Goal: Information Seeking & Learning: Compare options

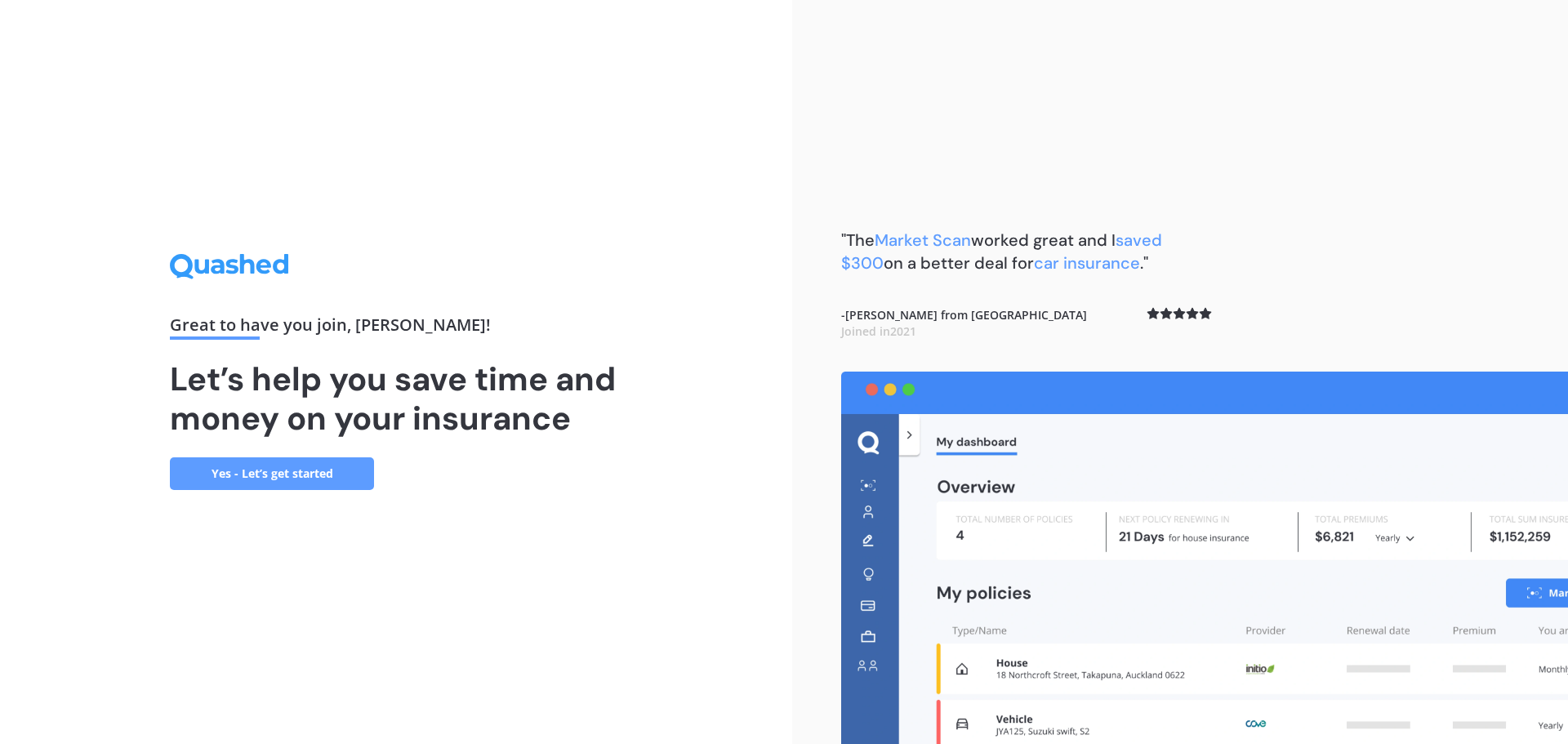
click at [297, 471] on link "Yes - Let’s get started" at bounding box center [272, 474] width 204 height 33
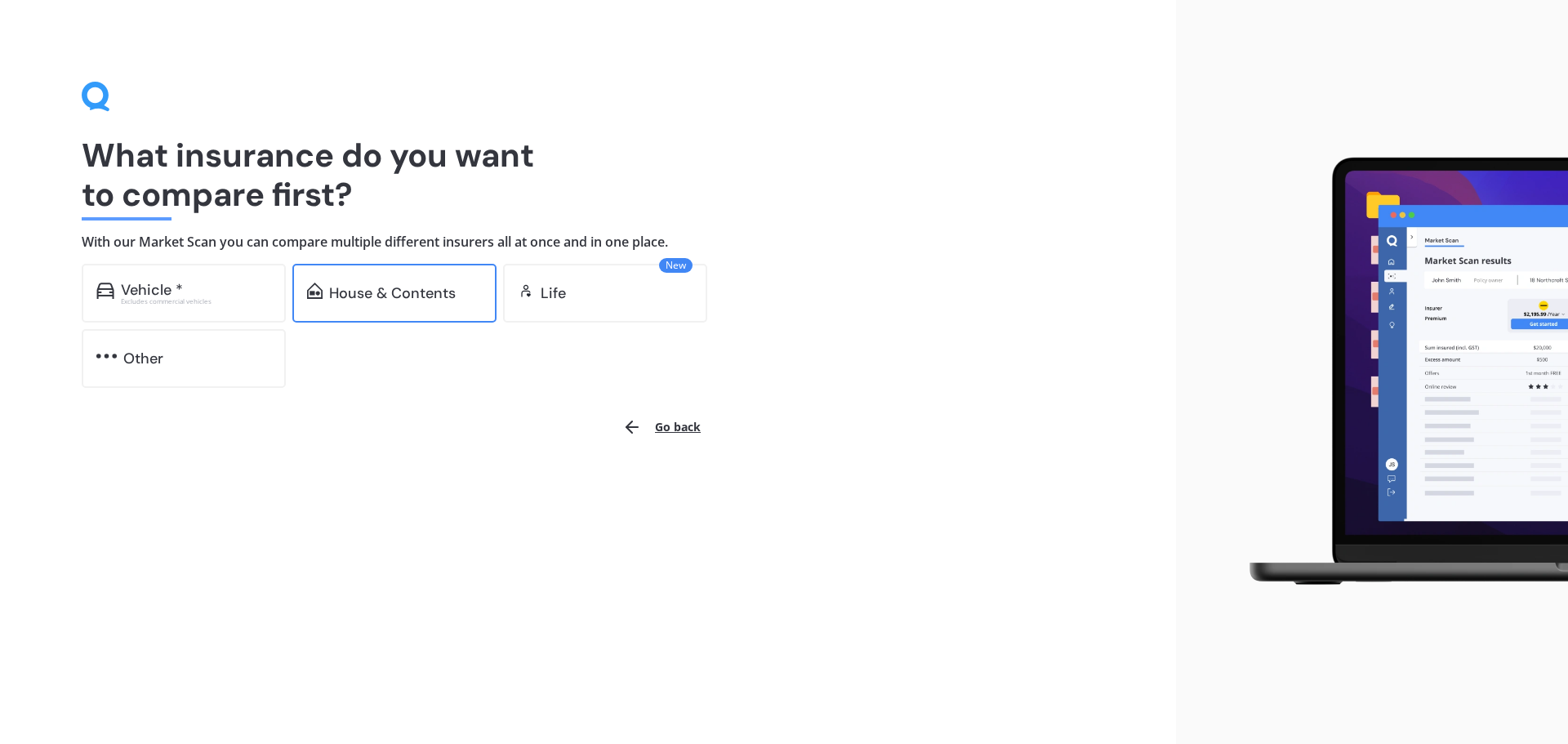
click at [381, 289] on div "House & Contents" at bounding box center [392, 293] width 127 height 17
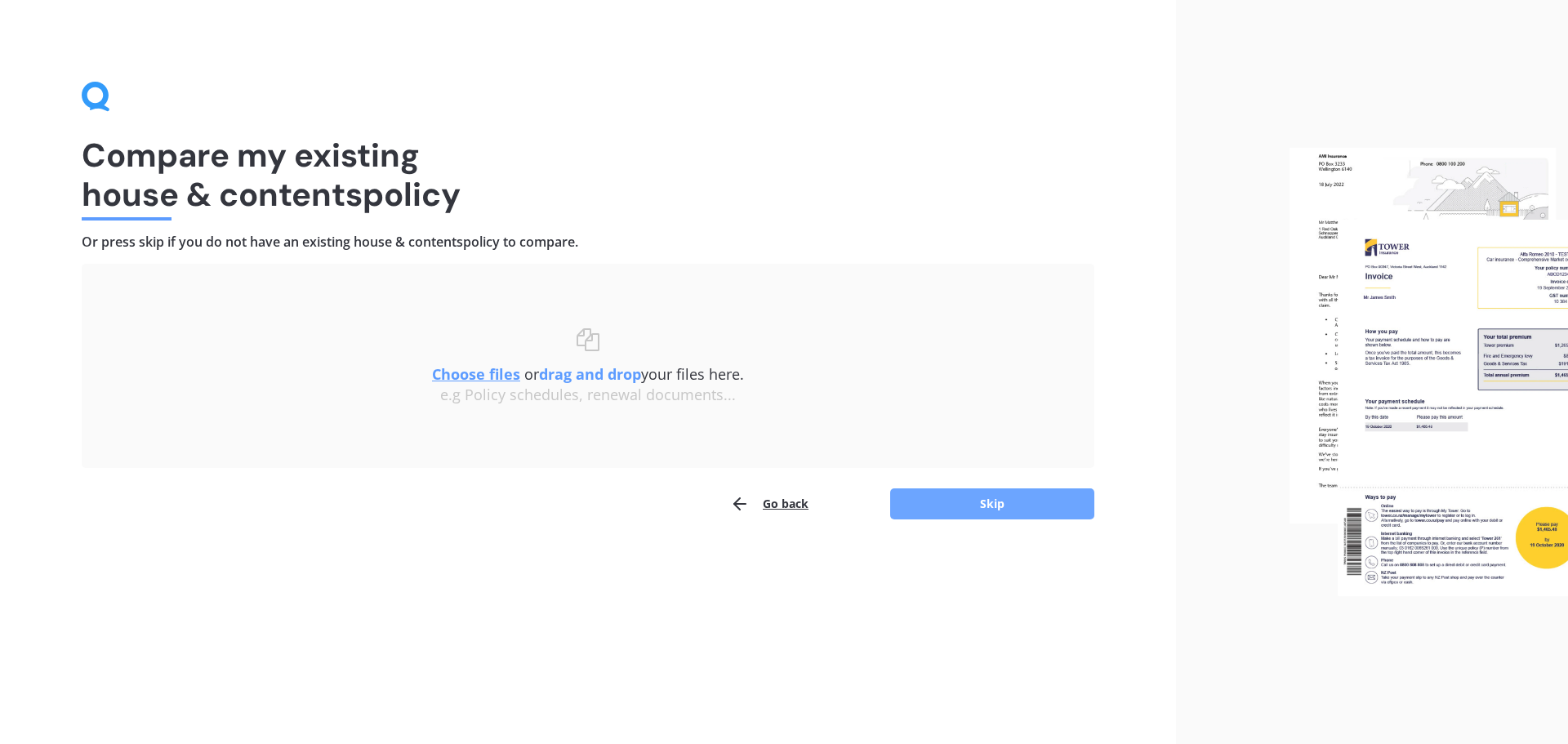
click at [1005, 503] on button "Skip" at bounding box center [991, 504] width 204 height 31
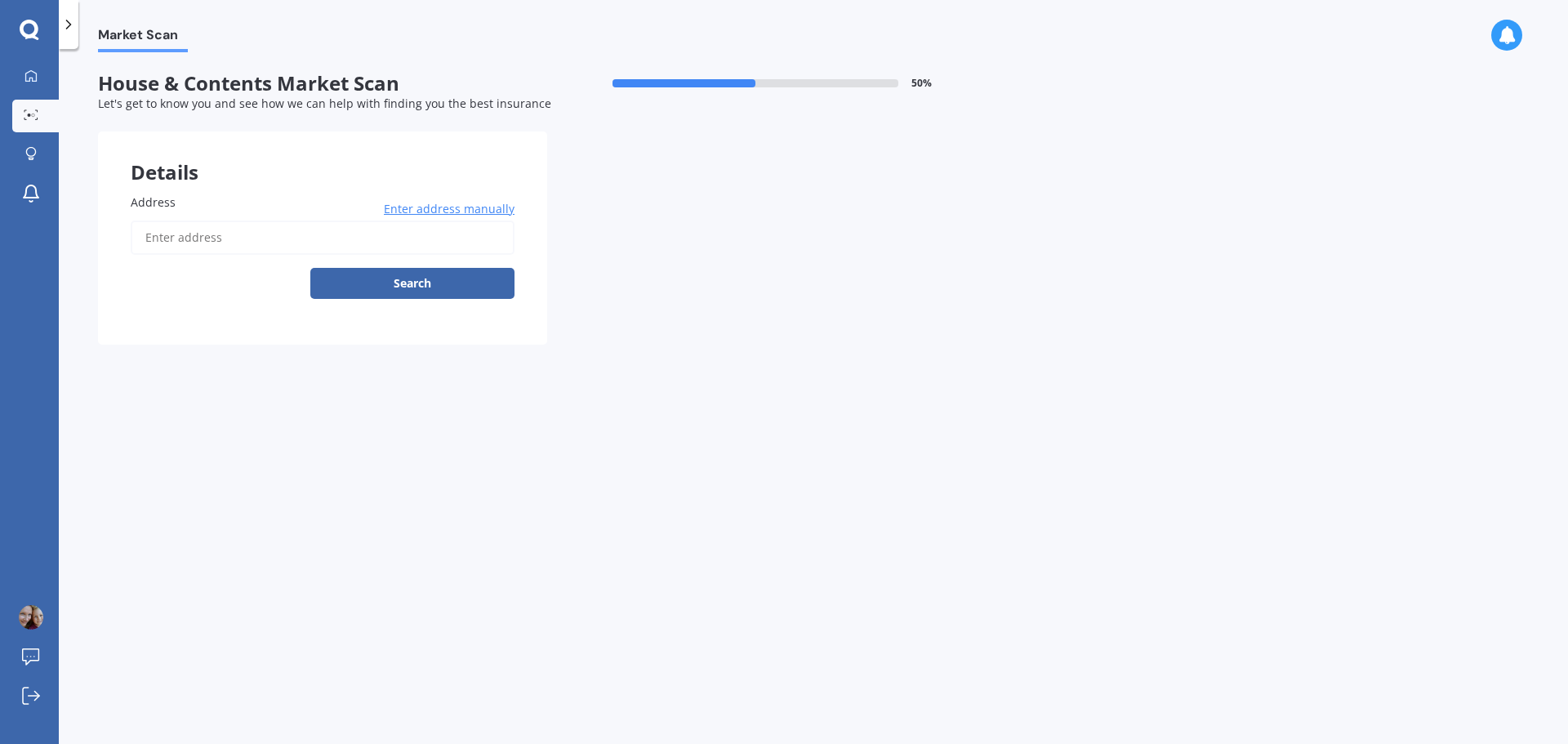
click at [247, 235] on input "Address" at bounding box center [322, 237] width 384 height 34
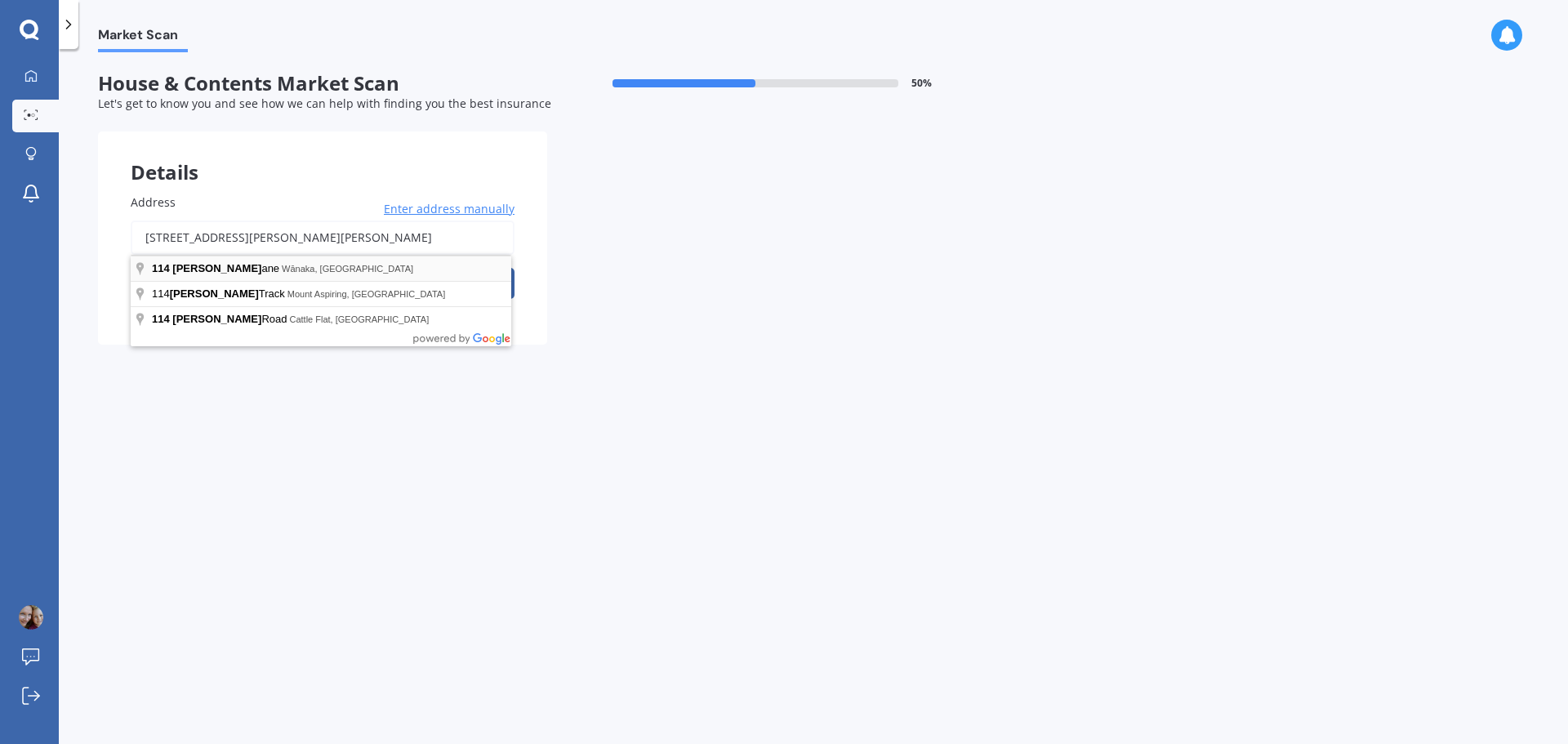
type input "[STREET_ADDRESS][PERSON_NAME][PERSON_NAME]"
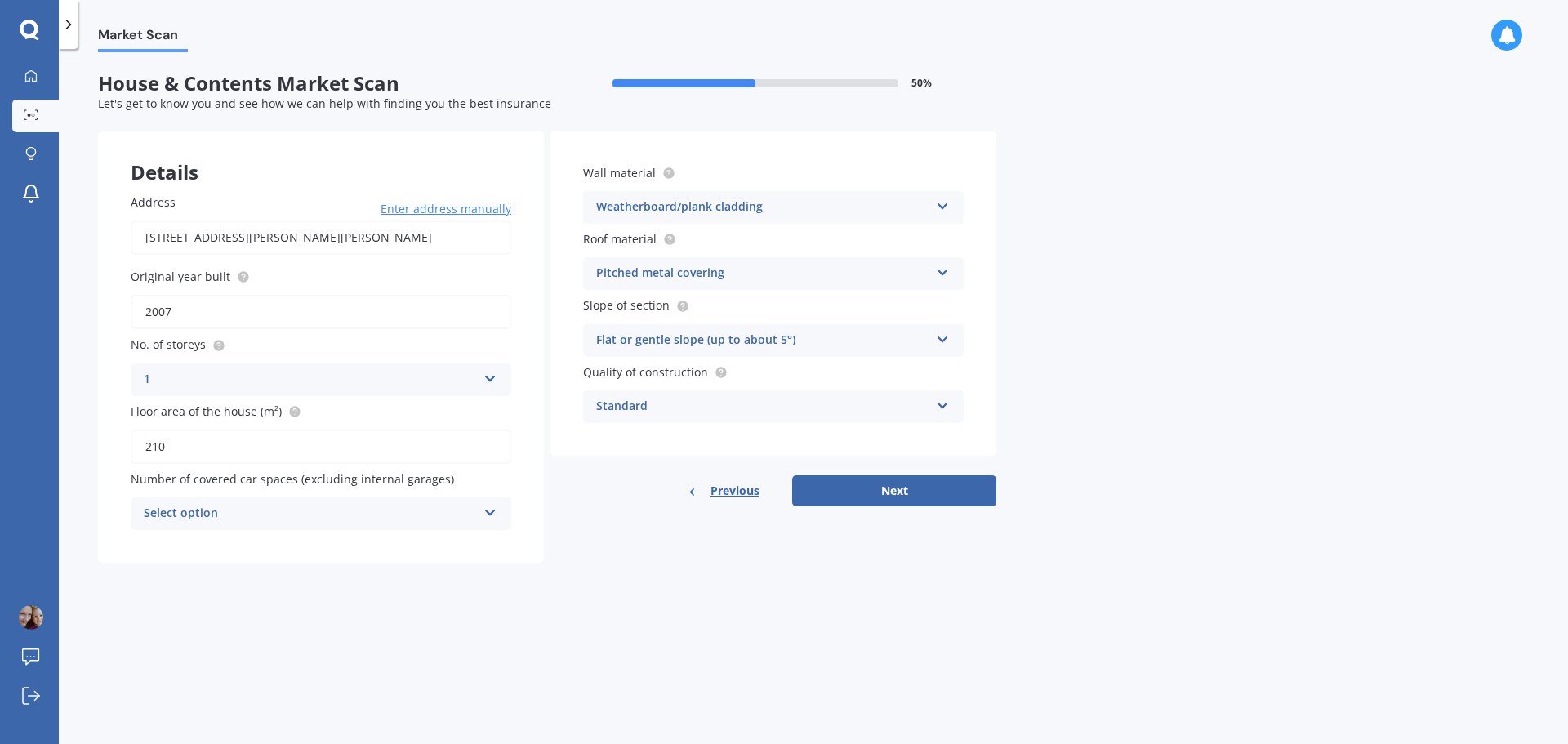
click at [218, 518] on div "Select option" at bounding box center [310, 513] width 333 height 19
click at [166, 602] on div "2" at bounding box center [320, 604] width 379 height 29
click at [940, 491] on button "Next" at bounding box center [894, 491] width 204 height 31
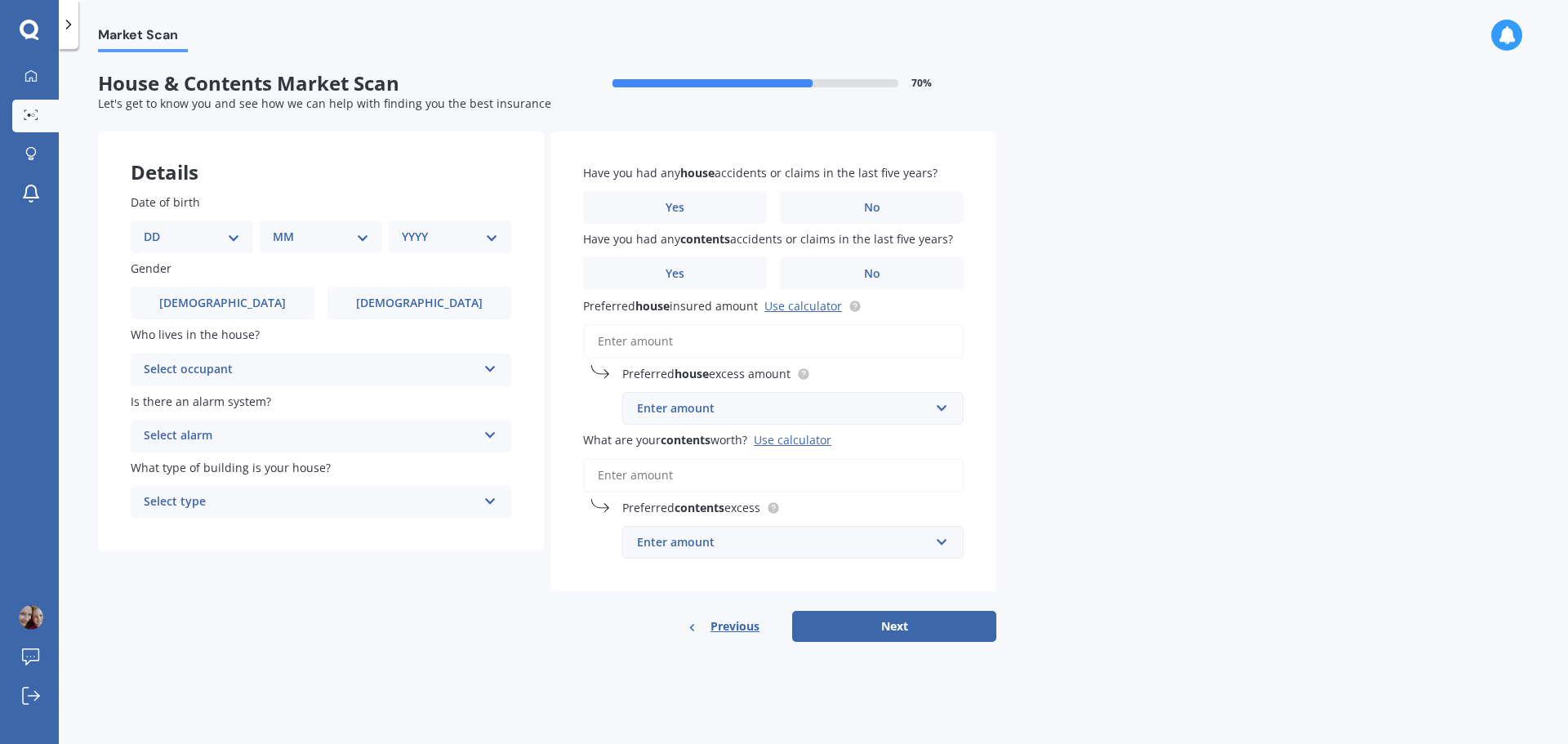
click at [181, 234] on select "DD 01 02 03 04 05 06 07 08 09 10 11 12 13 14 15 16 17 18 19 20 21 22 23 24 25 2…" at bounding box center [192, 237] width 96 height 18
select select "01"
click at [157, 228] on select "DD 01 02 03 04 05 06 07 08 09 10 11 12 13 14 15 16 17 18 19 20 21 22 23 24 25 2…" at bounding box center [192, 237] width 96 height 18
click at [298, 227] on div "MM 01 02 03 04 05 06 07 08 09 10 11 12" at bounding box center [324, 237] width 116 height 33
click at [305, 237] on select "MM 01 02 03 04 05 06 07 08 09 10 11 12" at bounding box center [324, 237] width 90 height 18
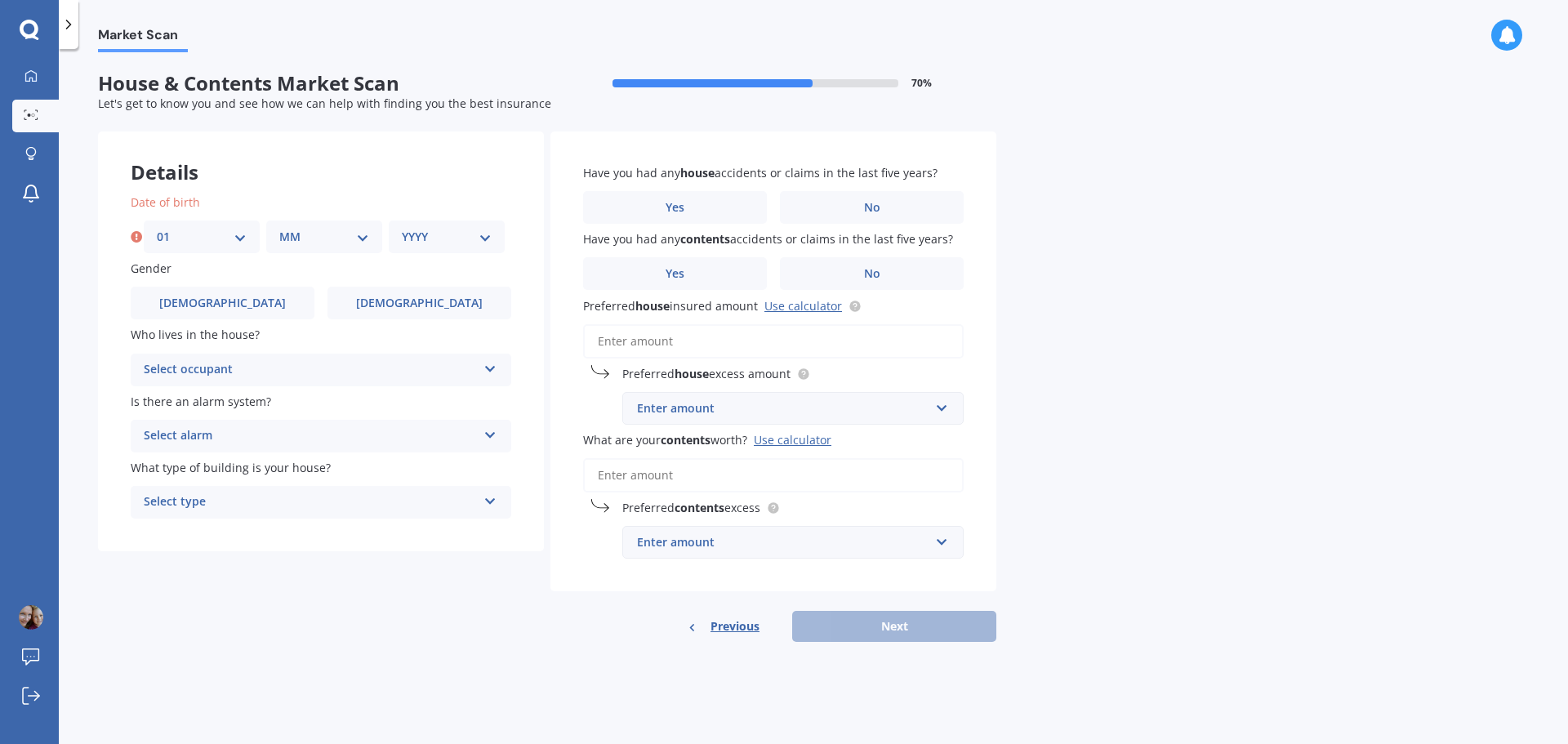
select select "01"
click at [279, 228] on select "MM 01 02 03 04 05 06 07 08 09 10 11 12" at bounding box center [324, 237] width 90 height 18
click at [437, 246] on select "YYYY 2009 2008 2007 2006 2005 2004 2003 2002 2001 2000 1999 1998 1997 1996 1995…" at bounding box center [447, 237] width 90 height 18
select select "1981"
click at [402, 228] on select "YYYY 2009 2008 2007 2006 2005 2004 2003 2002 2001 2000 1999 1998 1997 1996 1995…" at bounding box center [447, 237] width 90 height 18
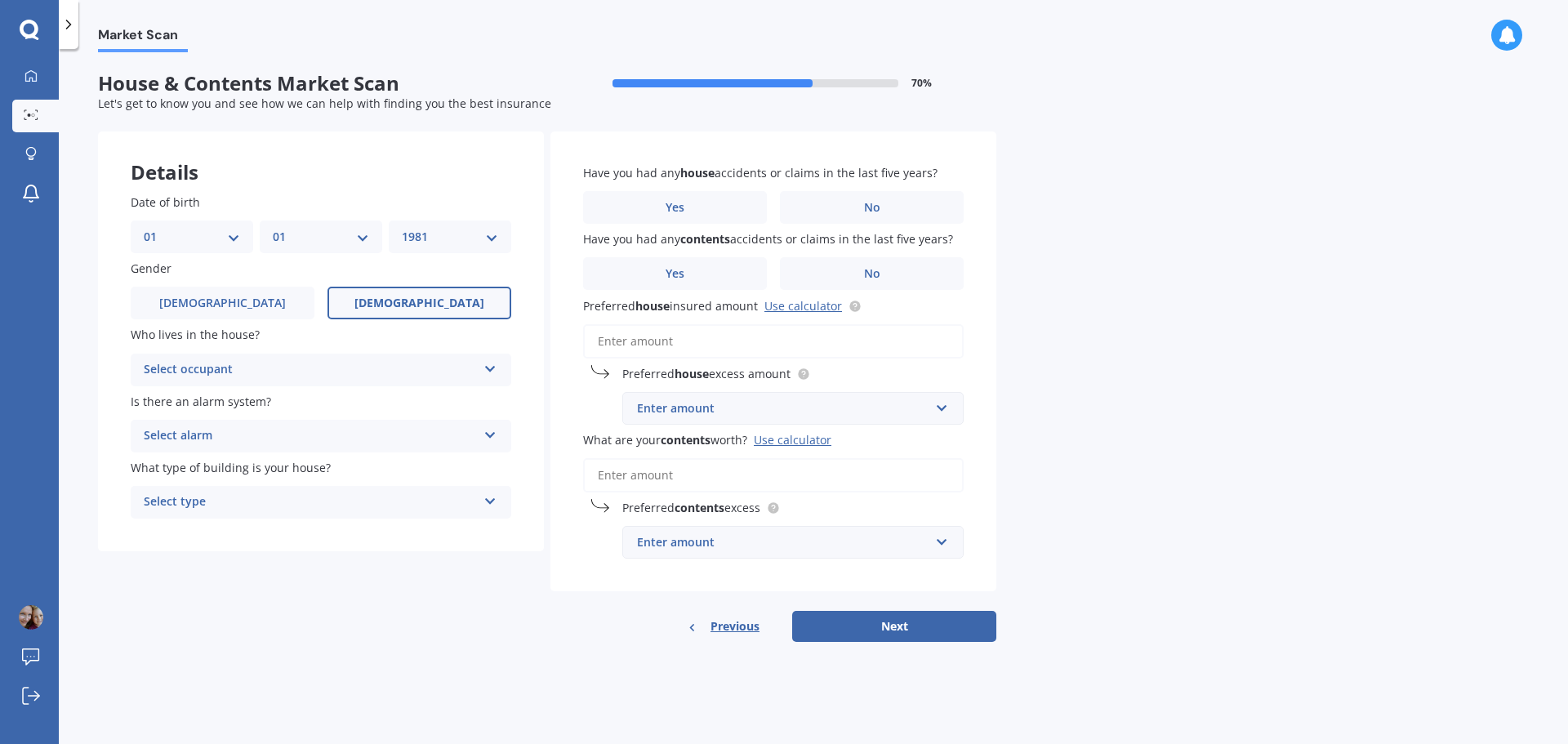
click at [440, 307] on span "[DEMOGRAPHIC_DATA]" at bounding box center [419, 303] width 129 height 14
click at [0, 0] on input "[DEMOGRAPHIC_DATA]" at bounding box center [0, 0] width 0 height 0
click at [440, 308] on span "[DEMOGRAPHIC_DATA]" at bounding box center [419, 303] width 129 height 14
click at [0, 0] on input "[DEMOGRAPHIC_DATA]" at bounding box center [0, 0] width 0 height 0
click at [480, 373] on div "Select occupant Owner Owner + Boarder" at bounding box center [320, 370] width 380 height 33
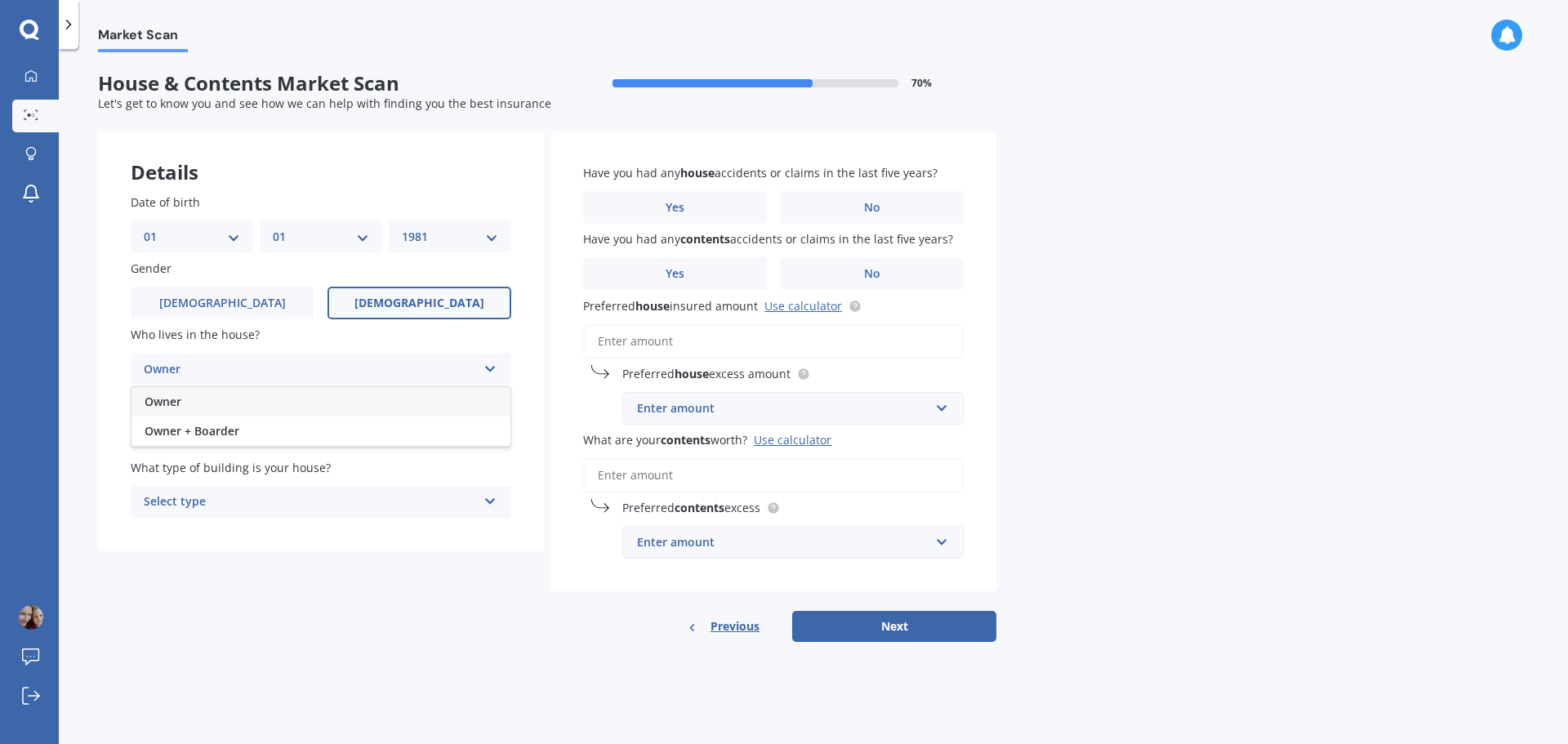
click at [352, 397] on div "Owner" at bounding box center [320, 402] width 379 height 29
click at [490, 433] on icon at bounding box center [490, 432] width 14 height 11
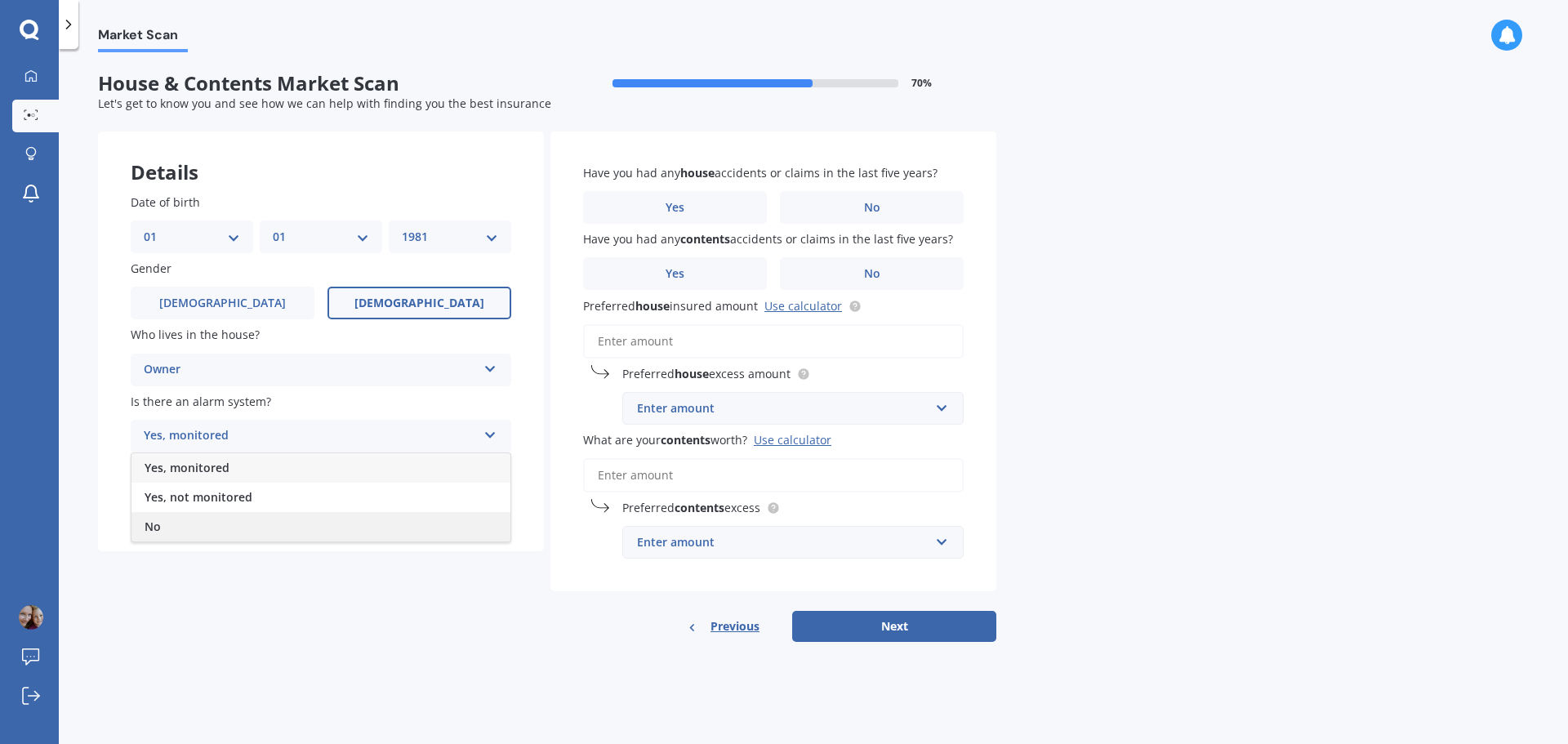
click at [262, 528] on div "No" at bounding box center [320, 527] width 379 height 29
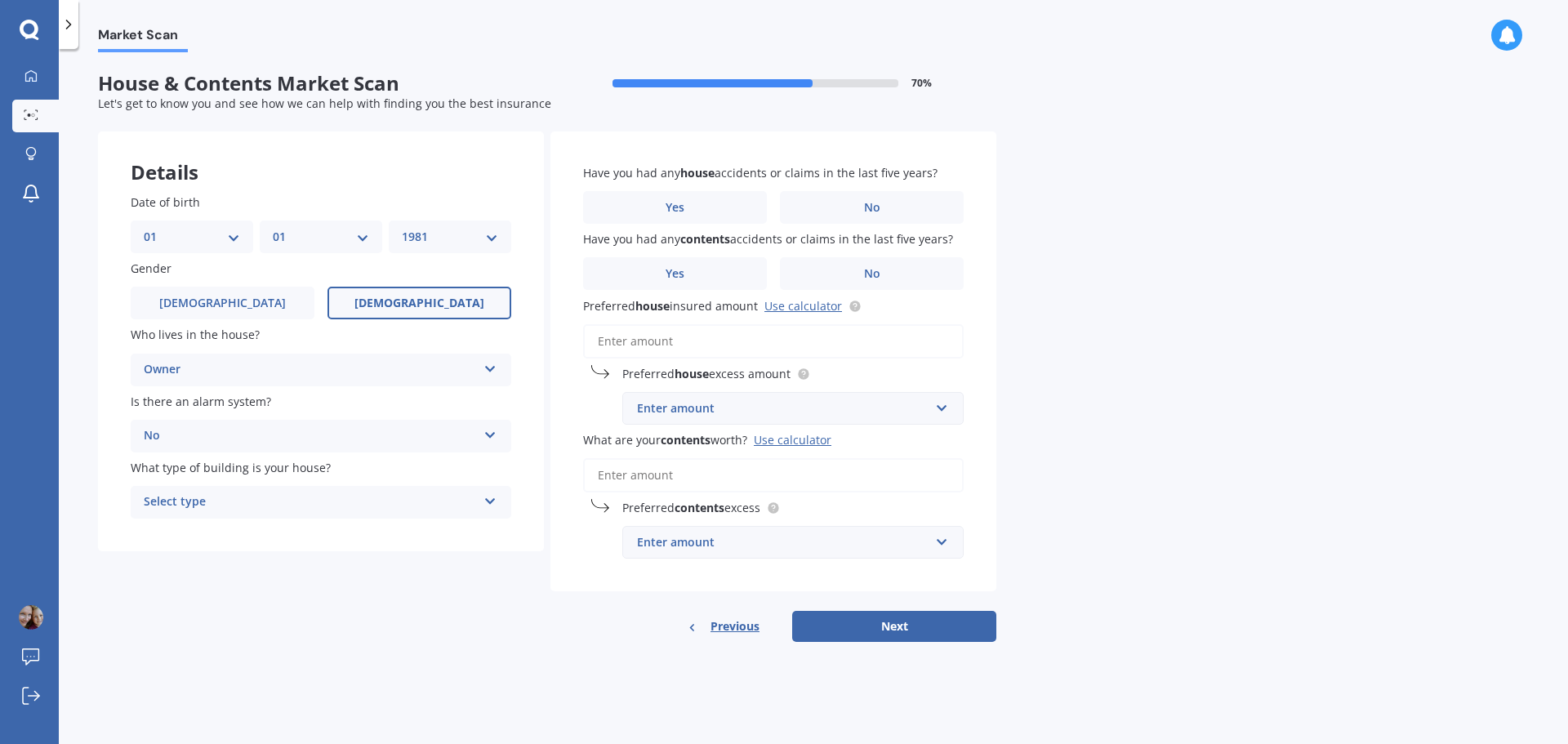
click at [262, 528] on div "Date of birth DD 01 02 03 04 05 06 07 08 09 10 11 12 13 14 15 16 17 18 19 20 21…" at bounding box center [321, 355] width 446 height 390
click at [486, 498] on icon at bounding box center [490, 498] width 14 height 11
click at [330, 535] on div "Freestanding" at bounding box center [320, 535] width 379 height 29
click at [796, 307] on link "Use calculator" at bounding box center [803, 306] width 77 height 16
click at [628, 339] on input "Preferred house insured amount Use calculator" at bounding box center [773, 341] width 380 height 34
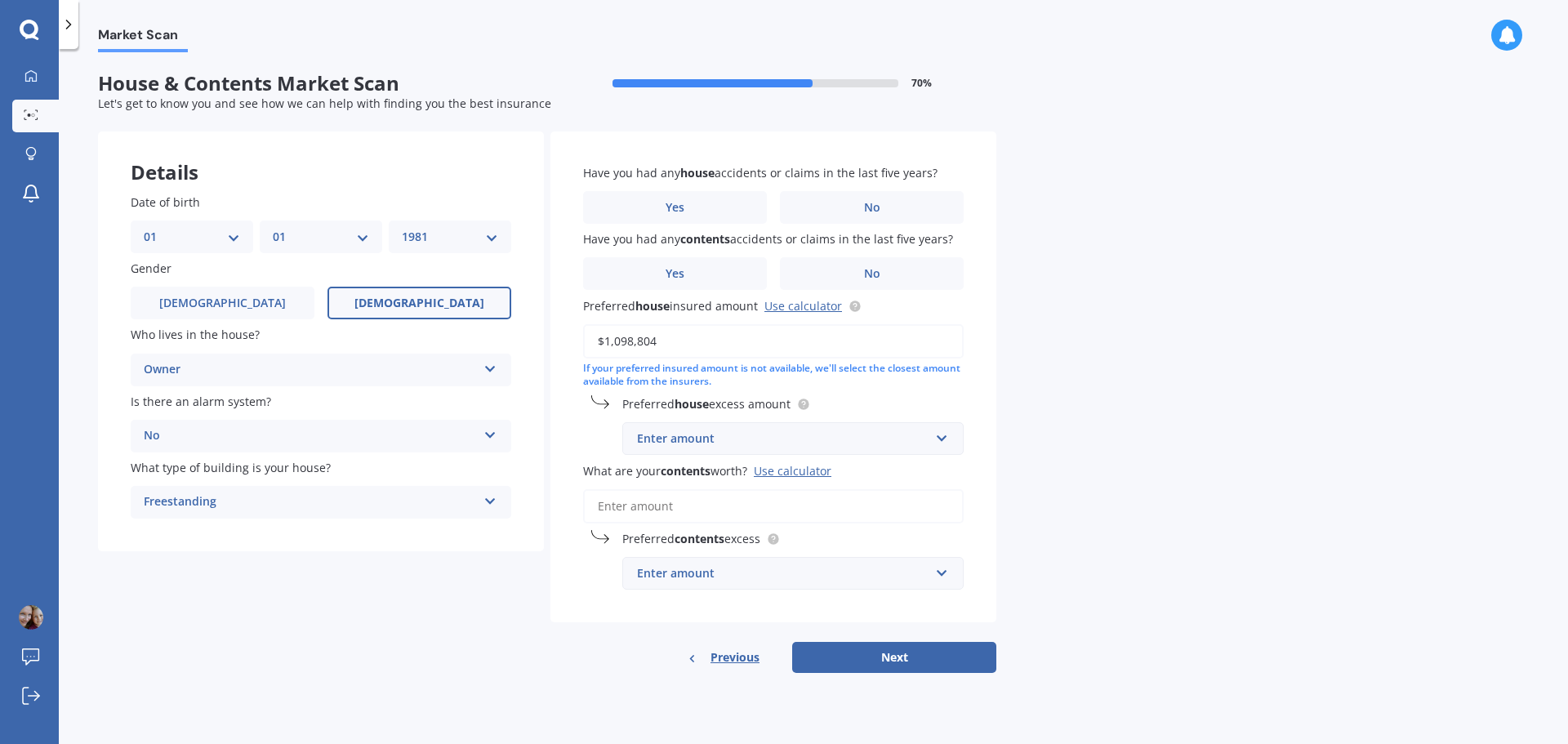
type input "$1,098,804"
click at [846, 440] on div "Enter amount" at bounding box center [783, 439] width 292 height 18
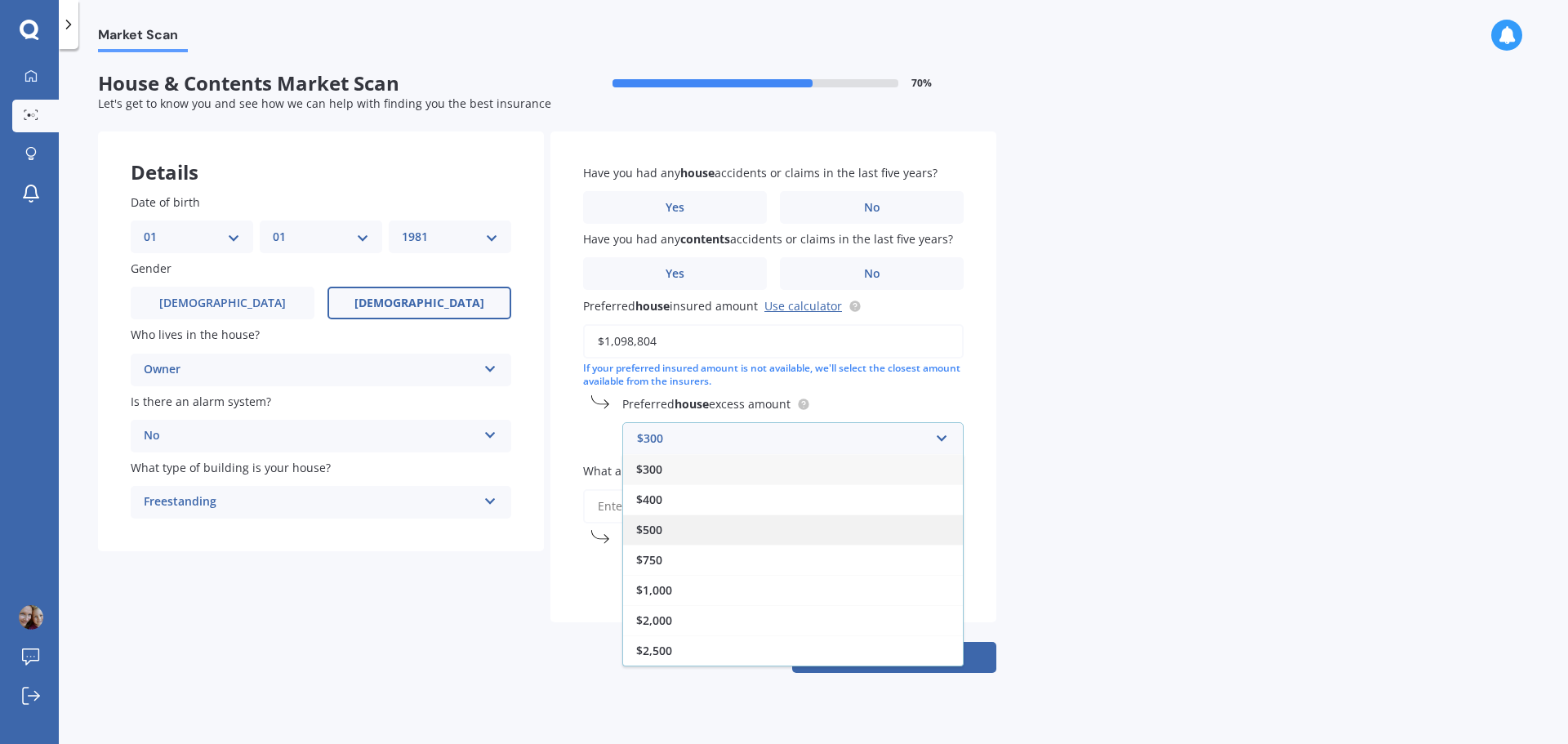
click at [704, 525] on div "$500" at bounding box center [793, 529] width 340 height 30
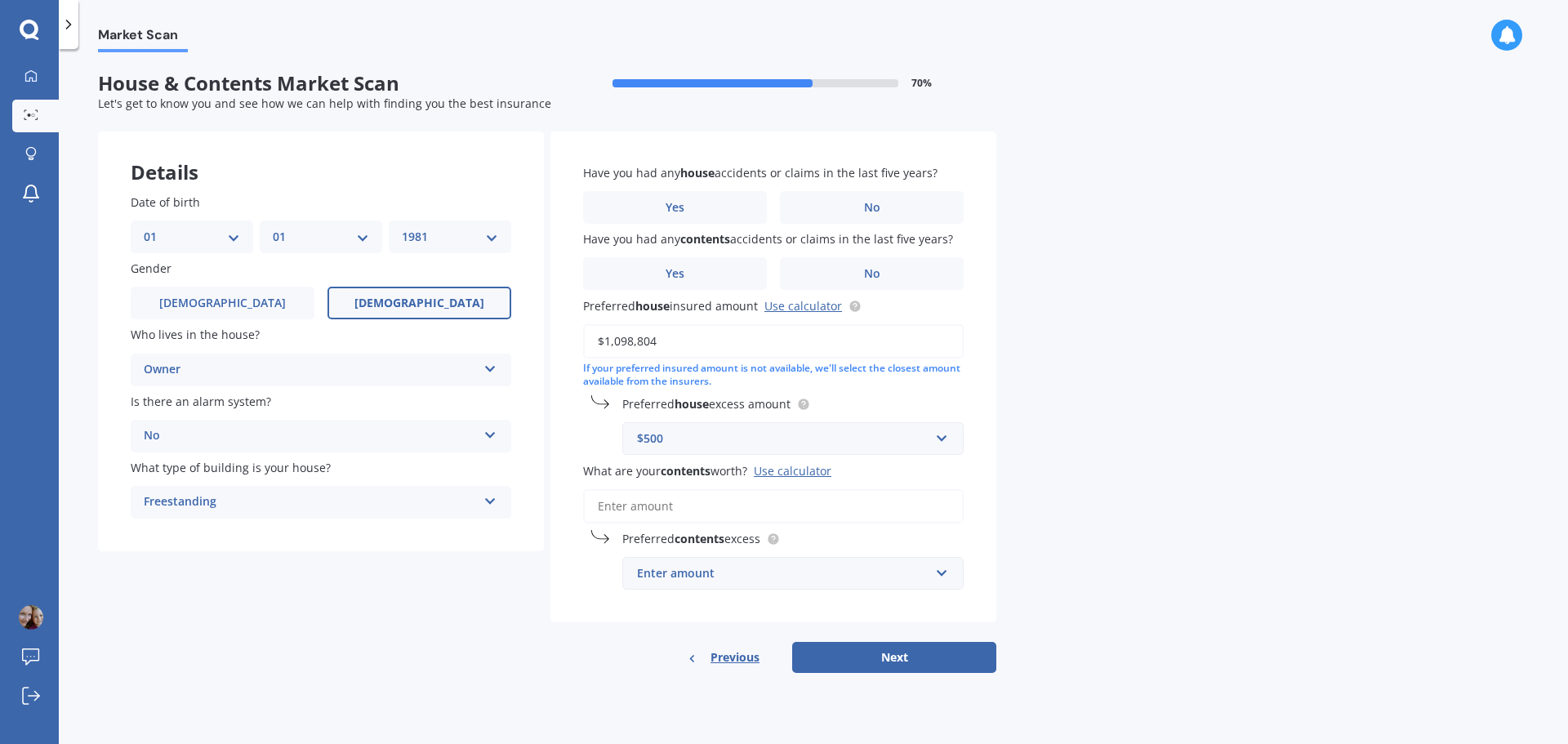
click at [653, 504] on input "What are your contents worth? Use calculator" at bounding box center [773, 506] width 380 height 34
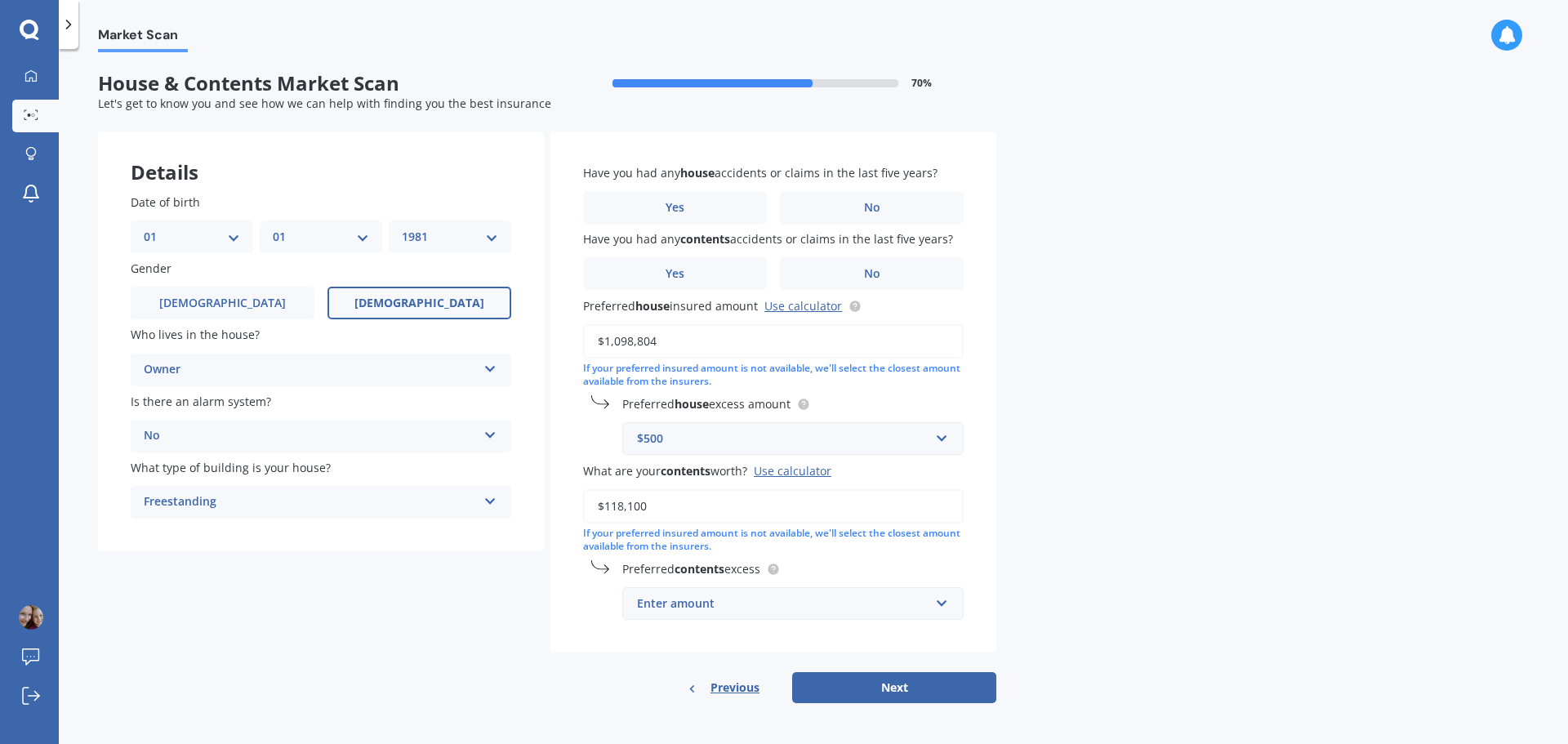
type input "$118,100"
click at [690, 606] on div "Enter amount" at bounding box center [783, 604] width 292 height 18
type input "250"
click at [1148, 426] on div "Market Scan House & Contents Market Scan 70 % Let's get to know you and see how…" at bounding box center [813, 400] width 1509 height 695
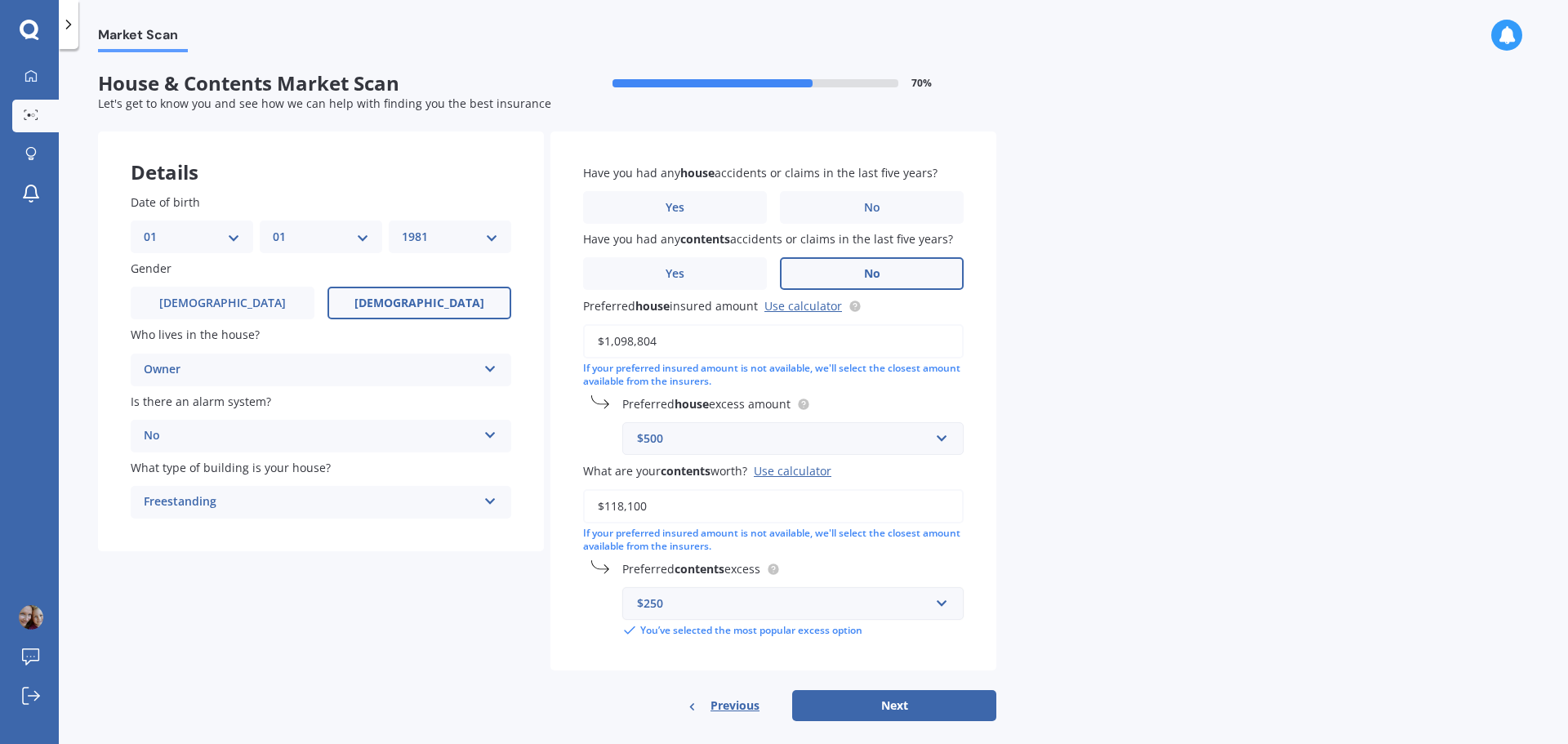
click at [857, 273] on label "No" at bounding box center [871, 274] width 184 height 33
click at [0, 0] on input "No" at bounding box center [0, 0] width 0 height 0
click at [906, 208] on label "No" at bounding box center [871, 208] width 184 height 33
click at [0, 0] on input "No" at bounding box center [0, 0] width 0 height 0
click at [708, 267] on label "Yes" at bounding box center [675, 274] width 184 height 33
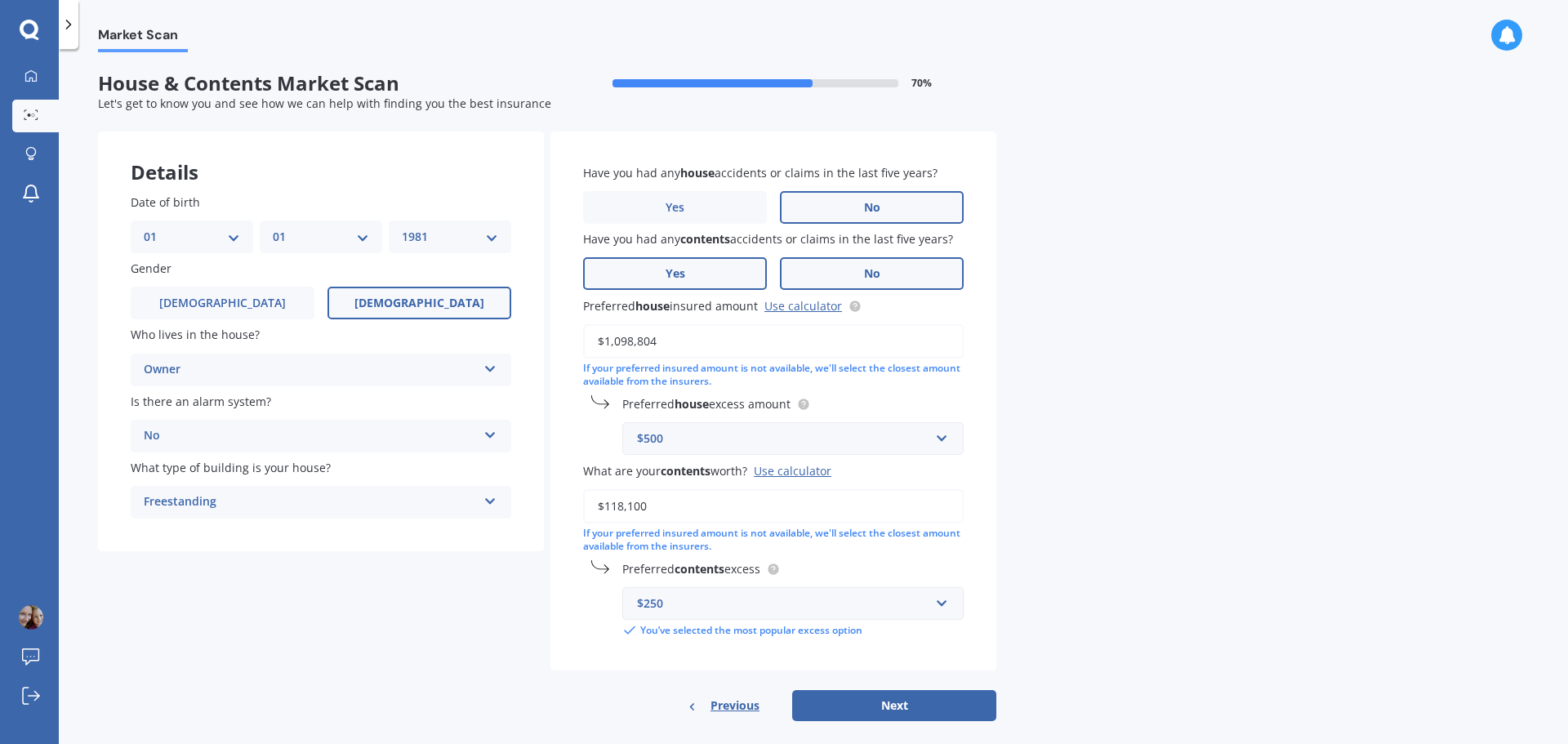
click at [0, 0] on input "Yes" at bounding box center [0, 0] width 0 height 0
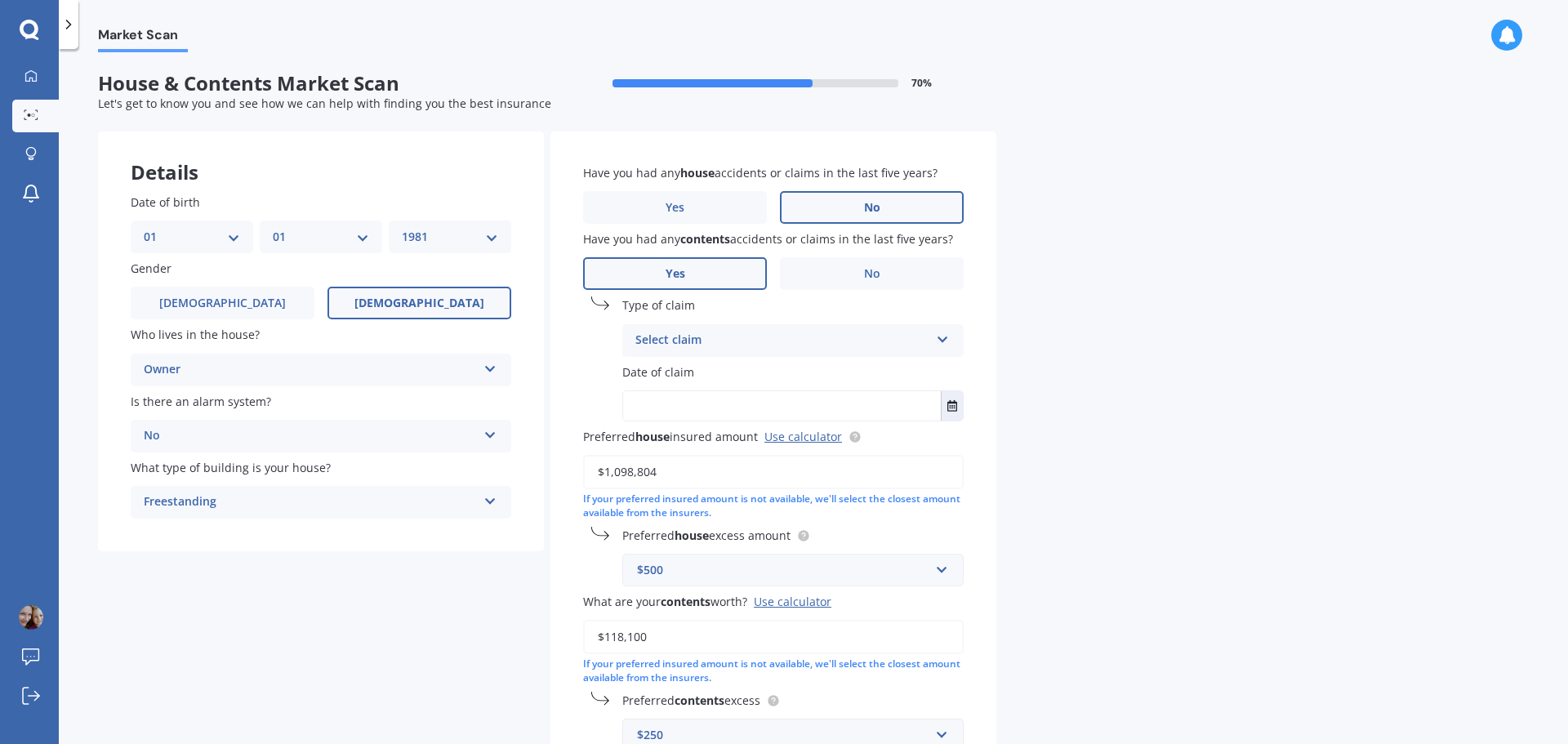
click at [735, 340] on div "Select claim" at bounding box center [782, 340] width 294 height 19
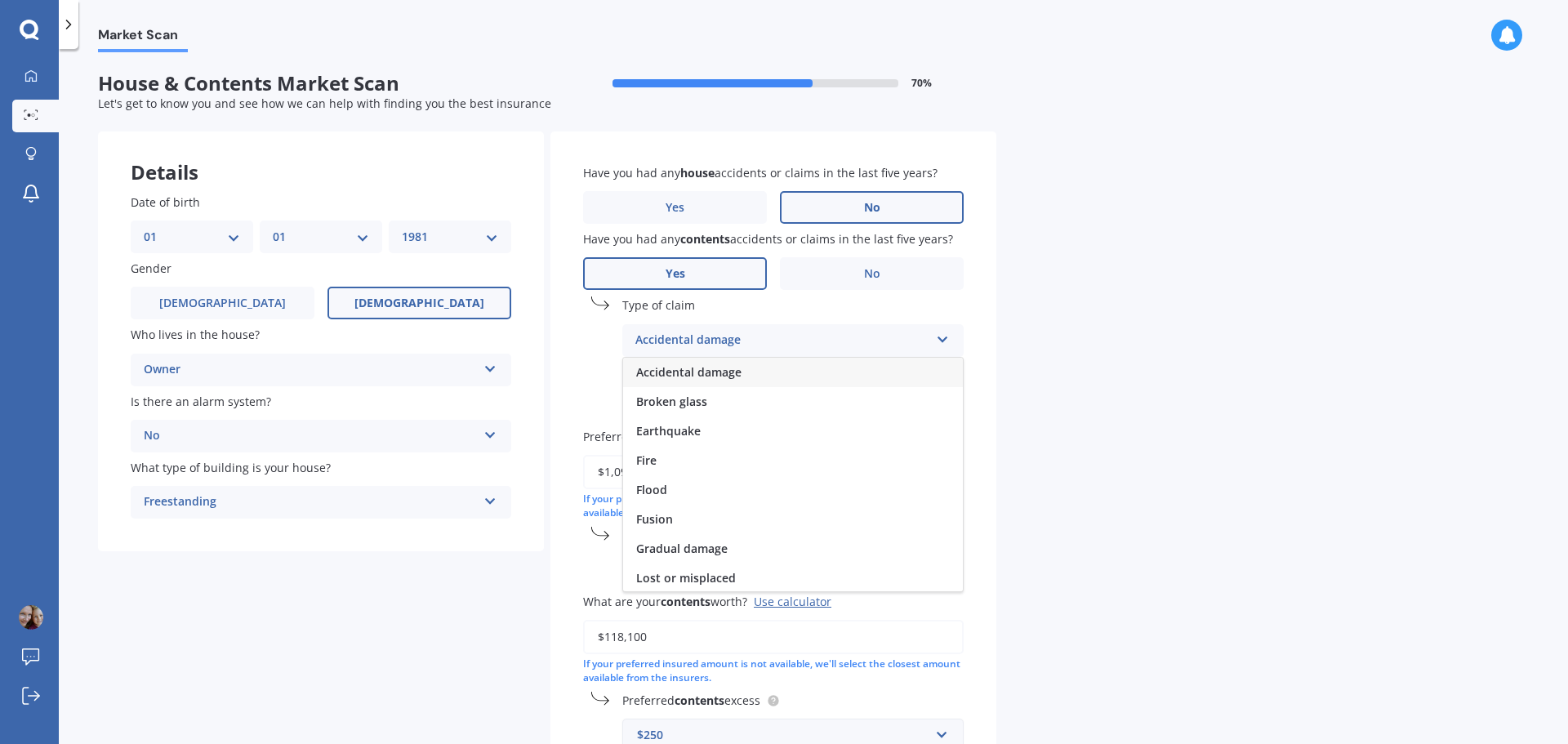
click at [698, 369] on span "Accidental damage" at bounding box center [689, 372] width 106 height 16
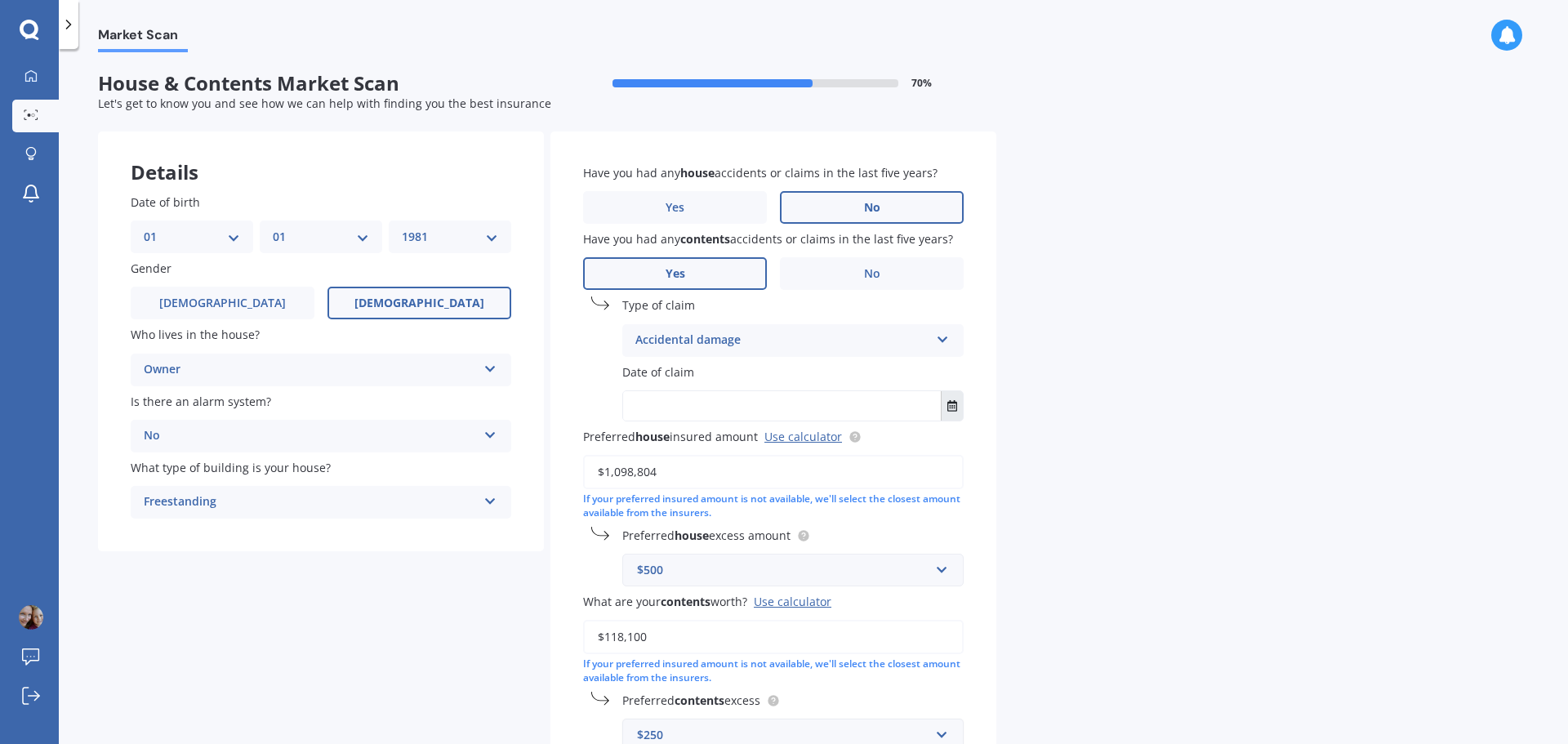
click at [948, 406] on icon "Select date" at bounding box center [952, 406] width 10 height 11
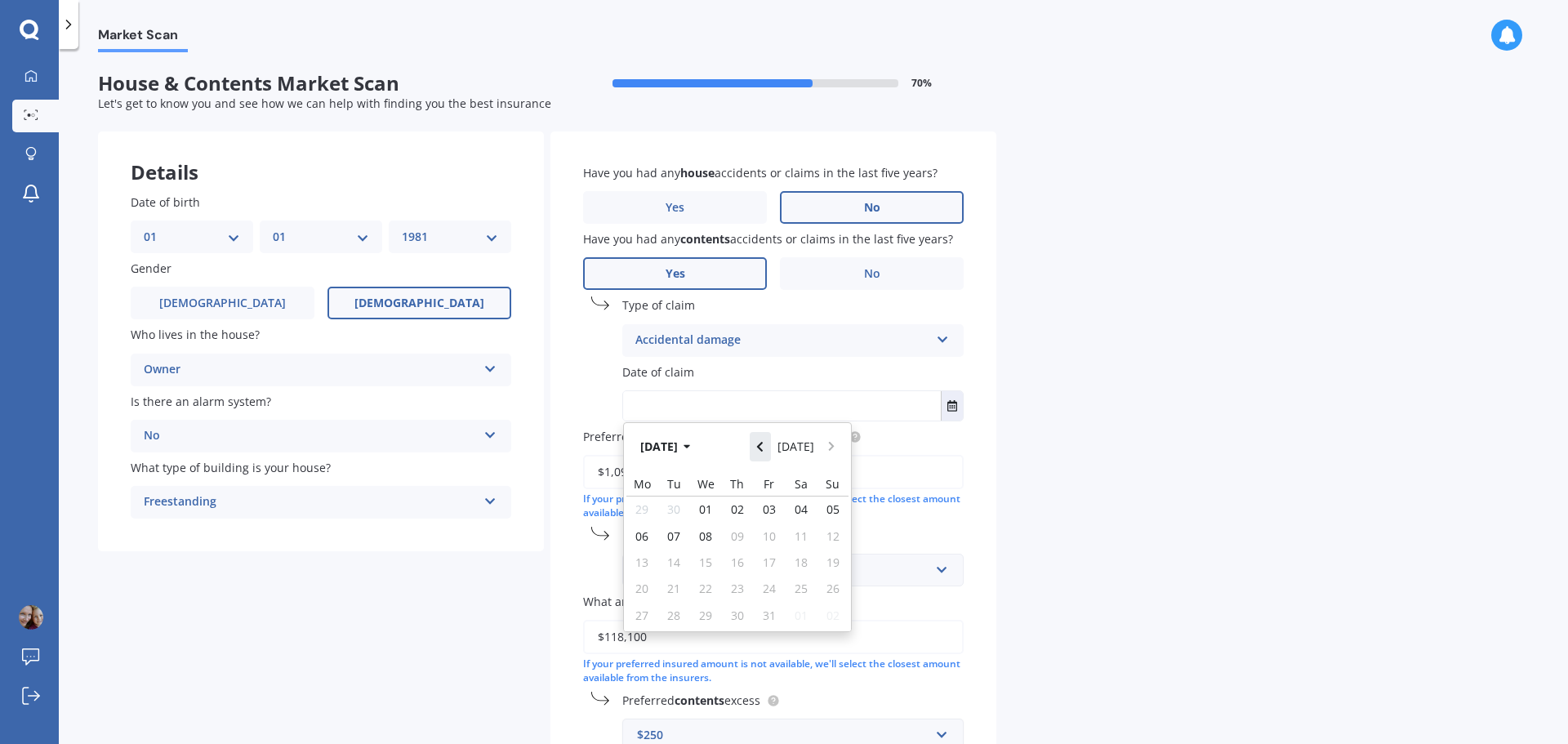
click at [764, 445] on icon "Navigate back" at bounding box center [760, 446] width 7 height 11
click at [768, 445] on button "Navigate back" at bounding box center [759, 447] width 21 height 29
click at [769, 446] on button "Navigate back" at bounding box center [759, 447] width 21 height 29
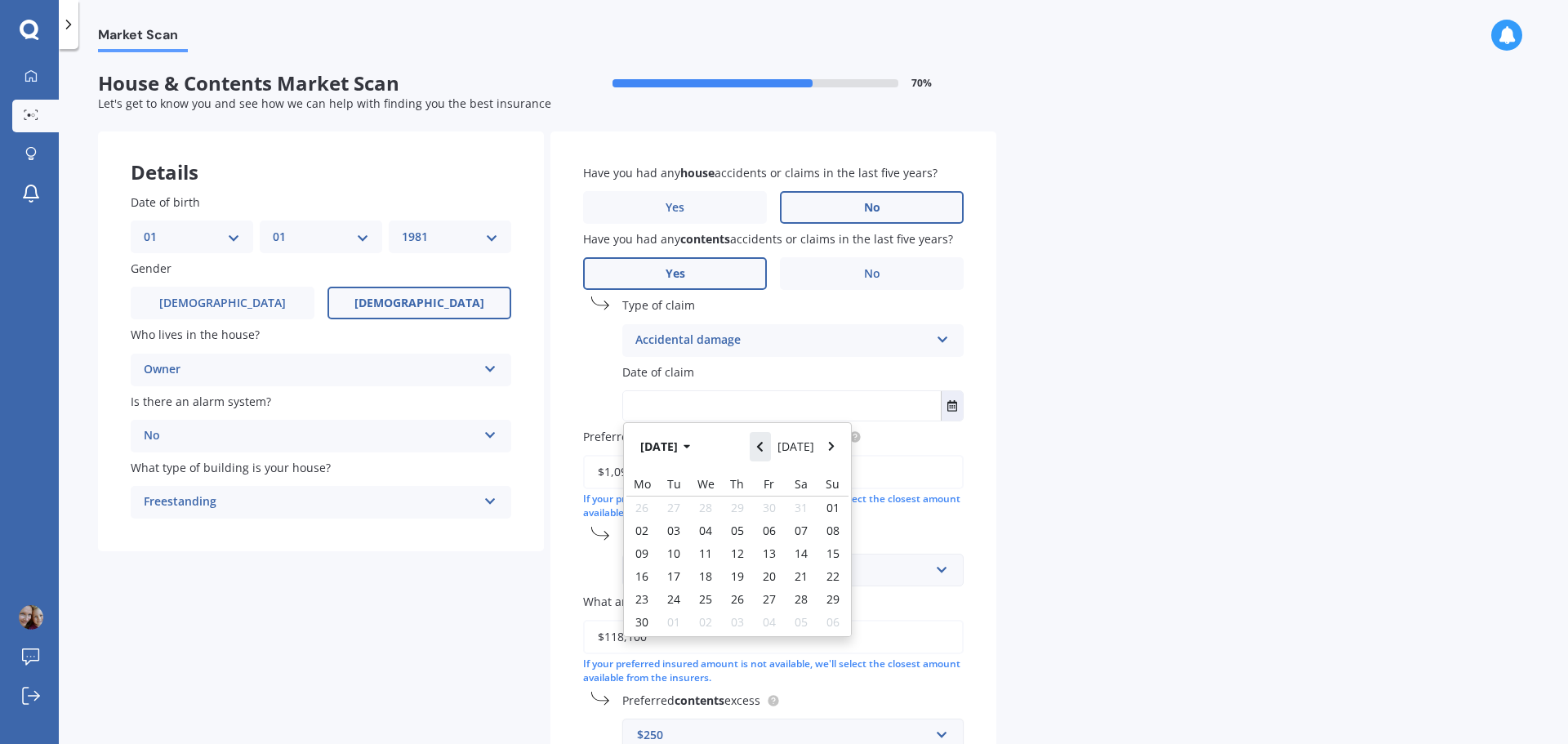
click at [769, 446] on button "Navigate back" at bounding box center [759, 447] width 21 height 29
click at [770, 446] on button "Navigate back" at bounding box center [759, 447] width 21 height 29
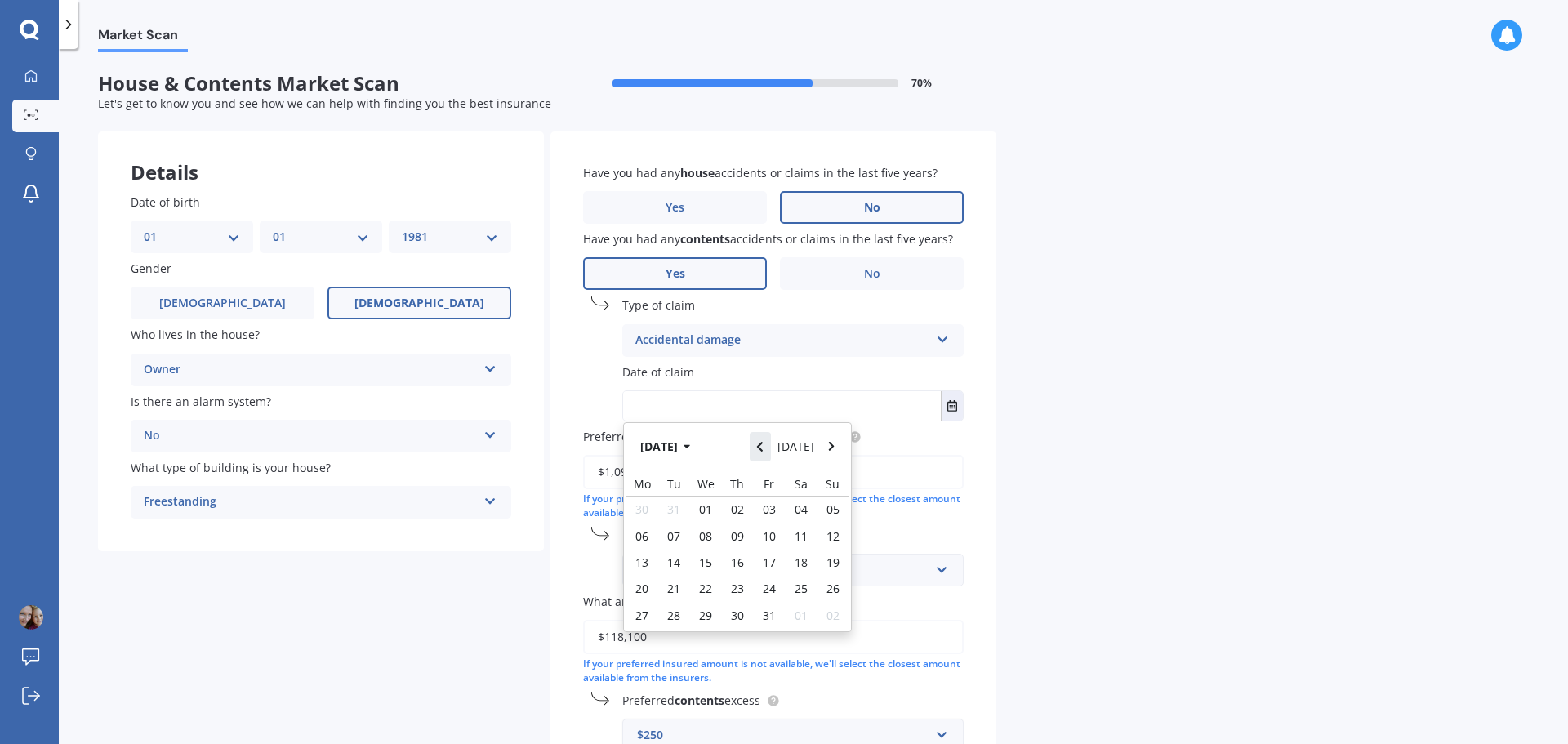
click at [770, 446] on button "Navigate back" at bounding box center [759, 447] width 21 height 29
click at [774, 580] on div "23" at bounding box center [768, 589] width 32 height 26
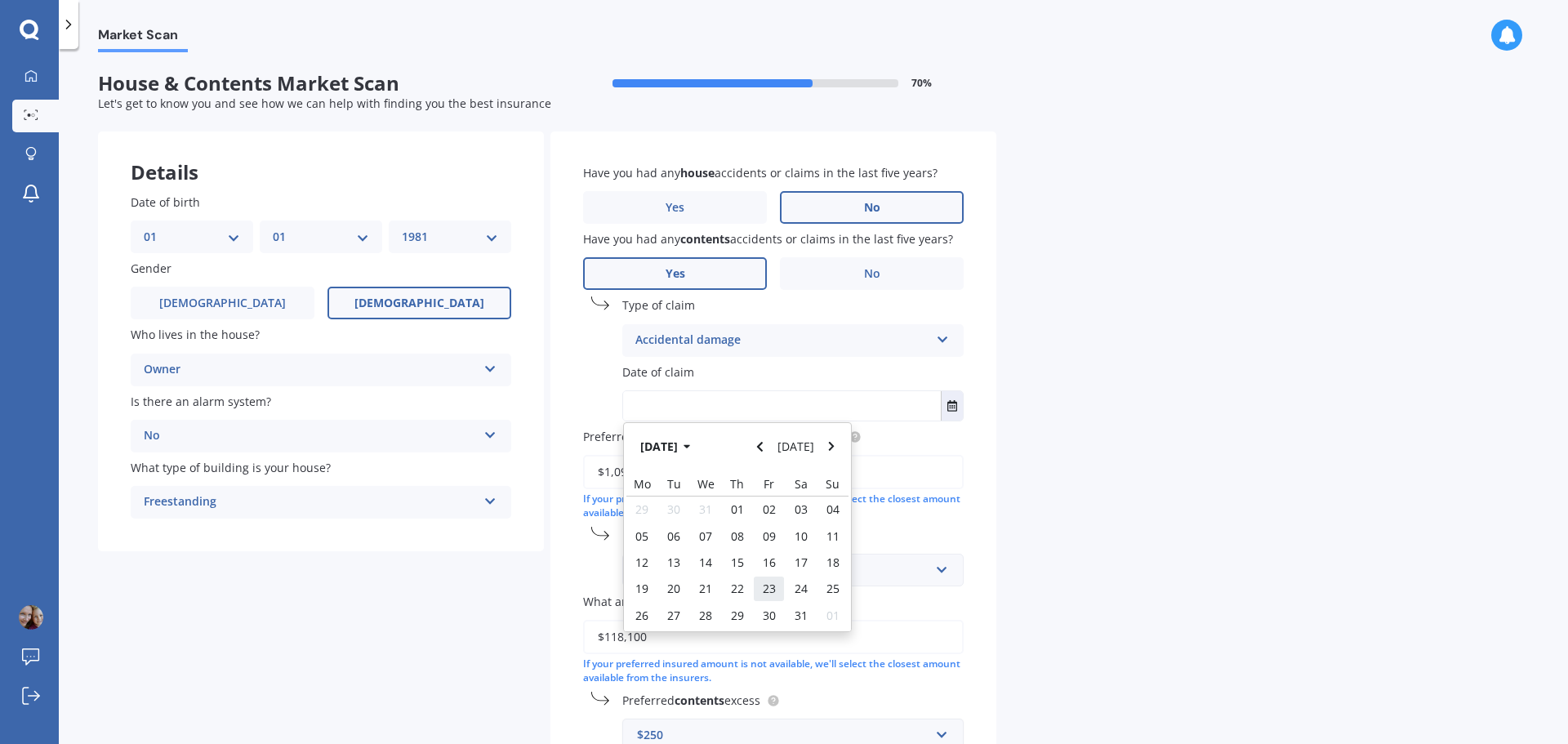
type input "[DATE]"
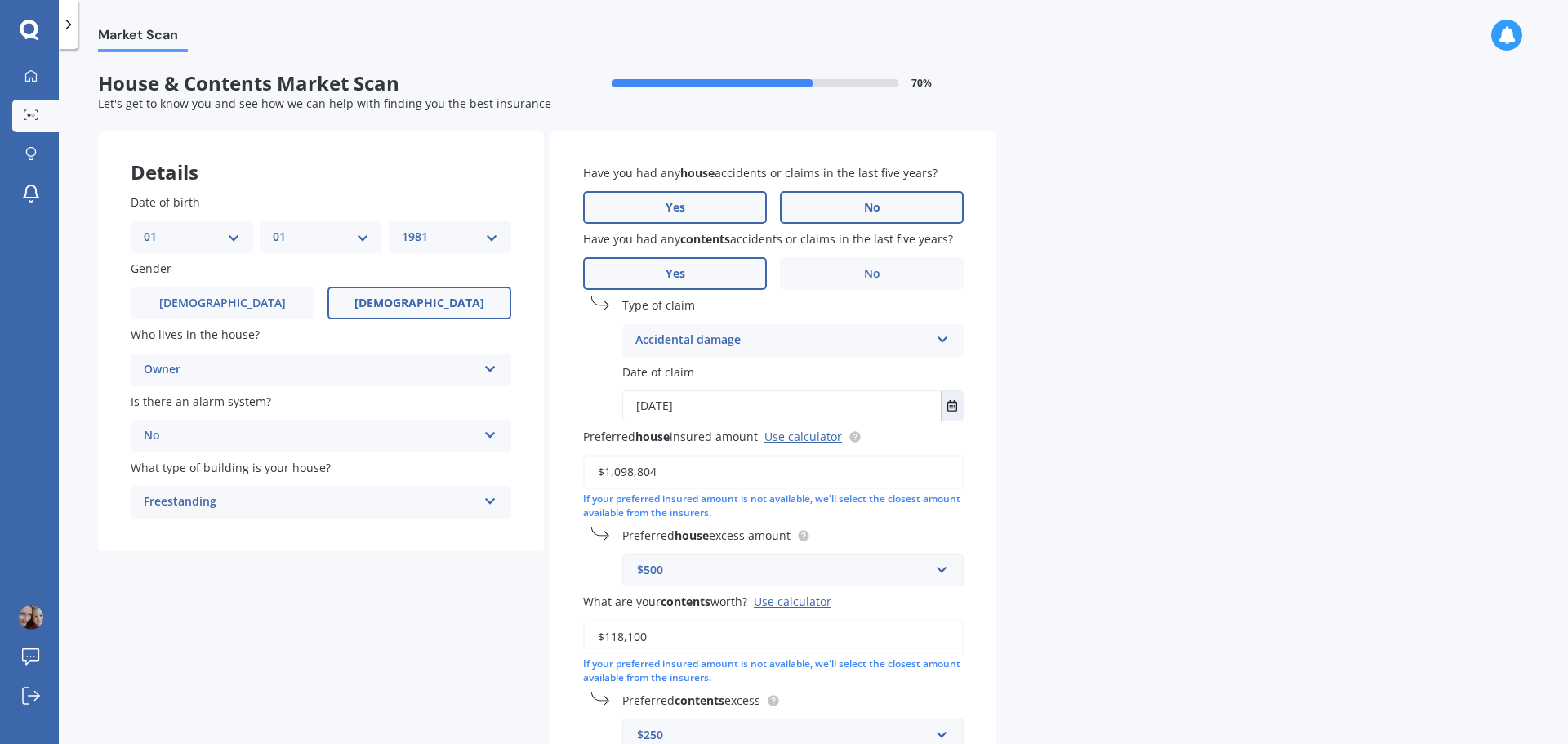
click at [698, 208] on label "Yes" at bounding box center [675, 208] width 184 height 33
click at [0, 0] on input "Yes" at bounding box center [0, 0] width 0 height 0
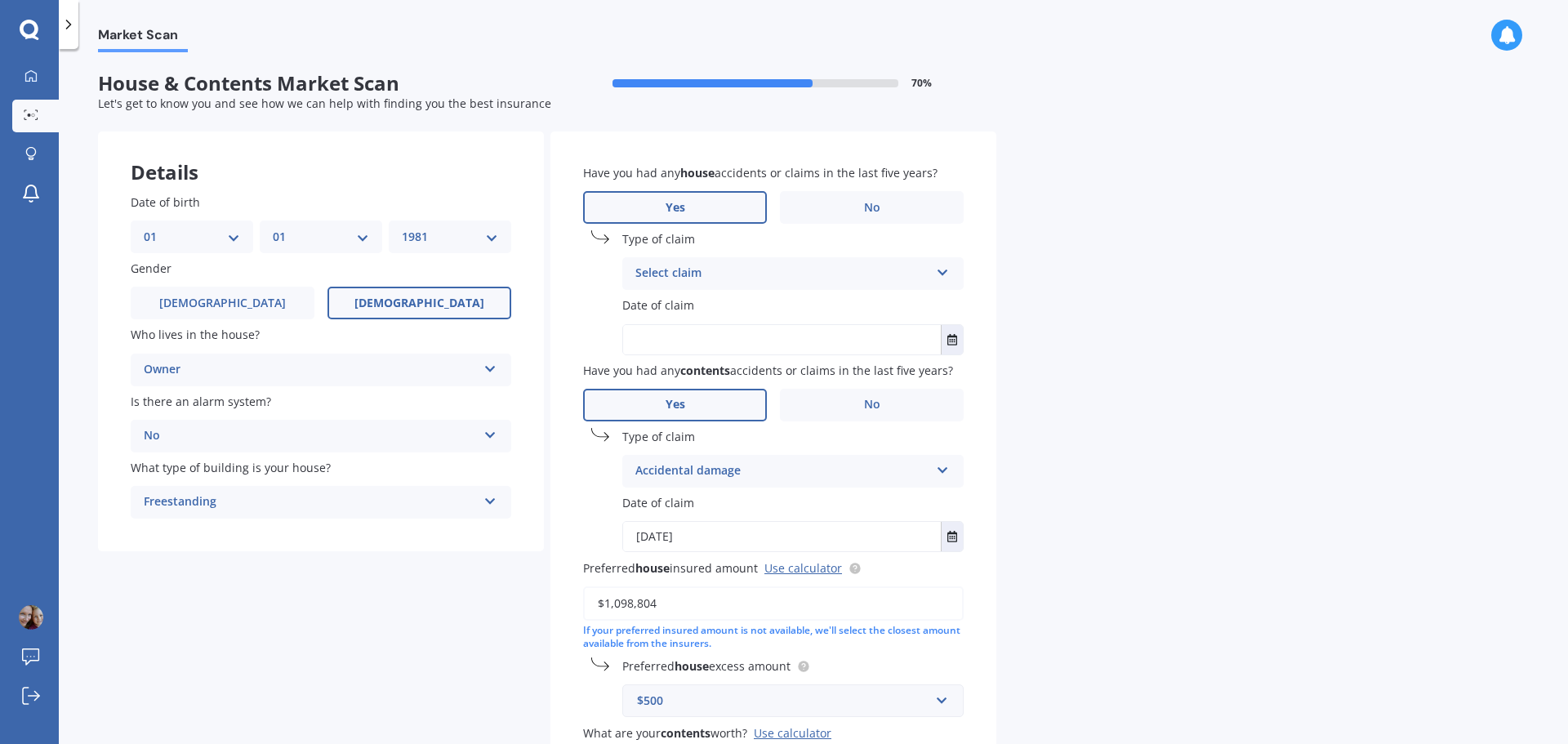
click at [701, 272] on div "Select claim" at bounding box center [782, 273] width 294 height 19
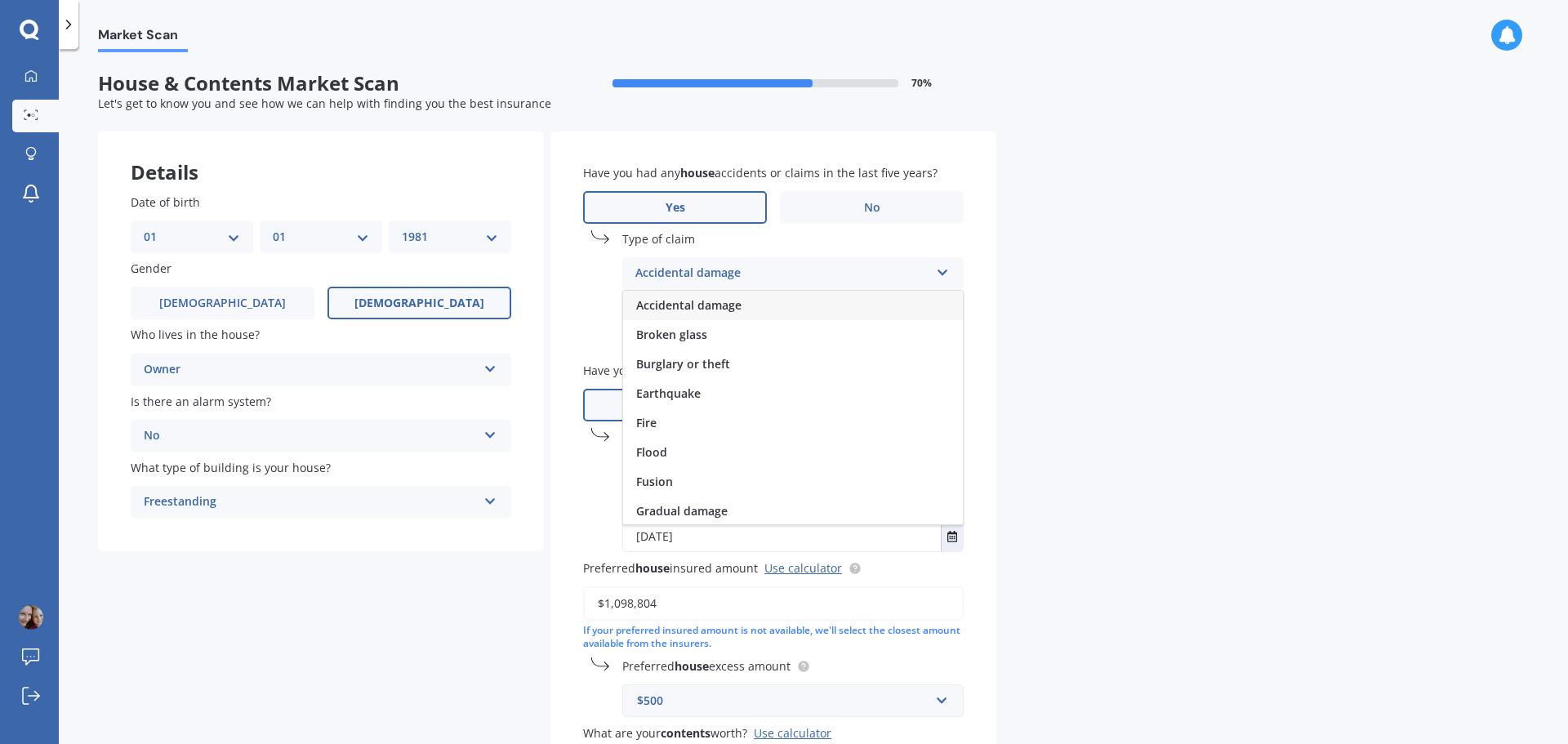
click at [700, 305] on span "Accidental damage" at bounding box center [689, 305] width 106 height 16
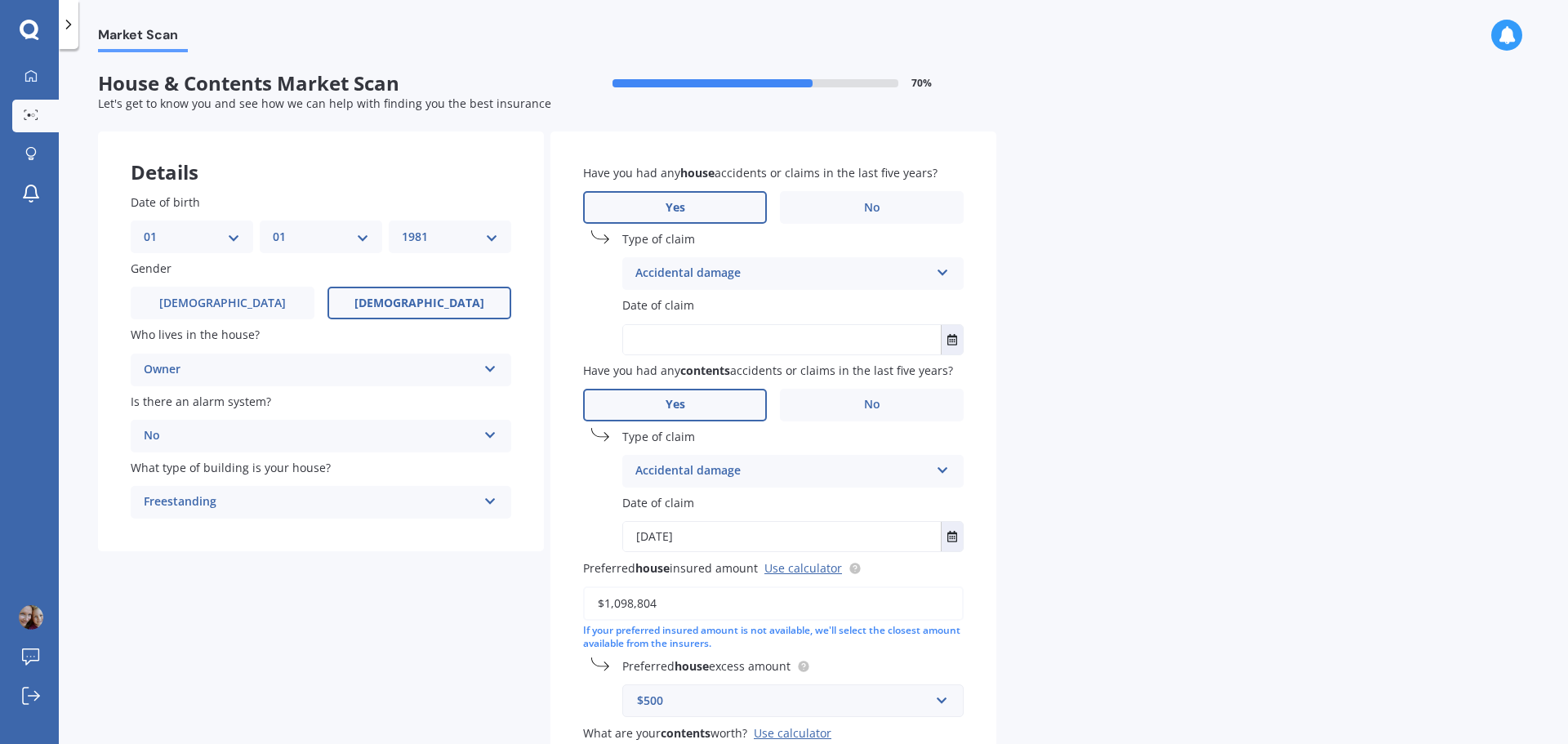
click at [700, 305] on label "Date of claim" at bounding box center [790, 305] width 335 height 17
click at [678, 305] on span "Date of claim" at bounding box center [658, 306] width 72 height 16
click at [644, 308] on span "Date of claim" at bounding box center [658, 306] width 72 height 16
click at [953, 344] on icon "Select date" at bounding box center [952, 340] width 10 height 11
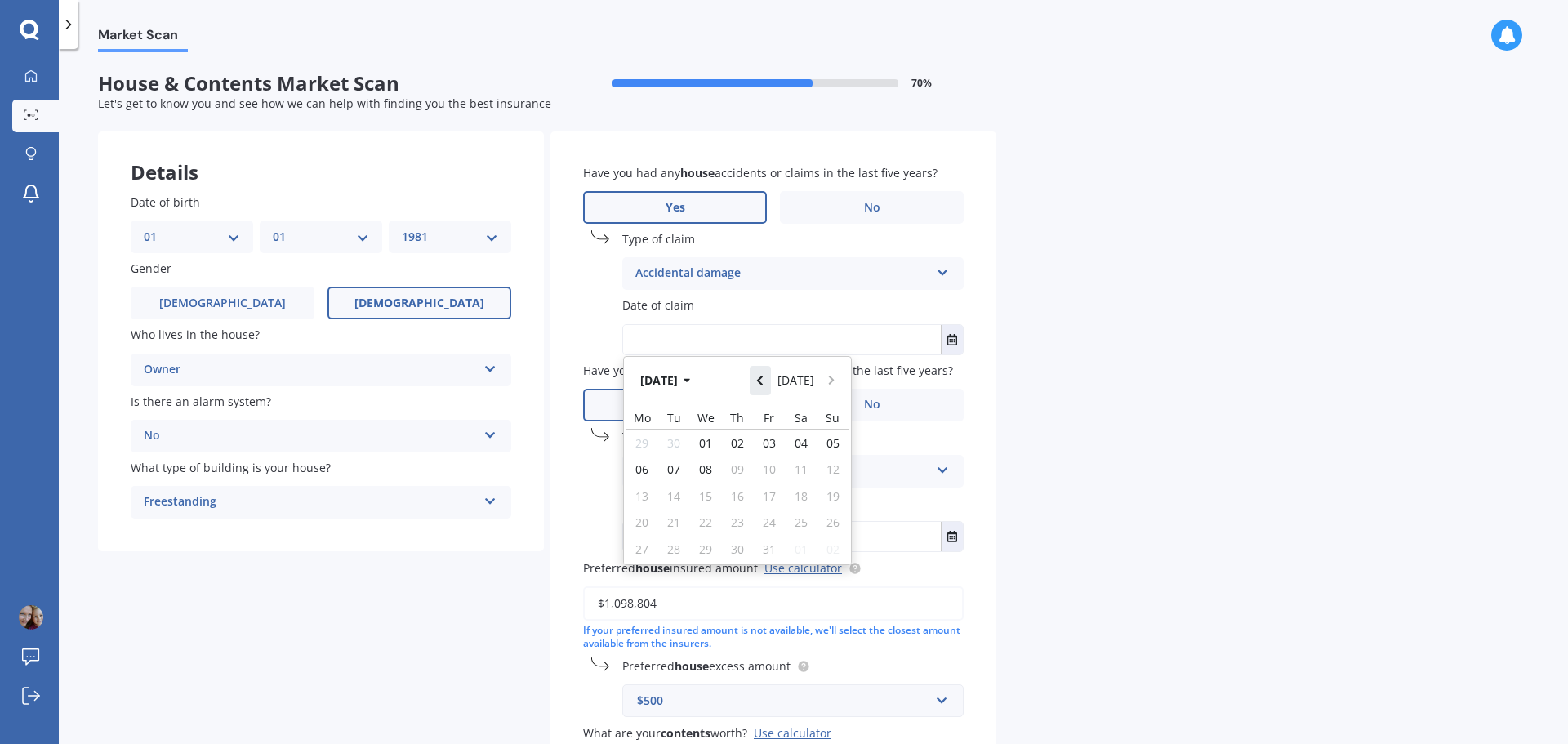
click at [771, 375] on button "Navigate back" at bounding box center [759, 380] width 21 height 29
click at [771, 376] on button "Navigate back" at bounding box center [759, 380] width 21 height 29
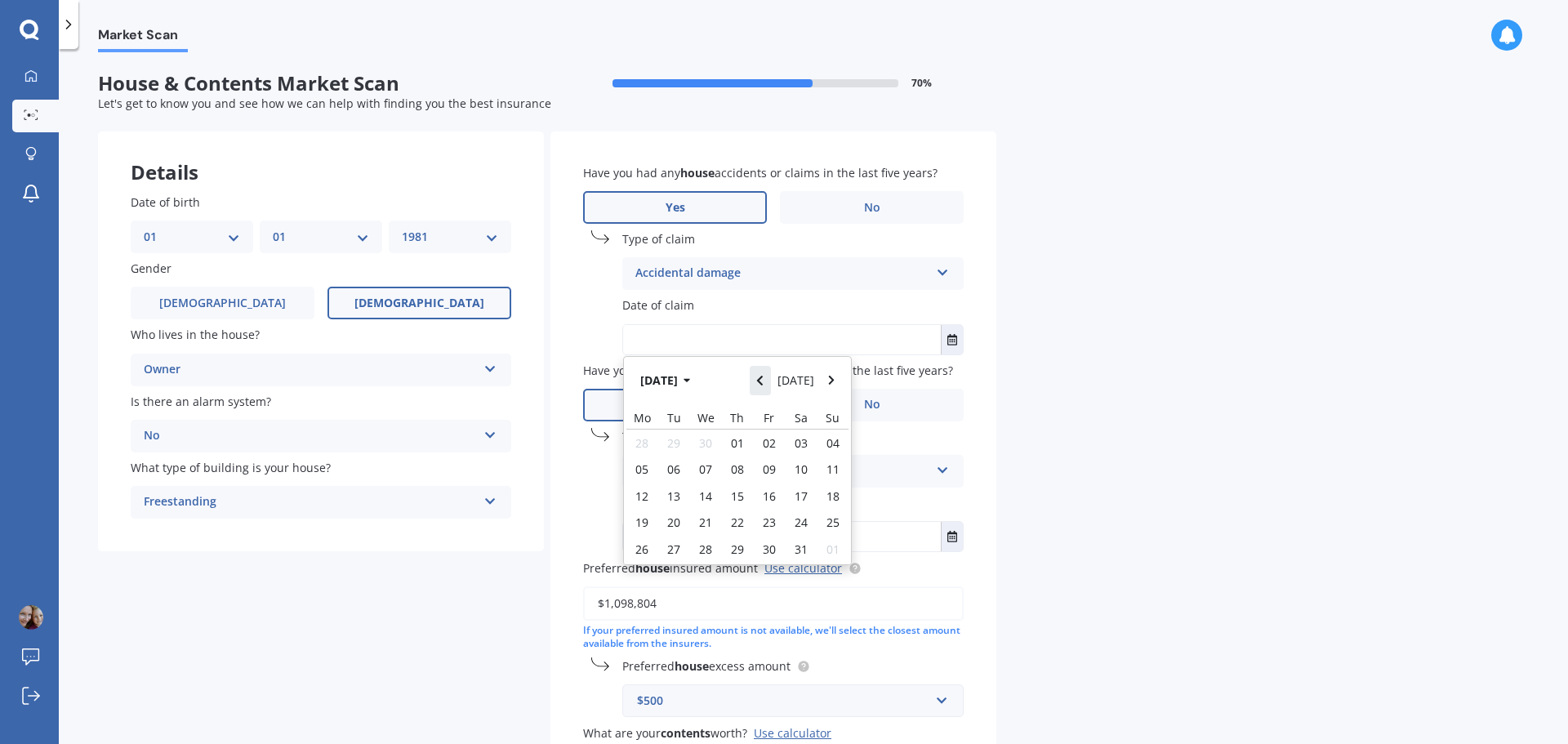
click at [771, 377] on button "Navigate back" at bounding box center [759, 380] width 21 height 29
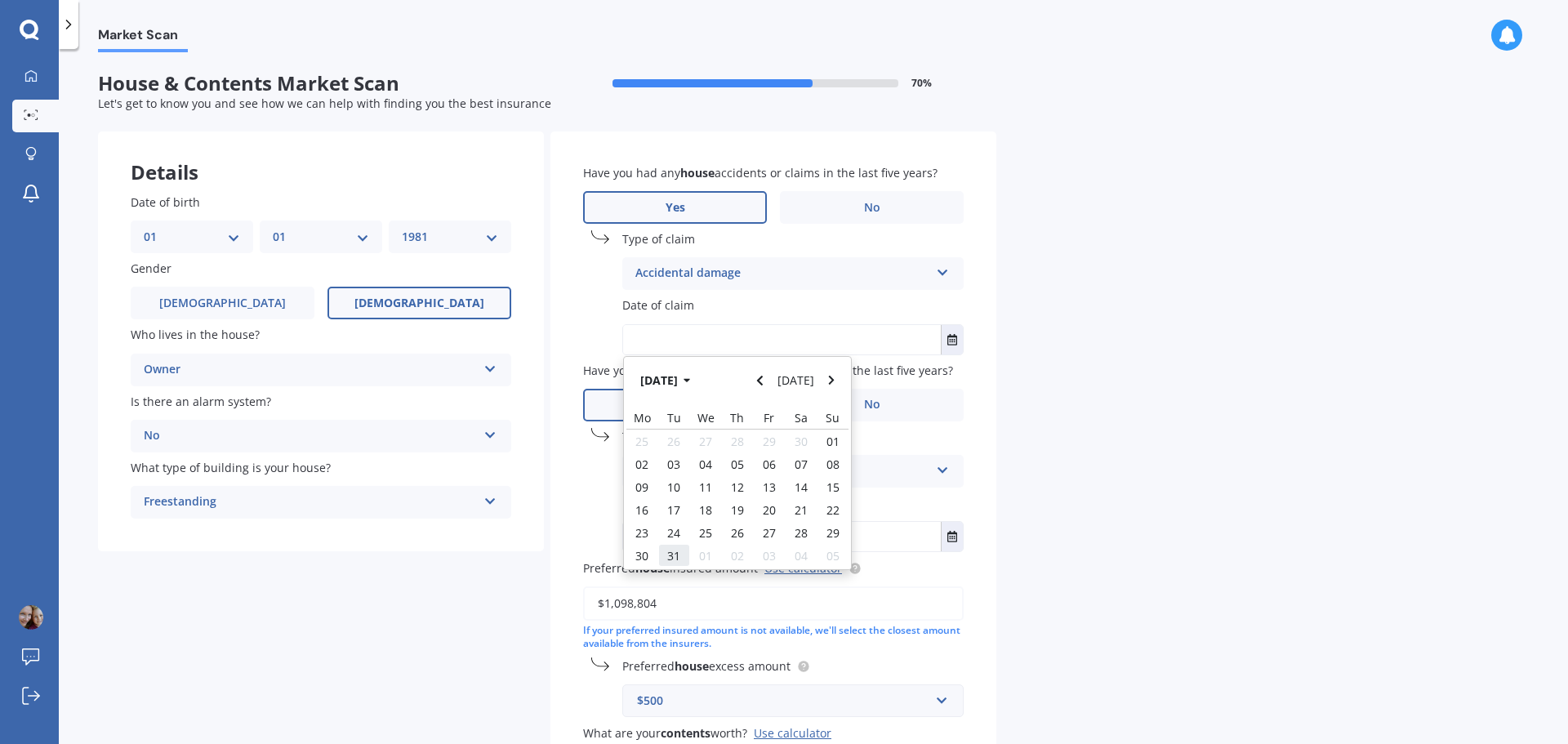
click at [678, 558] on span "31" at bounding box center [674, 556] width 13 height 16
type input "[DATE]"
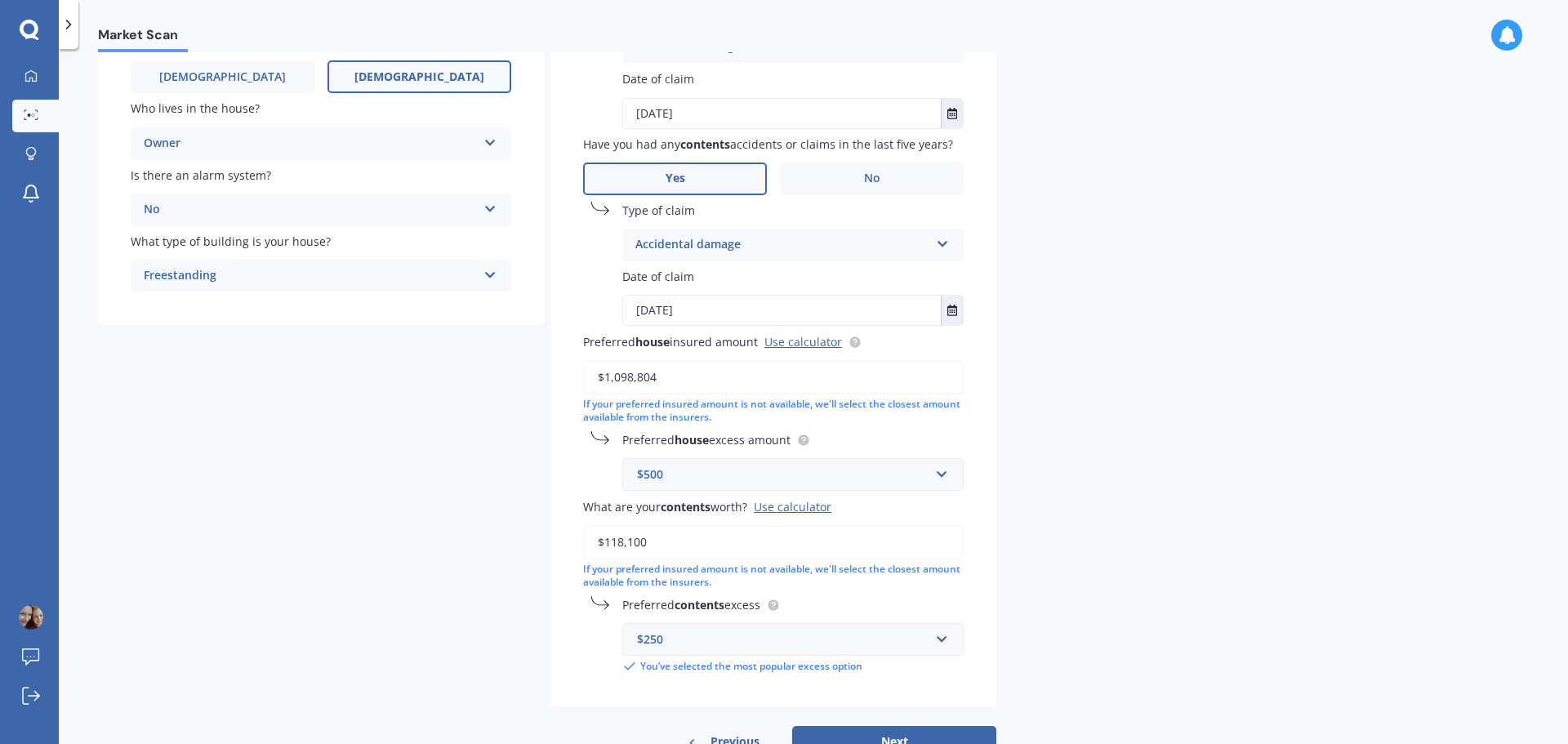
scroll to position [282, 0]
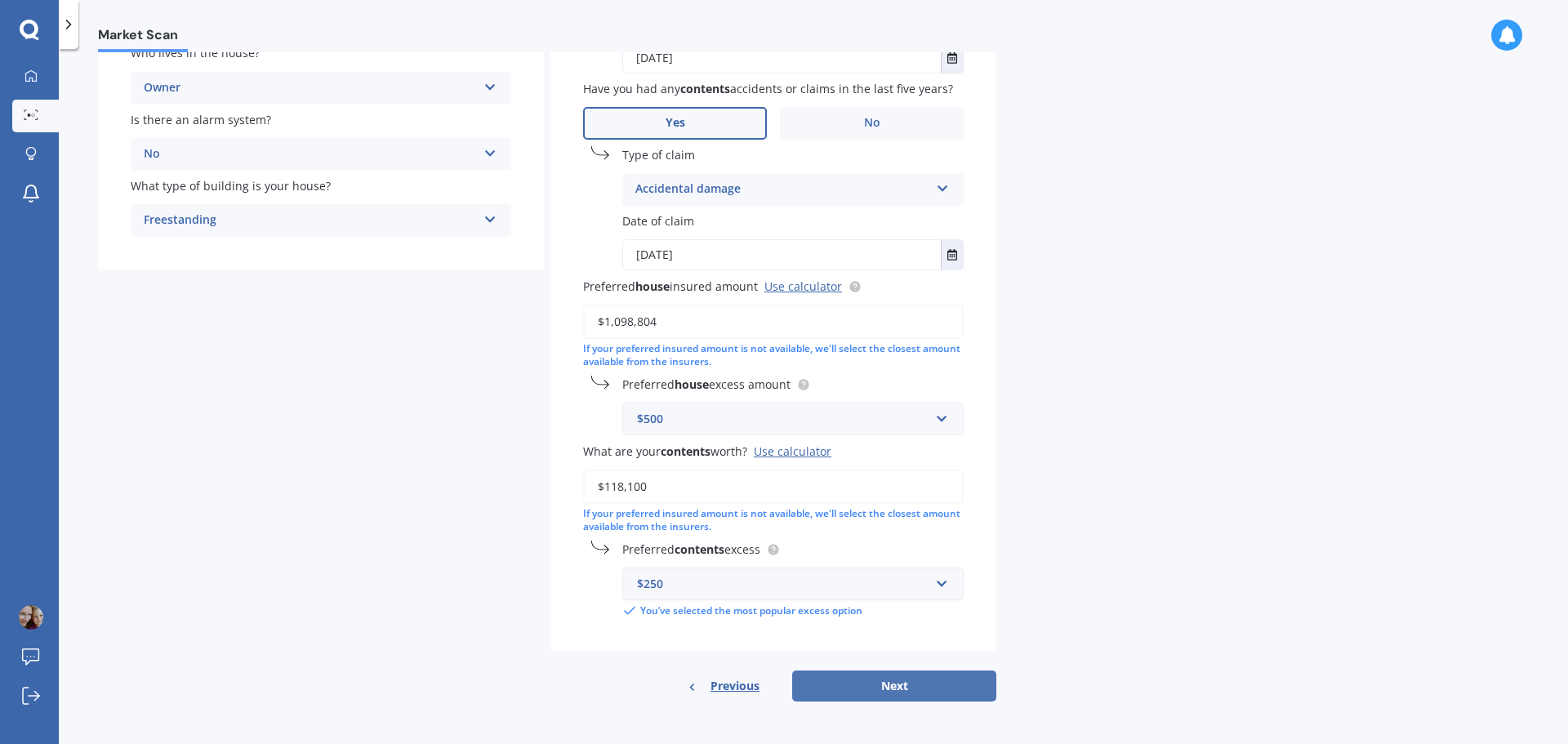
click at [875, 683] on button "Next" at bounding box center [894, 686] width 204 height 31
select select "01"
select select "1981"
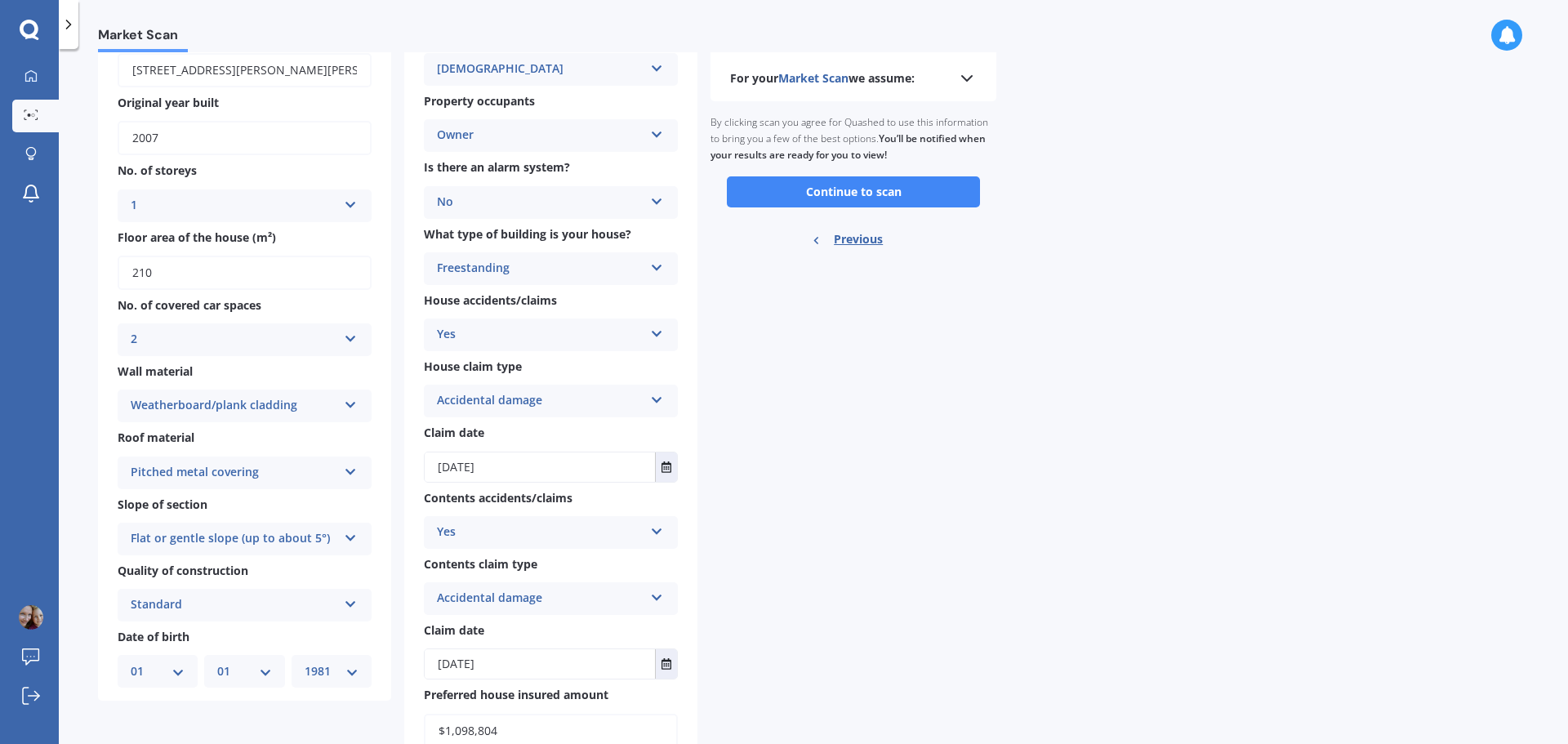
scroll to position [82, 0]
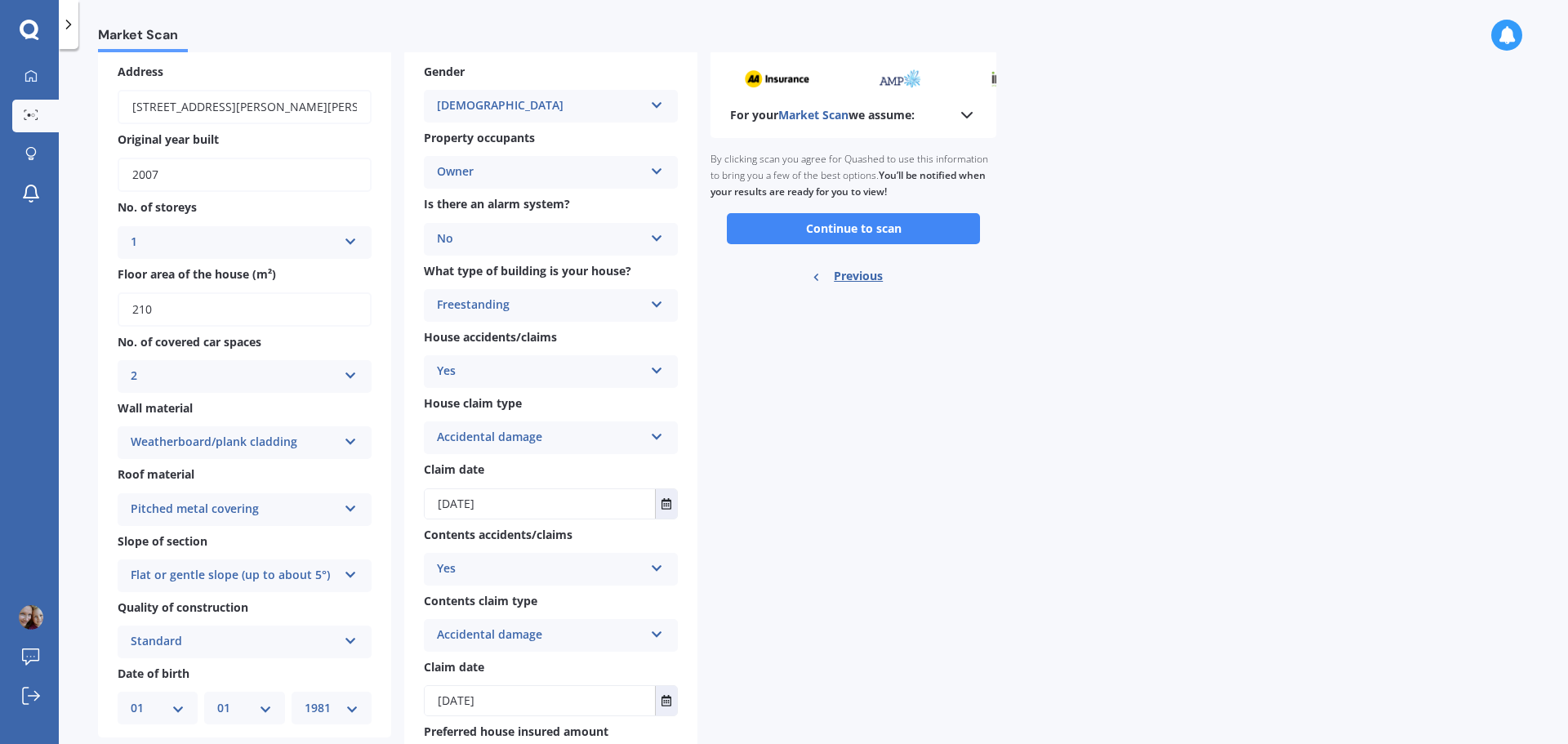
click at [627, 170] on div "Owner" at bounding box center [540, 172] width 207 height 19
click at [1348, 155] on div "Market Scan House & Contents Market Scan 90 % Check your details and click cont…" at bounding box center [813, 400] width 1509 height 695
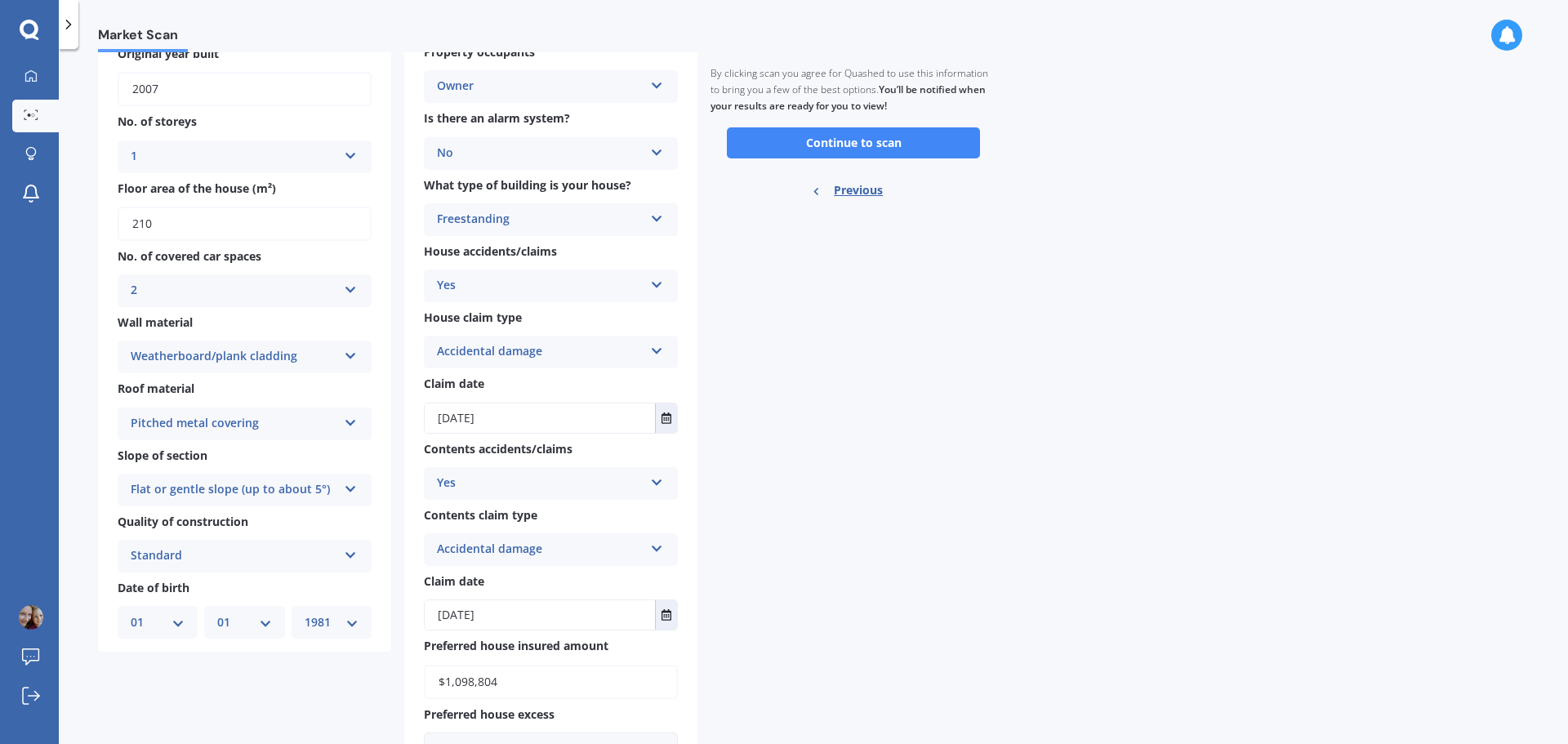
scroll to position [0, 0]
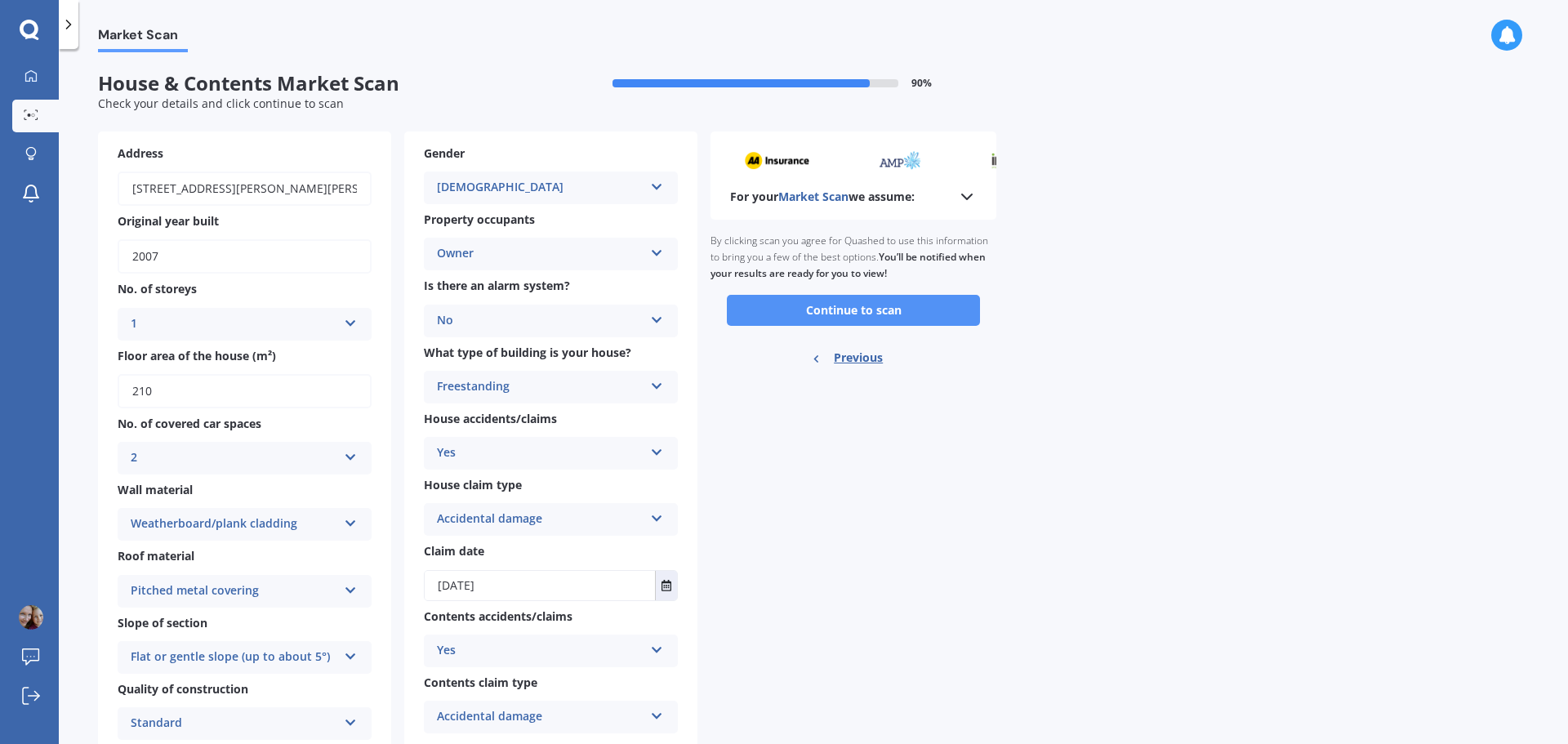
click at [851, 310] on button "Continue to scan" at bounding box center [854, 310] width 253 height 31
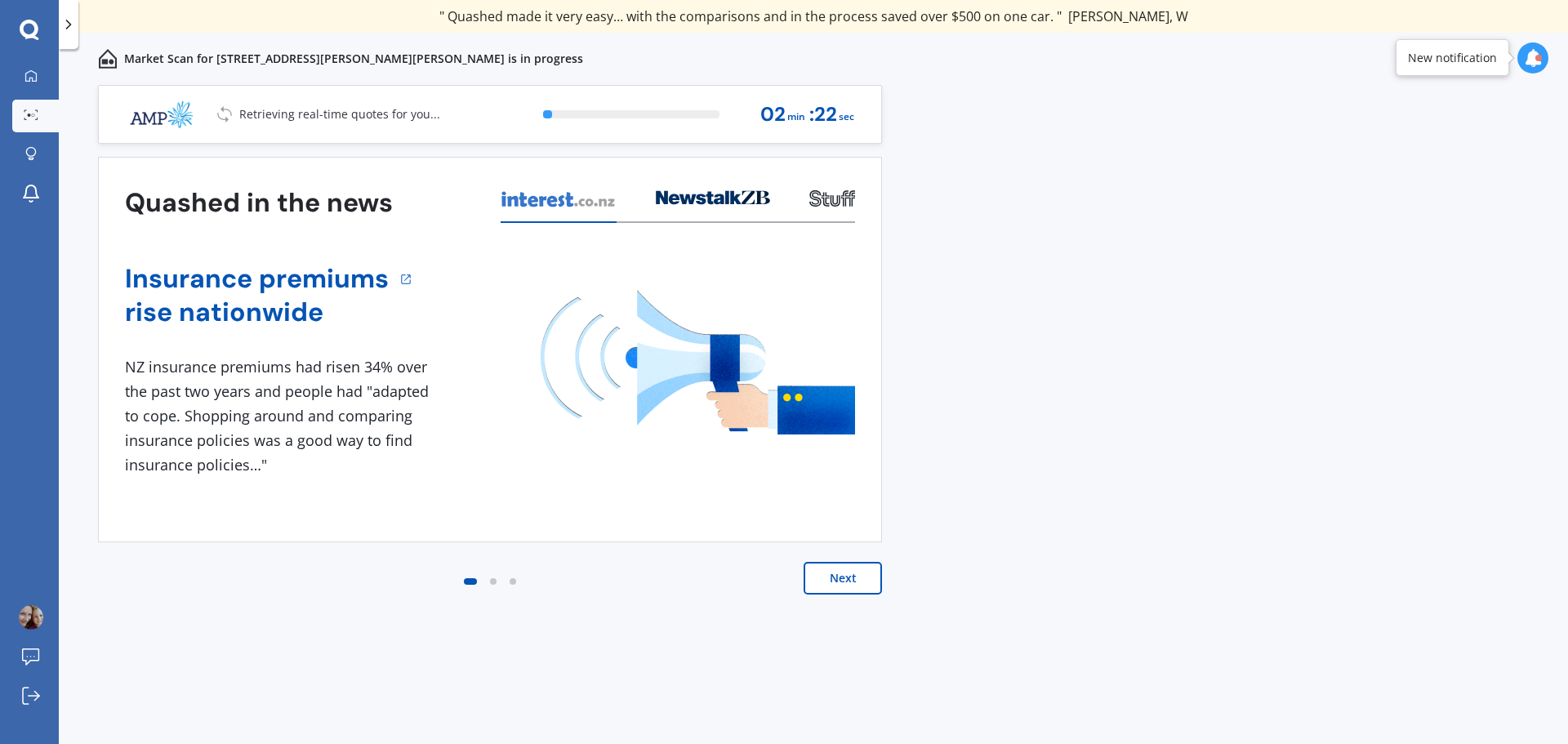
click at [859, 581] on button "Next" at bounding box center [842, 579] width 78 height 33
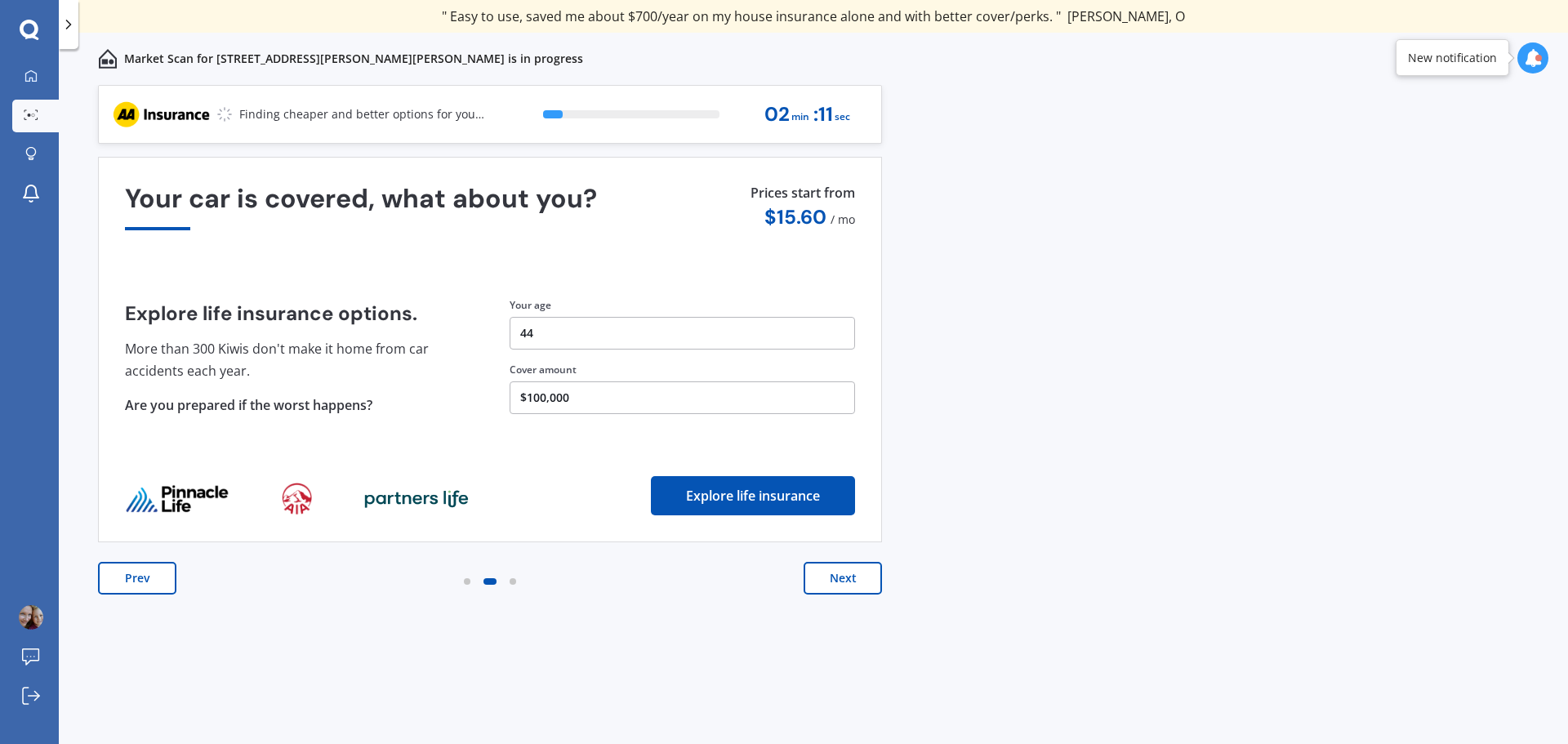
click at [859, 581] on button "Next" at bounding box center [842, 579] width 78 height 33
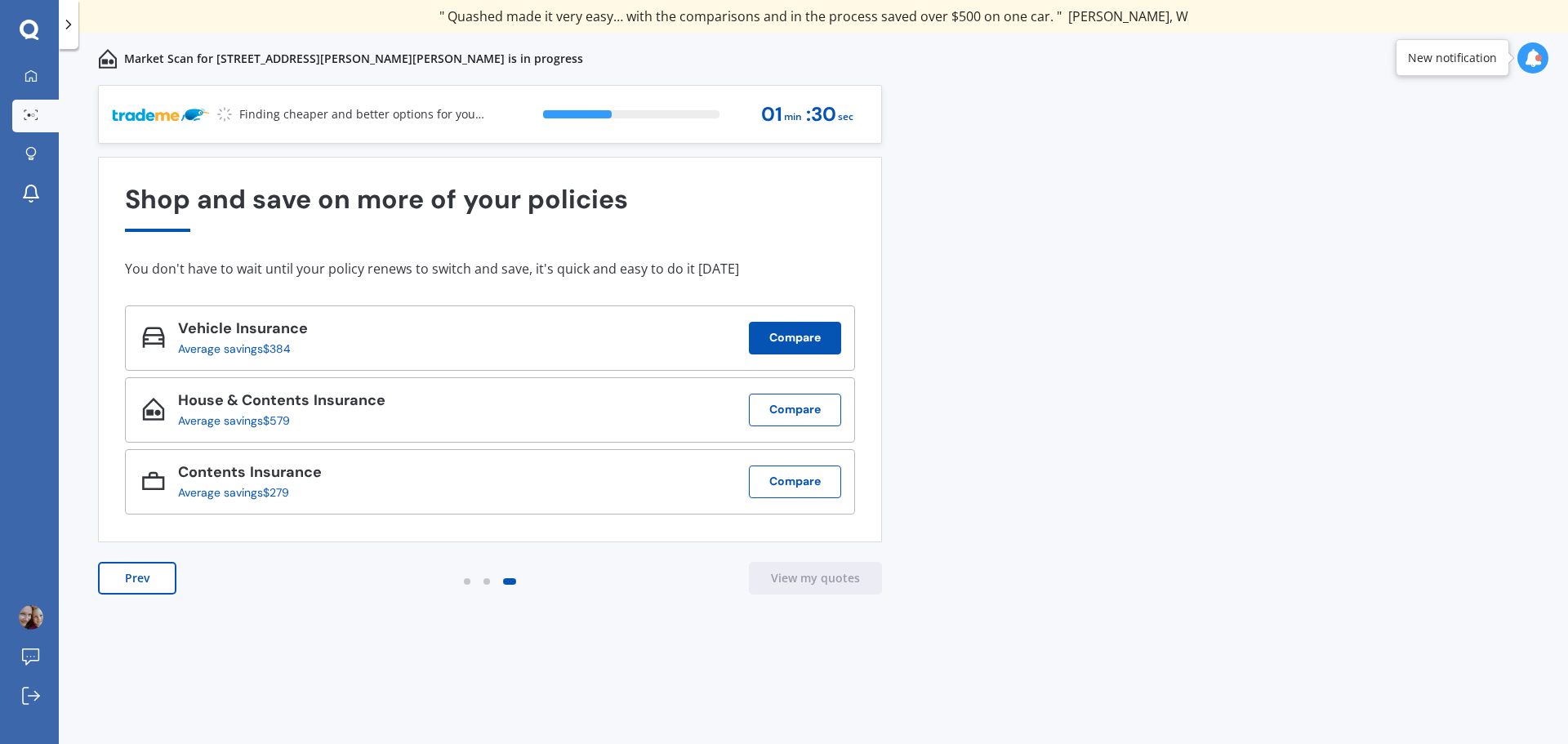
click at [822, 339] on button "Compare" at bounding box center [795, 338] width 93 height 33
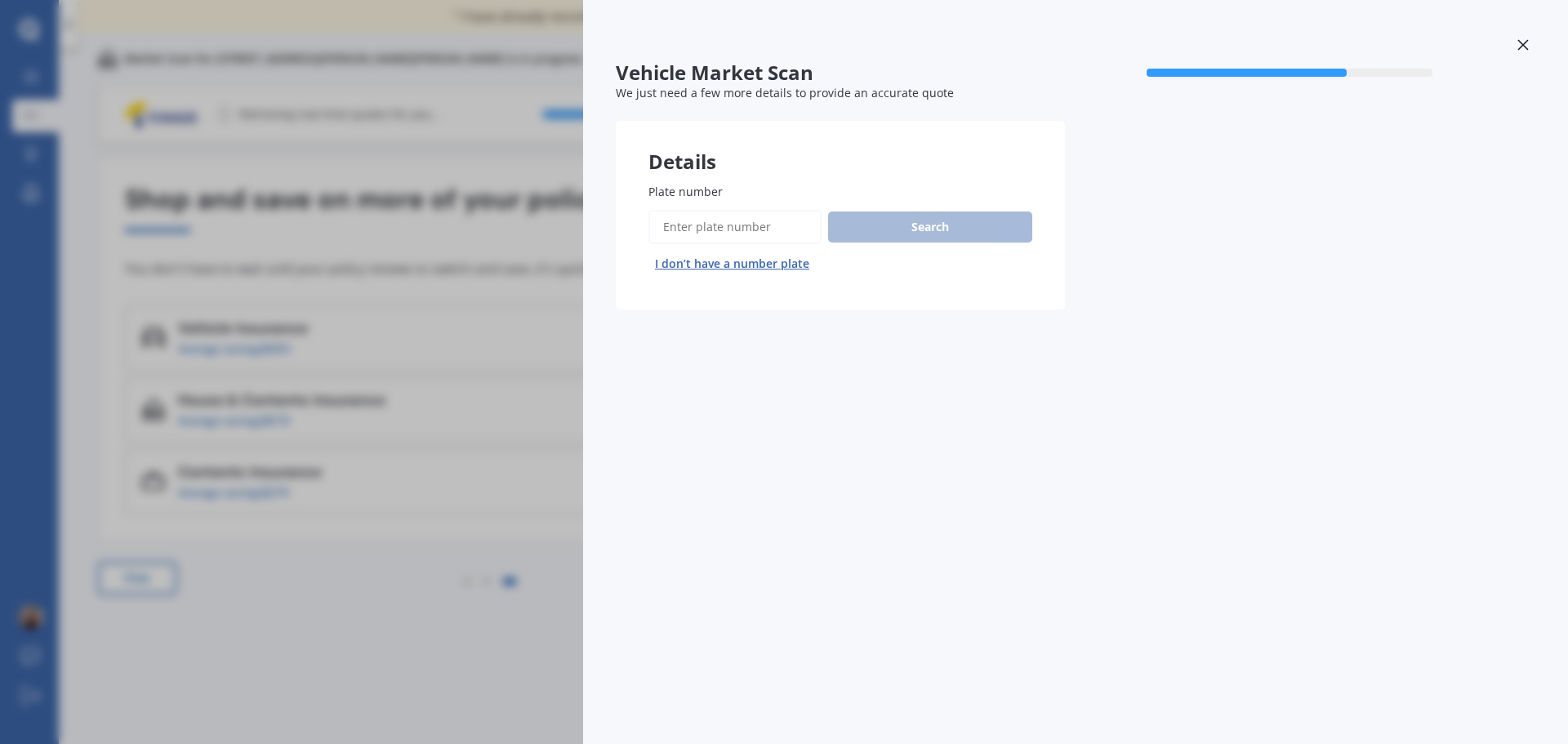
click at [689, 231] on input "Plate number" at bounding box center [734, 227] width 174 height 34
type input "JDF276"
click at [945, 223] on button "Search" at bounding box center [930, 227] width 204 height 31
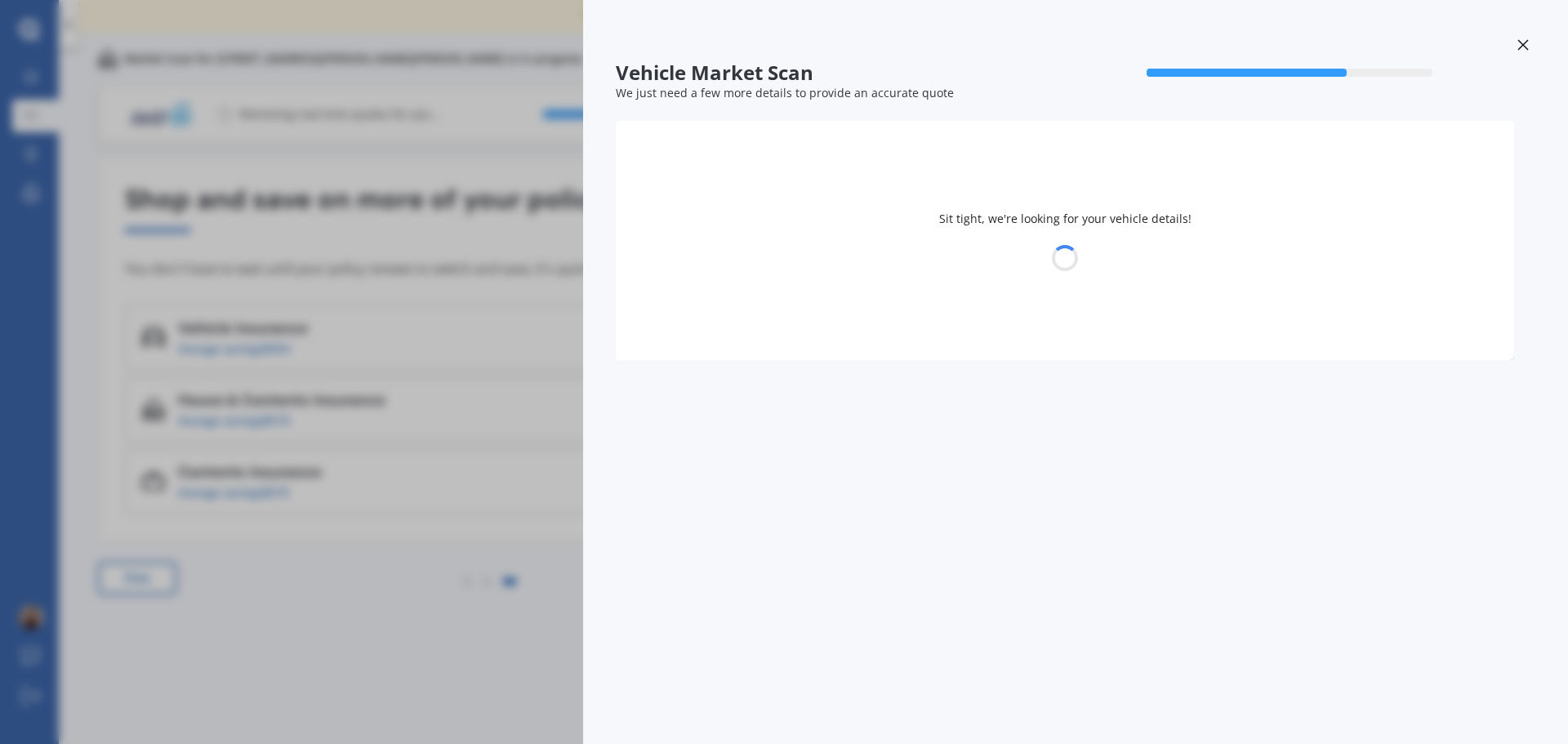
select select "FORD"
select select "KUGA"
select select "01"
select select "1981"
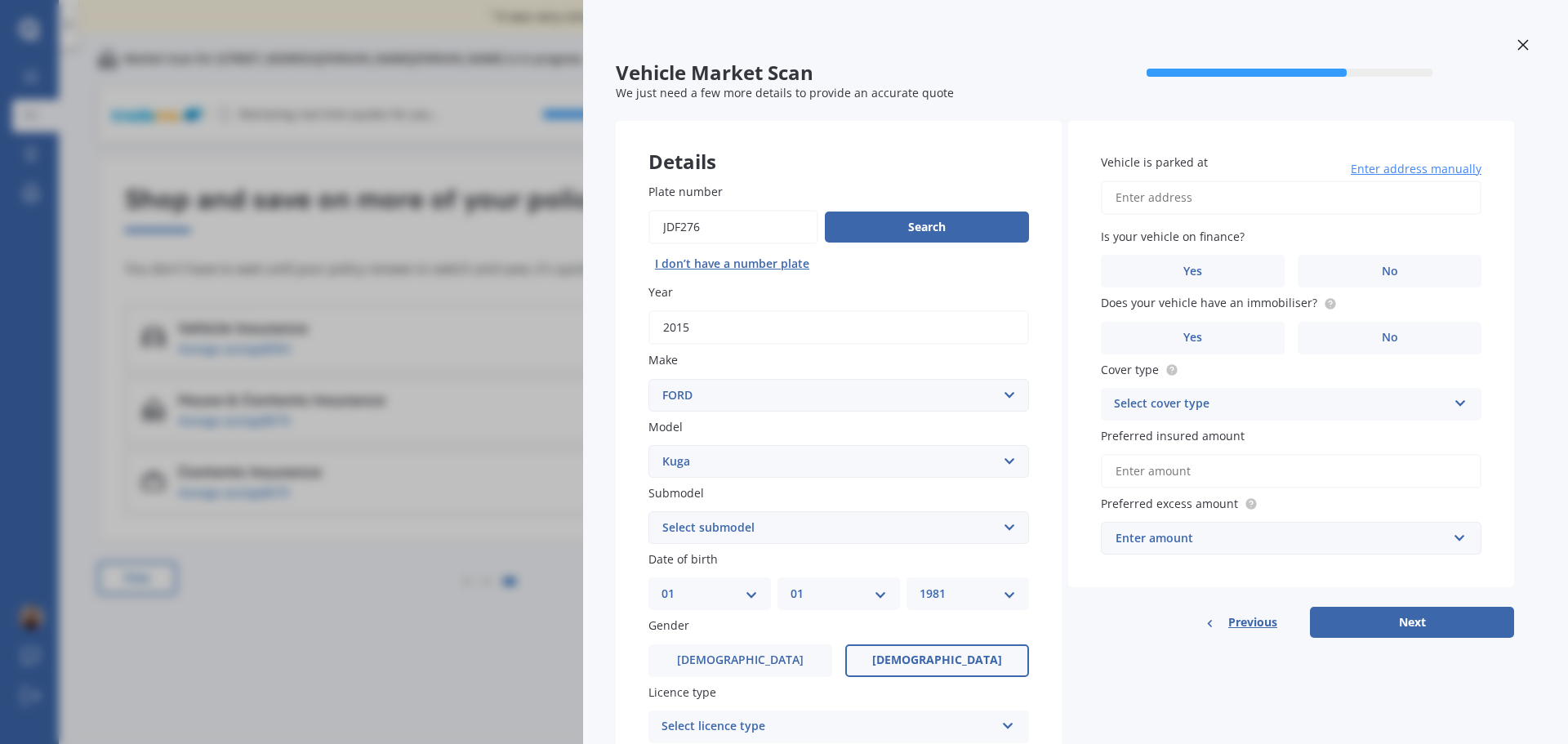
click at [851, 399] on select "Select make AC ALFA ROMEO ASTON [PERSON_NAME] AUDI AUSTIN BEDFORD Bentley BMW B…" at bounding box center [838, 396] width 380 height 33
select select "DAEWOO"
select select
click at [610, 419] on div "Vehicle Market Scan 70 % We just need a few more details to provide an accurate…" at bounding box center [1075, 372] width 985 height 744
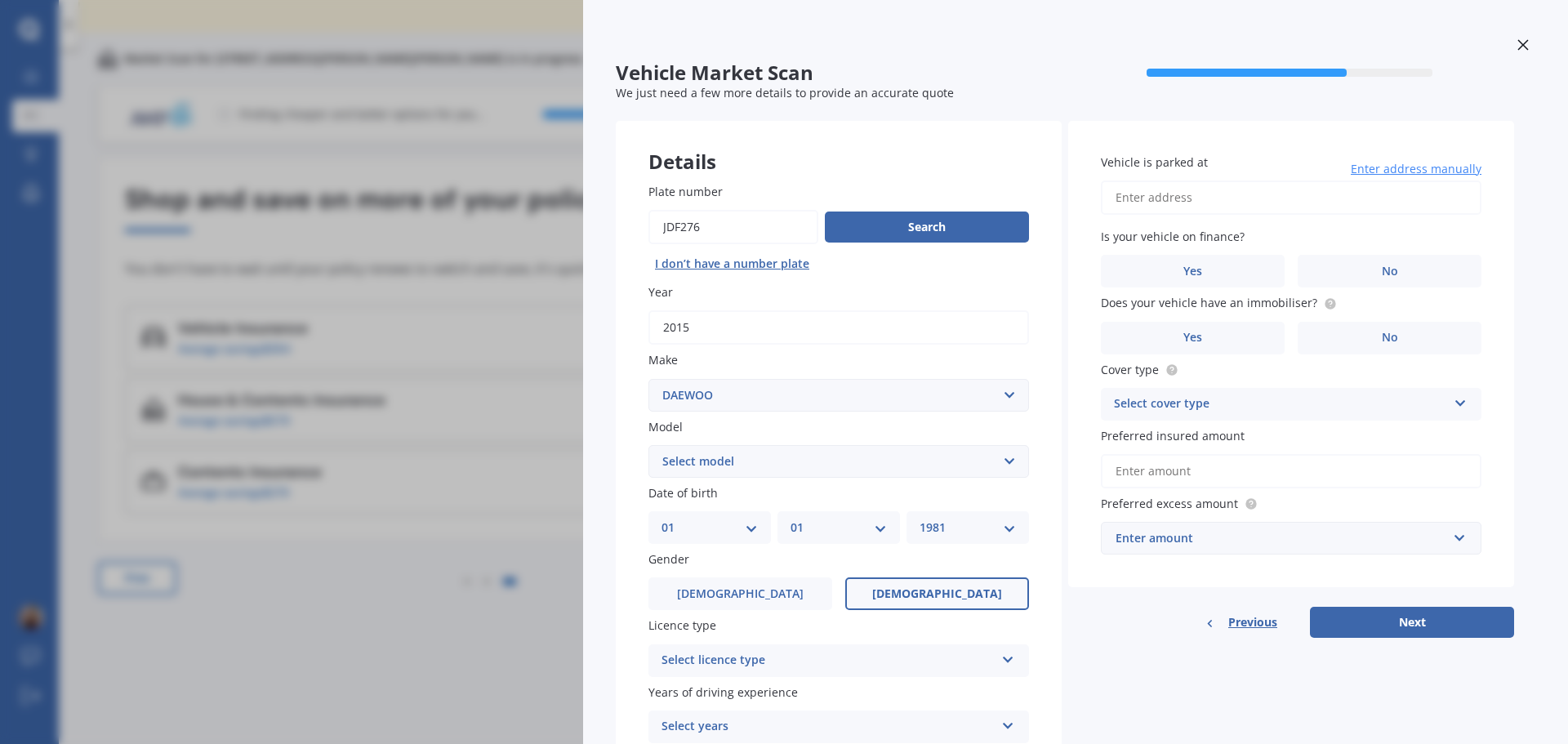
click at [738, 221] on input "Plate number" at bounding box center [733, 227] width 170 height 34
drag, startPoint x: 737, startPoint y: 221, endPoint x: 517, endPoint y: 203, distance: 220.7
click at [517, 203] on div "Vehicle Market Scan 70 % We just need a few more details to provide an accurate…" at bounding box center [784, 372] width 1568 height 744
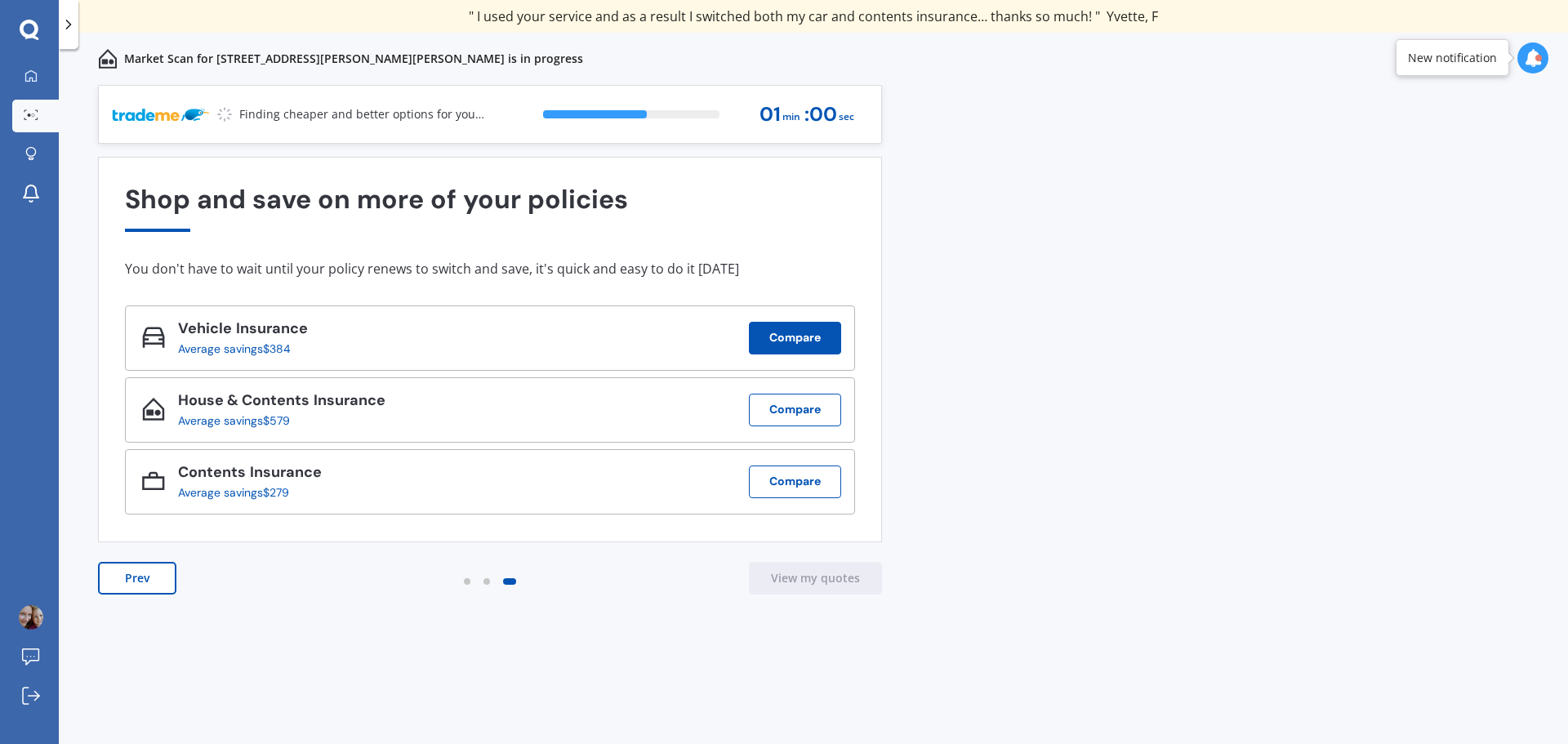
click at [786, 336] on button "Compare" at bounding box center [795, 338] width 93 height 33
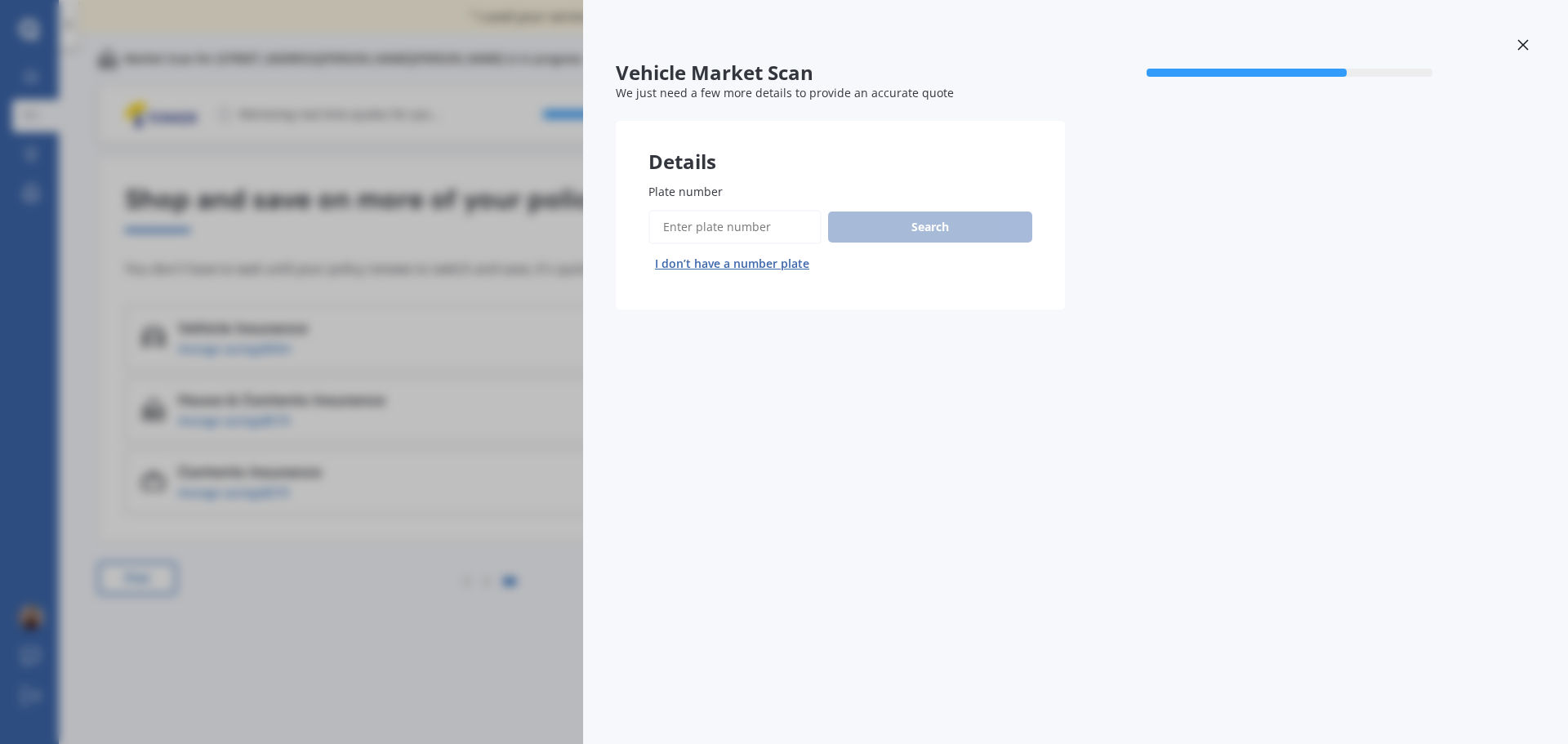
click at [720, 216] on input "Plate number" at bounding box center [734, 227] width 174 height 34
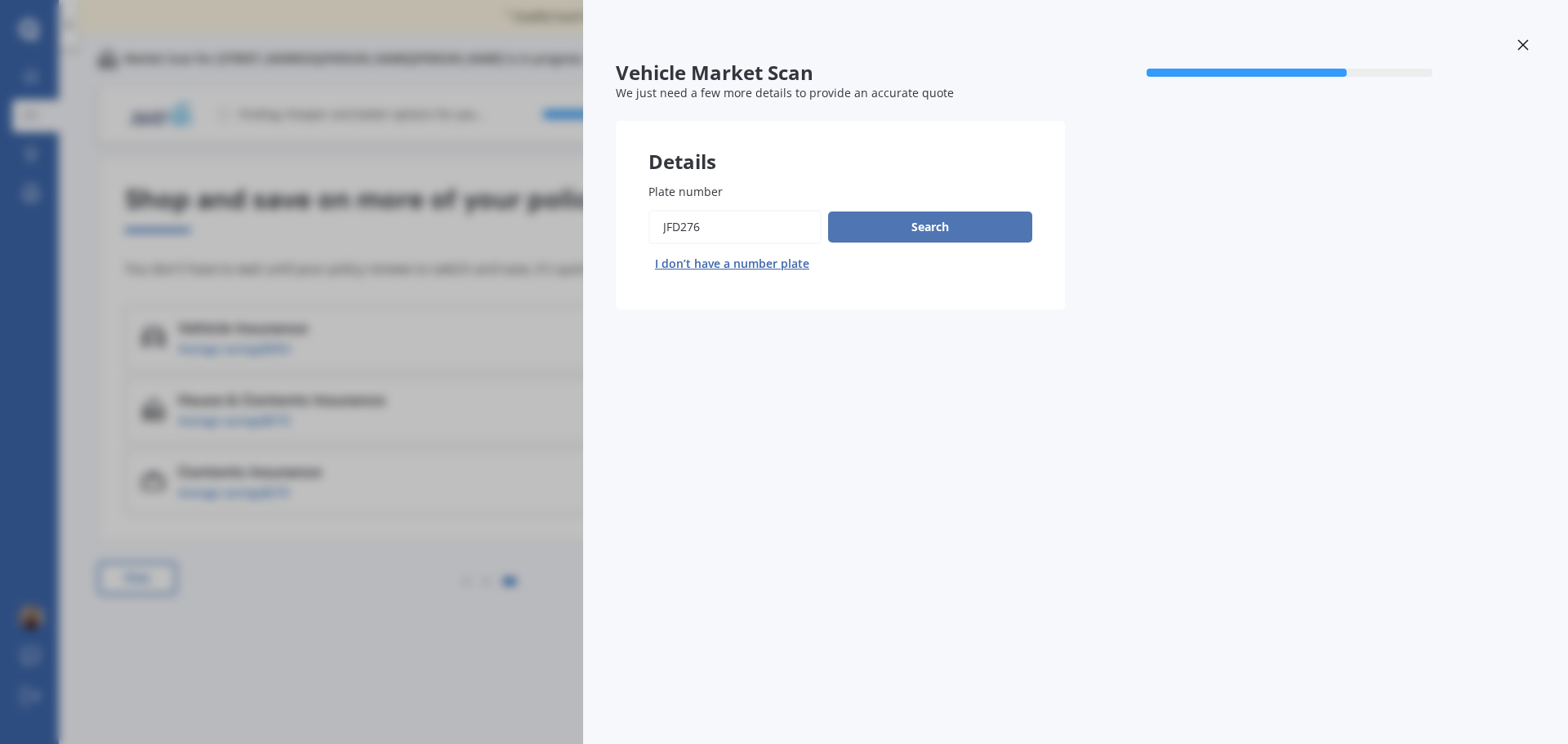
type input "JFD276"
click at [924, 226] on button "Search" at bounding box center [930, 227] width 204 height 31
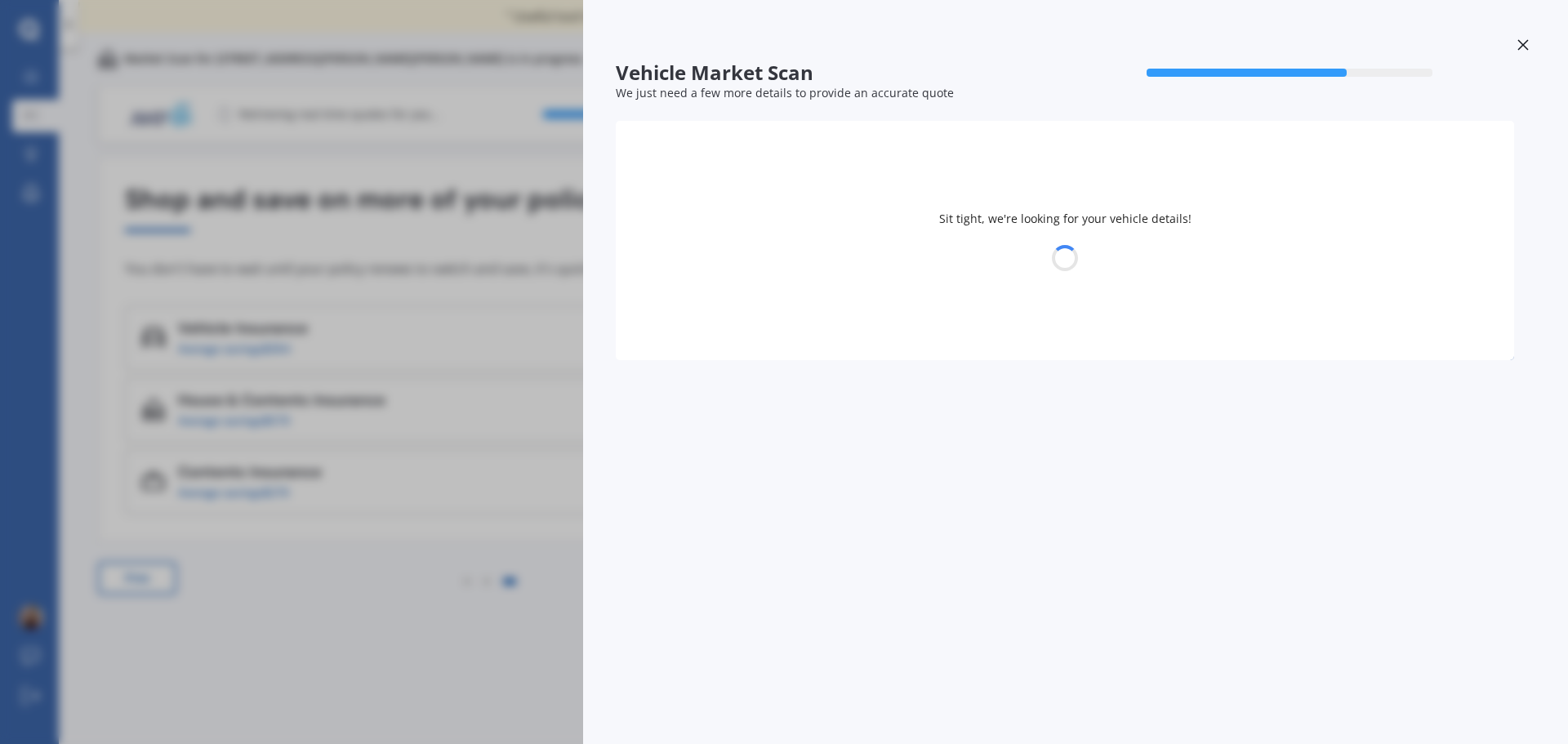
select select "MAZDA"
select select "01"
select select "1981"
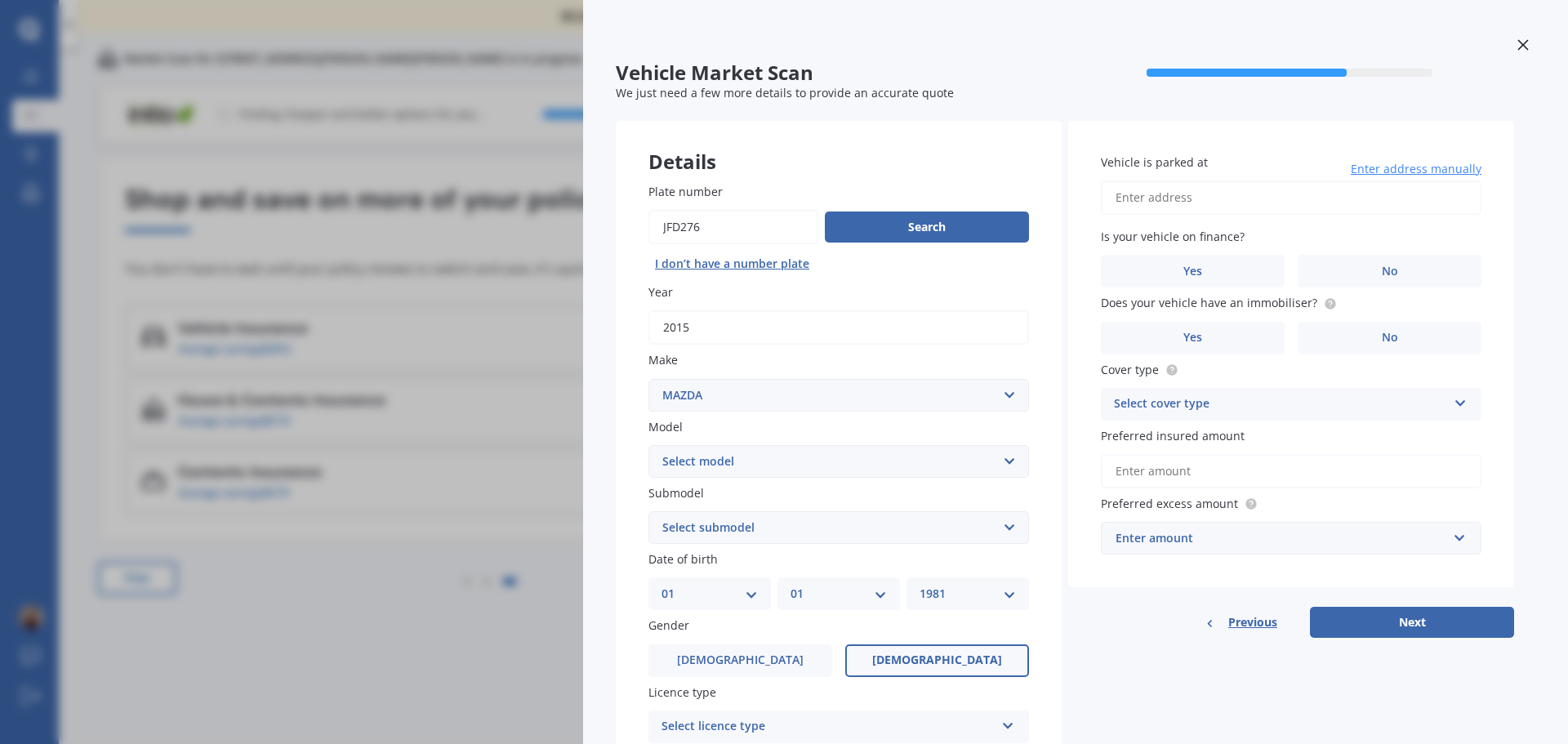
click at [924, 469] on select "Select model 121 2 3 323 323 / Familia 6 626 929 Atenza Autozam Axela AZ3 B2000…" at bounding box center [838, 462] width 380 height 33
select select "CX5"
click at [648, 445] on select "Select model 121 2 3 323 323 / Familia 6 626 929 Atenza Autozam Axela AZ3 B2000…" at bounding box center [838, 462] width 380 height 33
click at [761, 526] on select "Select submodel 2.2 Diesel 2WD XD 2.5S 4WD Diesel Limited 4WD GSX 2.2 Diesel St…" at bounding box center [838, 528] width 380 height 33
select select "4WD DIESEL LIMITED"
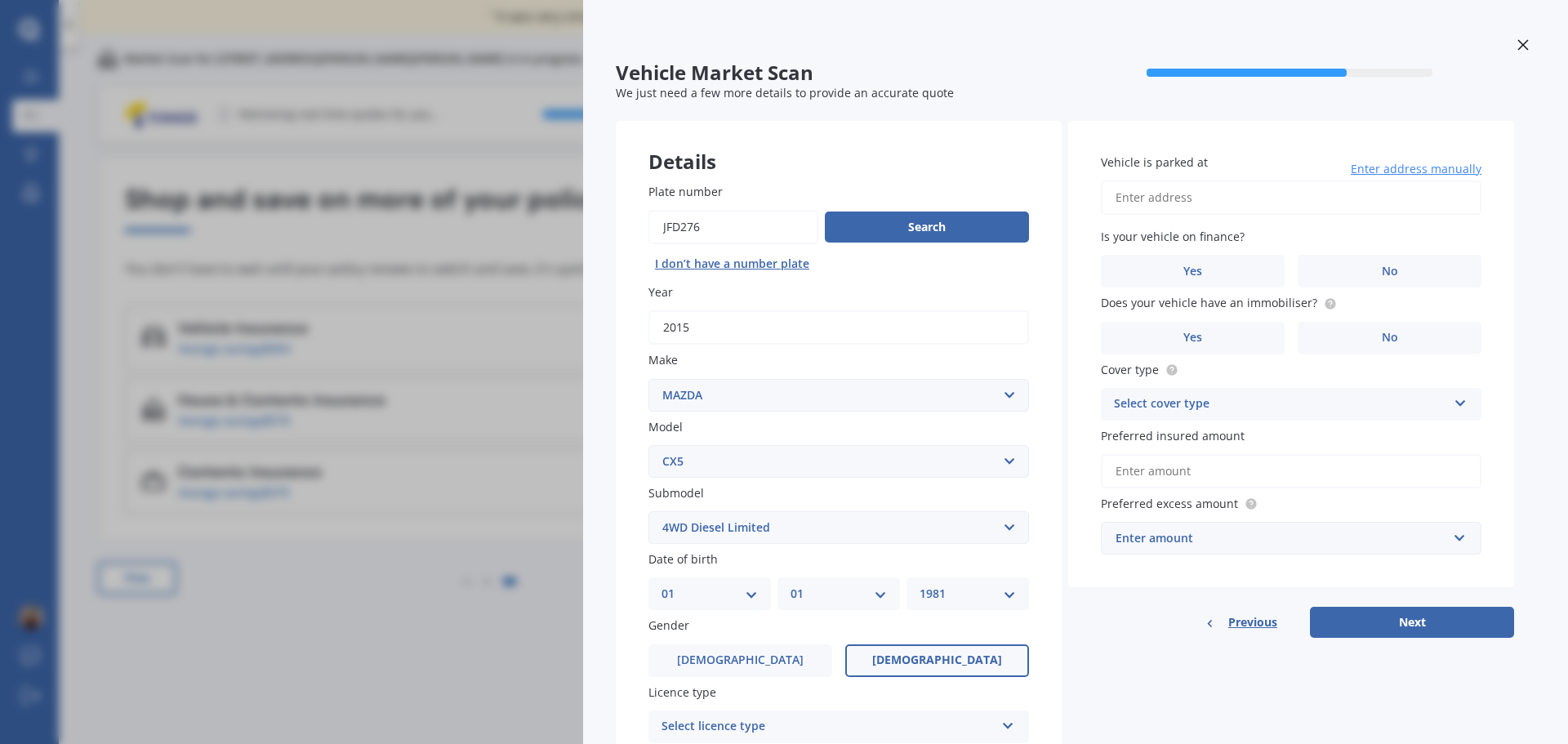
click at [648, 512] on select "Select submodel 2.2 Diesel 2WD XD 2.5S 4WD Diesel Limited 4WD GSX 2.2 Diesel St…" at bounding box center [838, 528] width 380 height 33
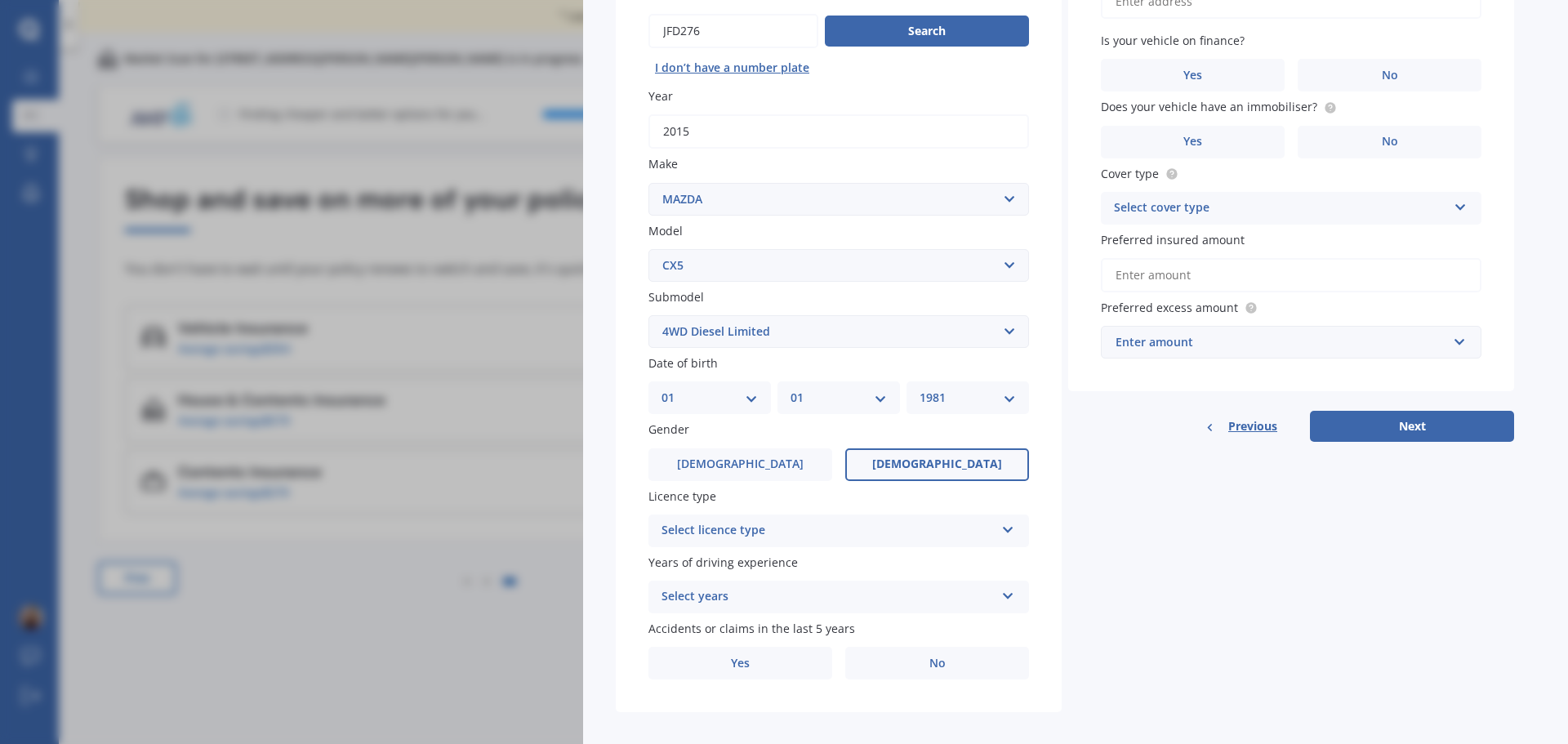
scroll to position [210, 0]
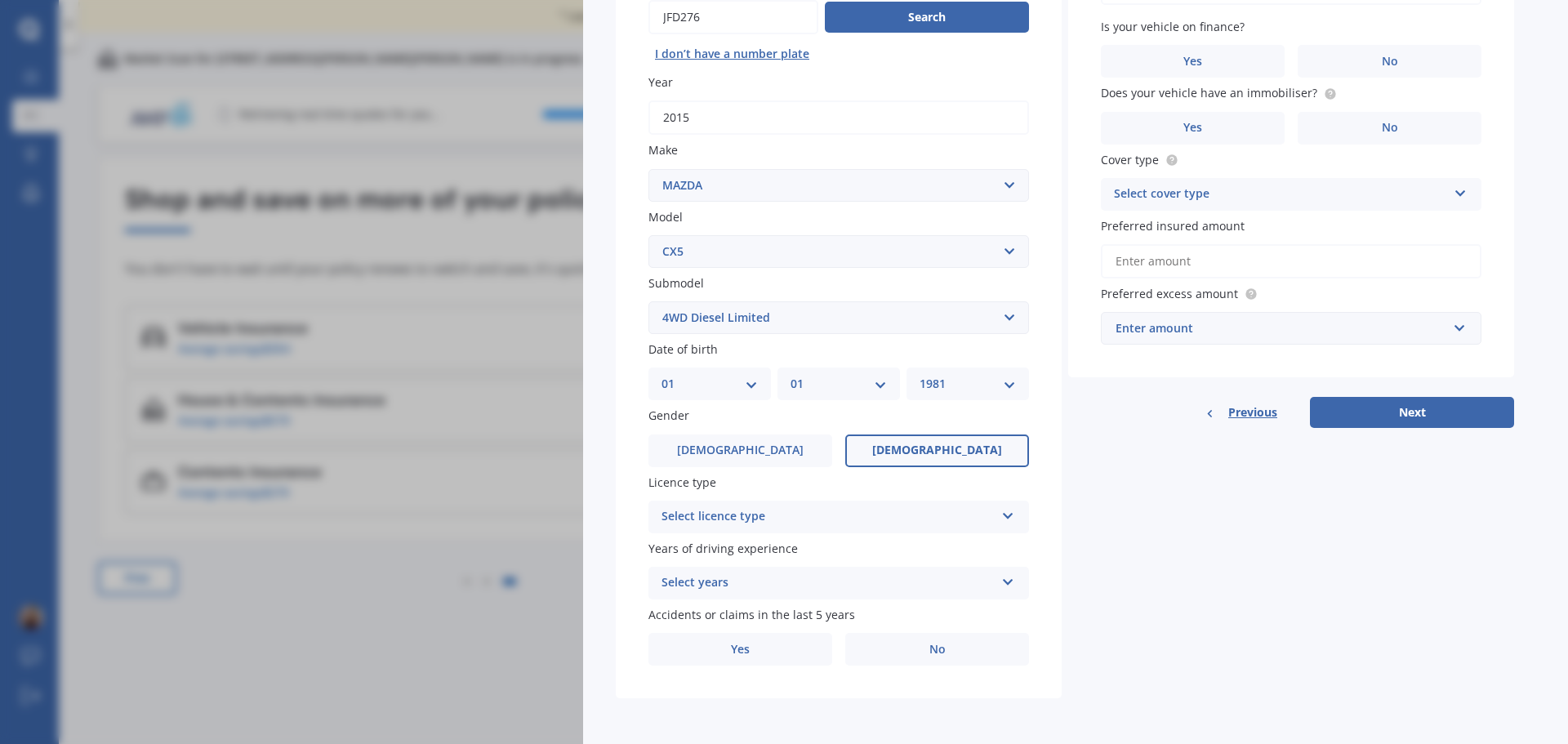
click at [922, 518] on div "Select licence type" at bounding box center [827, 516] width 333 height 19
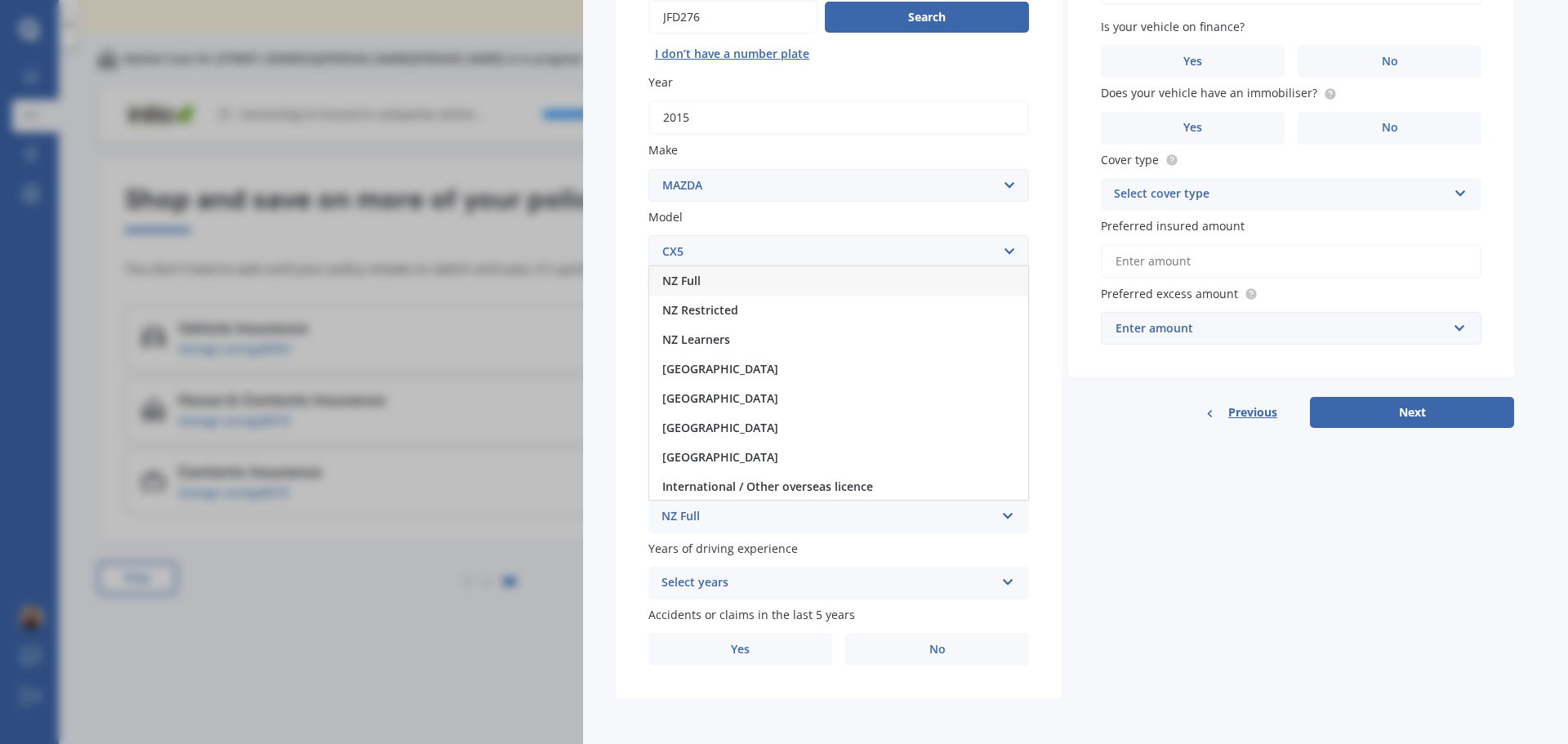
click at [699, 277] on span "NZ Full" at bounding box center [681, 280] width 39 height 16
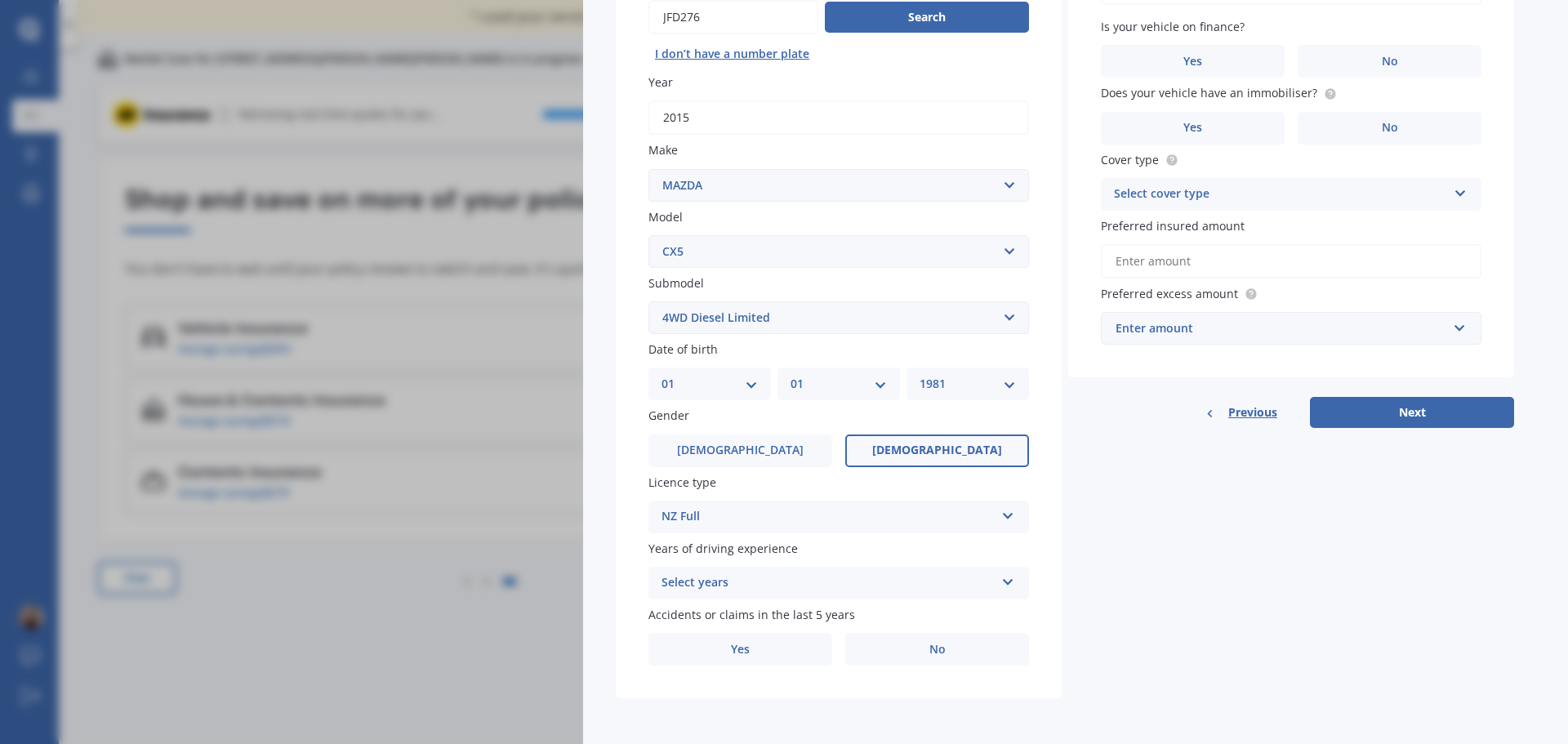
click at [998, 580] on div "Select years 5 or more years 4 years 3 years 2 years 1 year" at bounding box center [838, 583] width 380 height 33
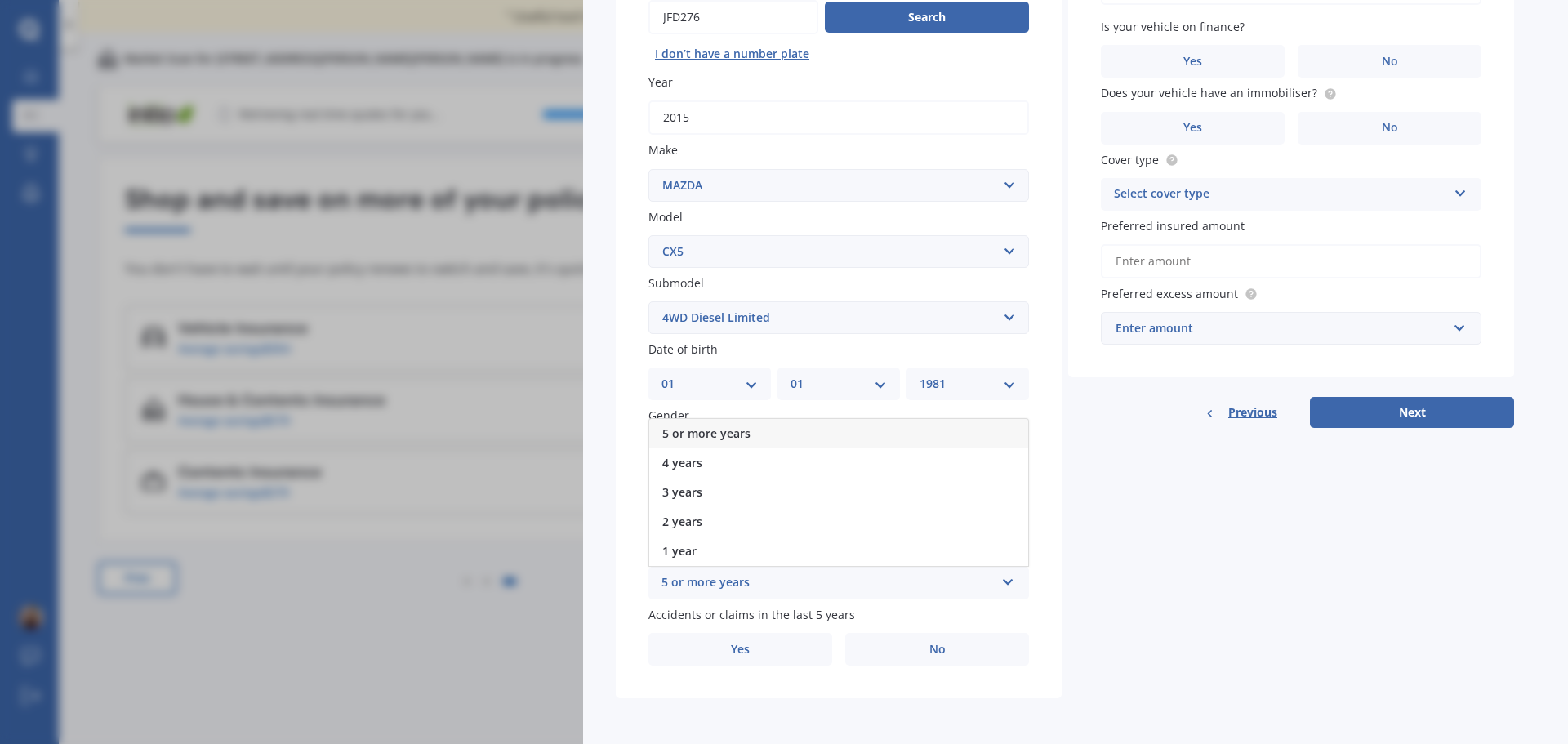
click at [747, 425] on div "5 or more years" at bounding box center [838, 434] width 379 height 29
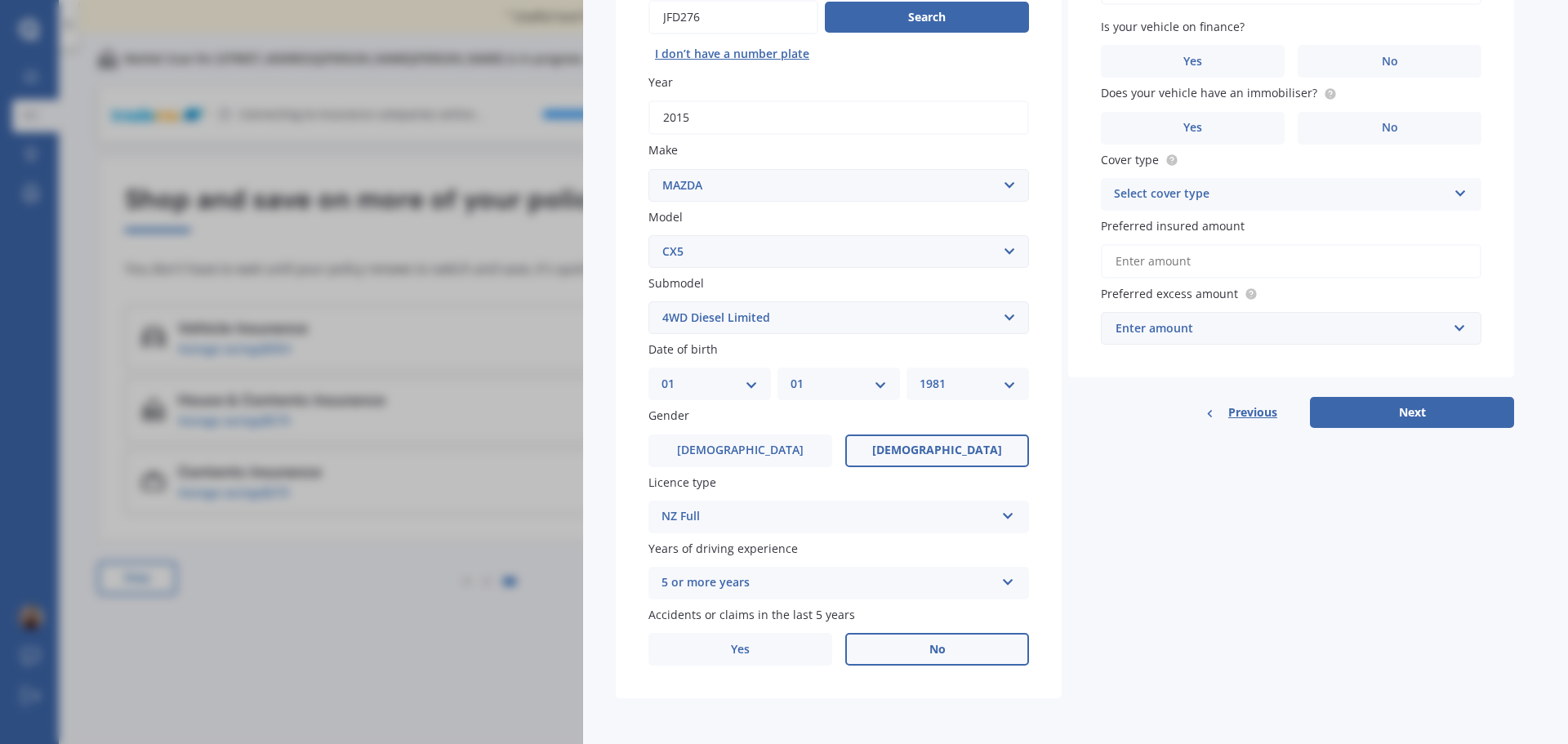
click at [924, 647] on label "No" at bounding box center [937, 649] width 184 height 33
click at [0, 0] on input "No" at bounding box center [0, 0] width 0 height 0
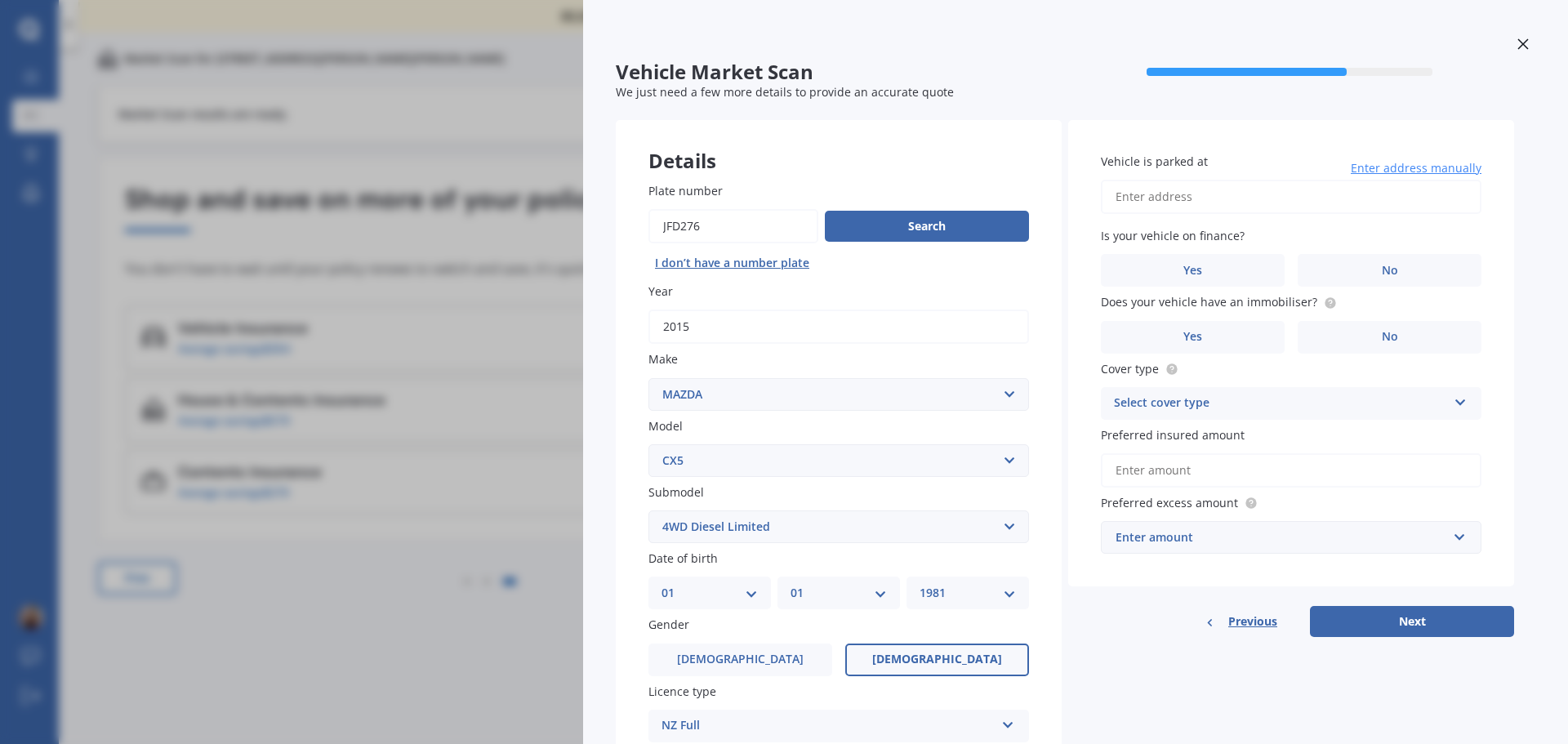
scroll to position [0, 0]
click at [1174, 194] on input "Vehicle is parked at" at bounding box center [1291, 197] width 380 height 34
type input "[STREET_ADDRESS][PERSON_NAME][PERSON_NAME]"
click at [1363, 268] on label "No" at bounding box center [1389, 272] width 184 height 33
click at [0, 0] on input "No" at bounding box center [0, 0] width 0 height 0
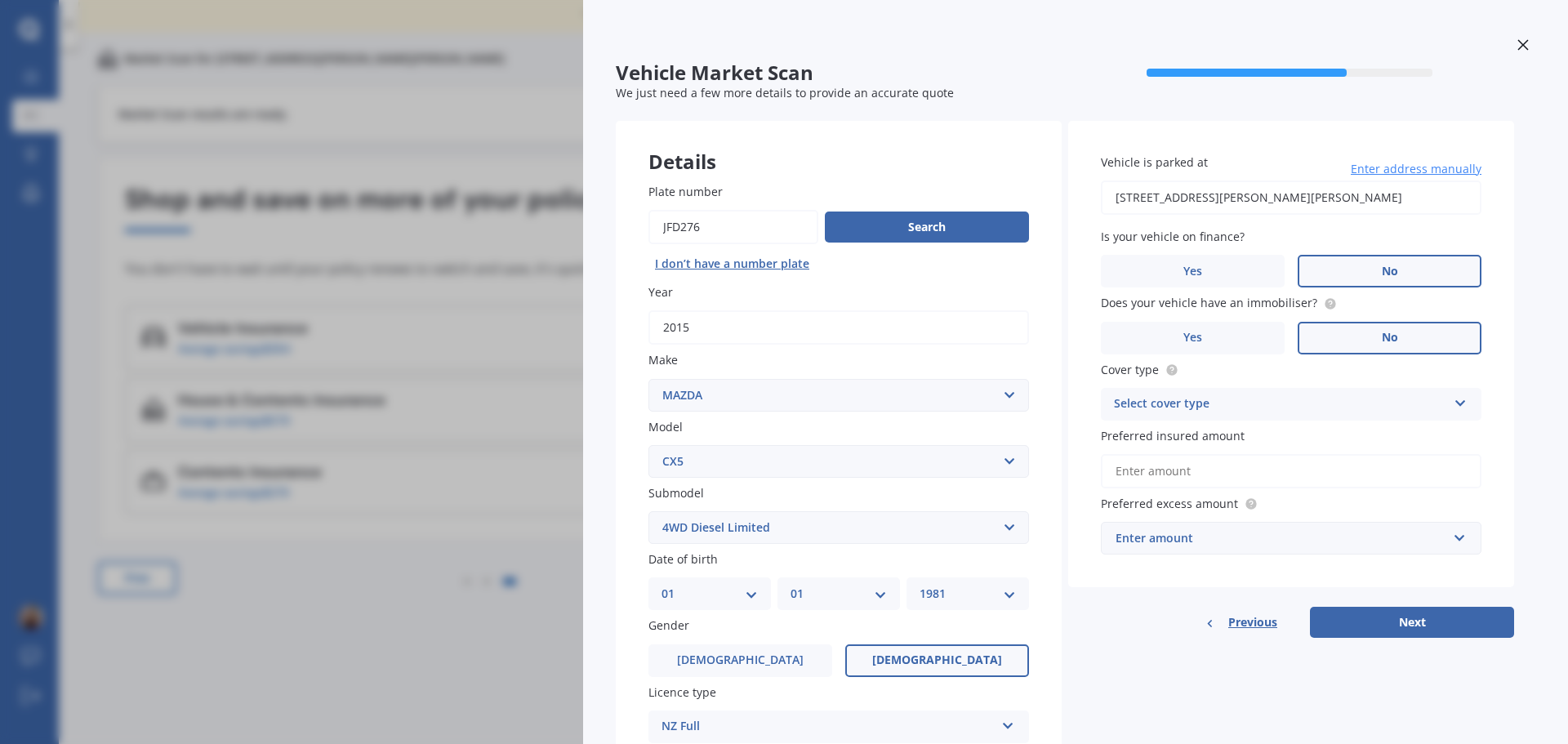
click at [1382, 331] on span "No" at bounding box center [1390, 337] width 17 height 14
click at [0, 0] on input "No" at bounding box center [0, 0] width 0 height 0
click at [1382, 331] on span "No" at bounding box center [1390, 337] width 17 height 14
click at [0, 0] on input "No" at bounding box center [0, 0] width 0 height 0
click at [1431, 401] on div "Select cover type" at bounding box center [1280, 404] width 333 height 19
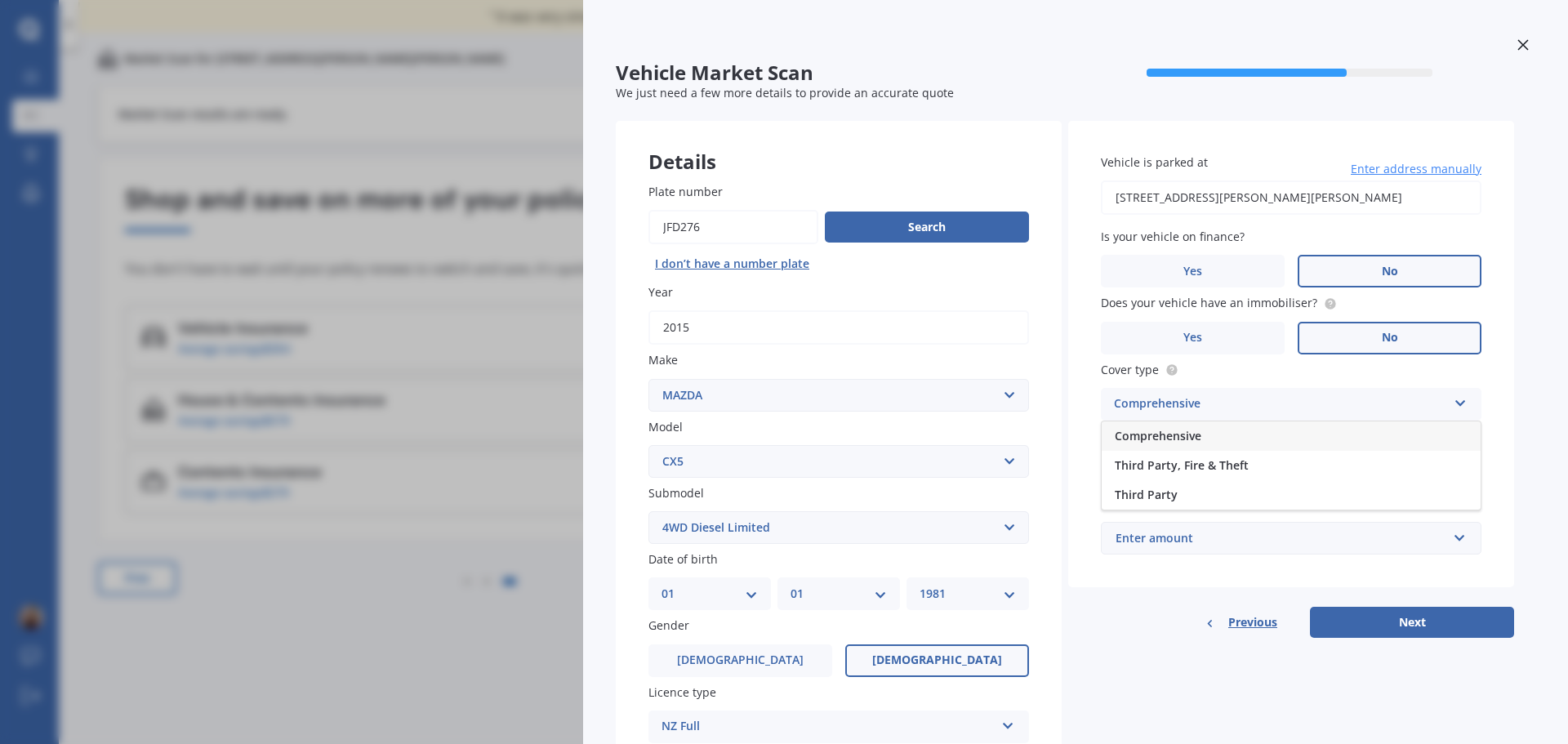
click at [1226, 433] on div "Comprehensive" at bounding box center [1291, 436] width 379 height 29
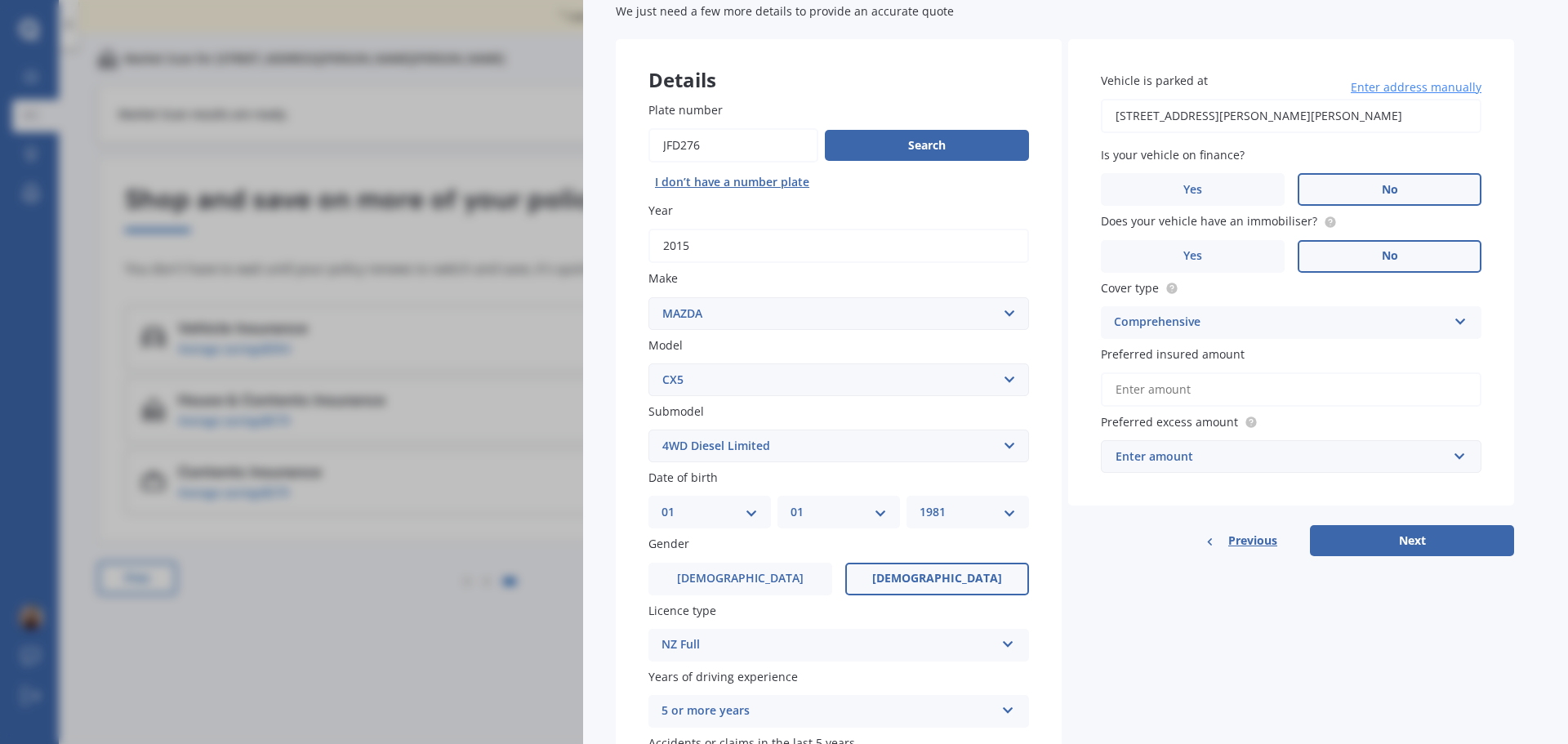
scroll to position [163, 0]
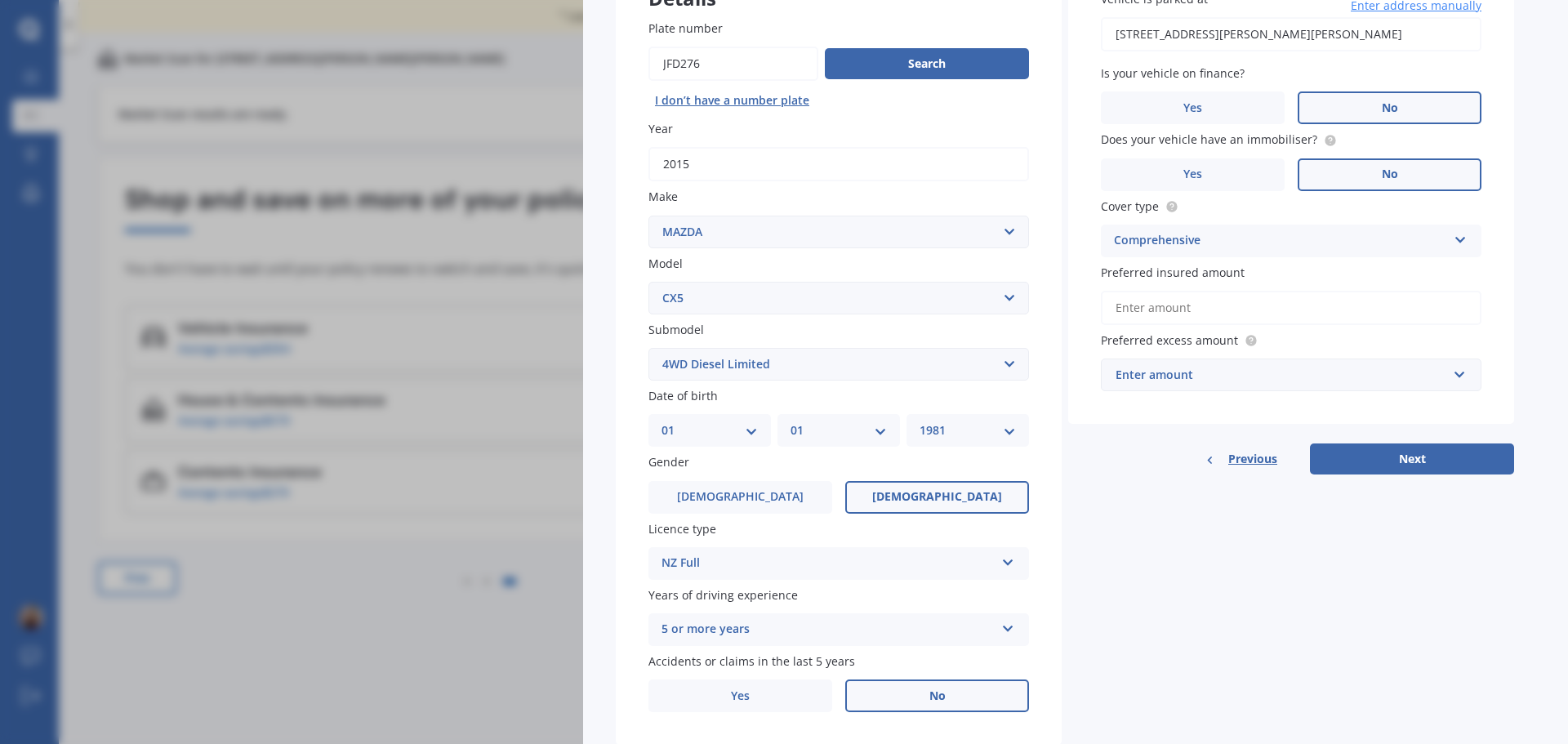
click at [1195, 306] on input "Preferred insured amount" at bounding box center [1291, 308] width 380 height 34
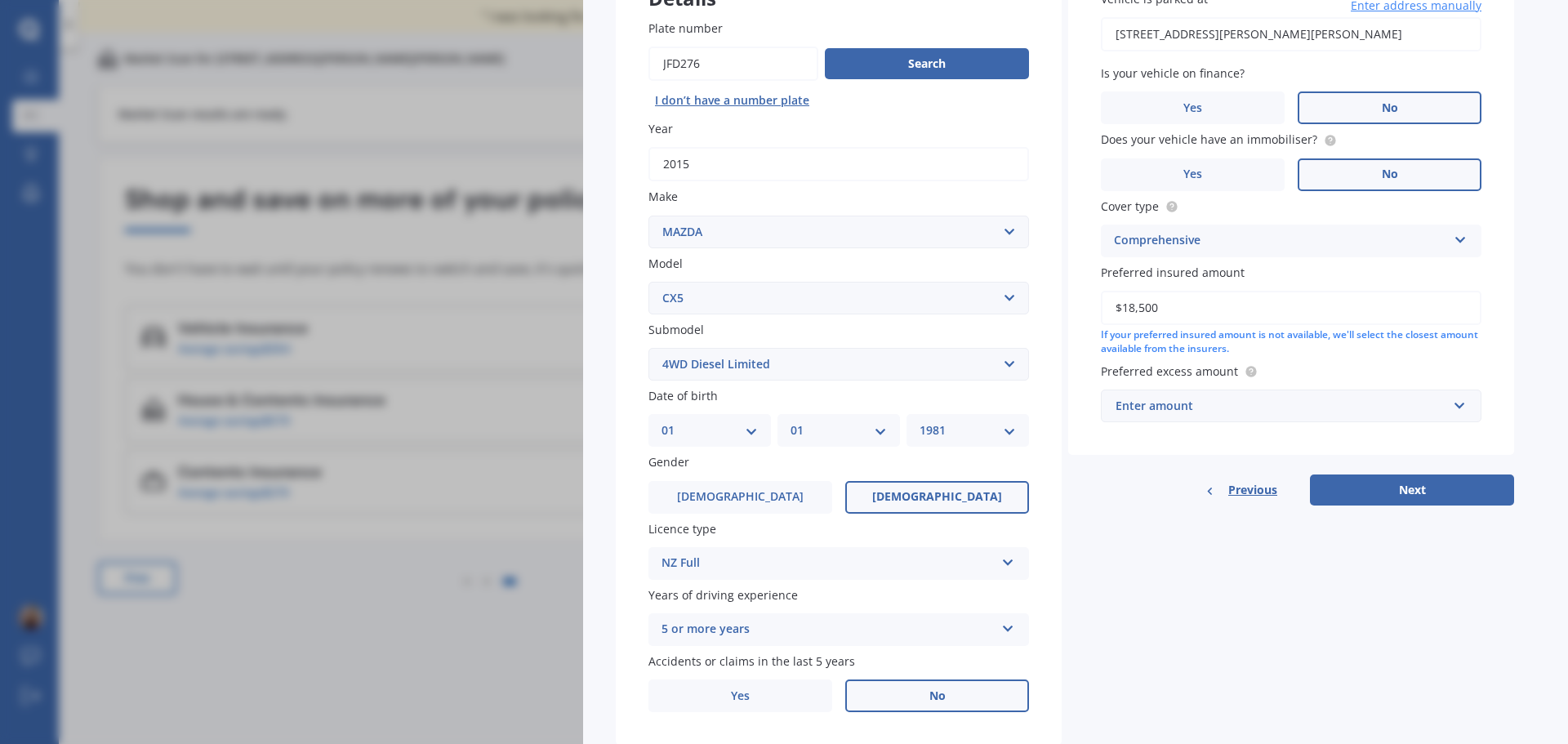
type input "$18,500"
click at [1407, 366] on label "Preferred excess amount" at bounding box center [1287, 371] width 374 height 17
click at [1295, 408] on div "Enter amount" at bounding box center [1281, 406] width 331 height 18
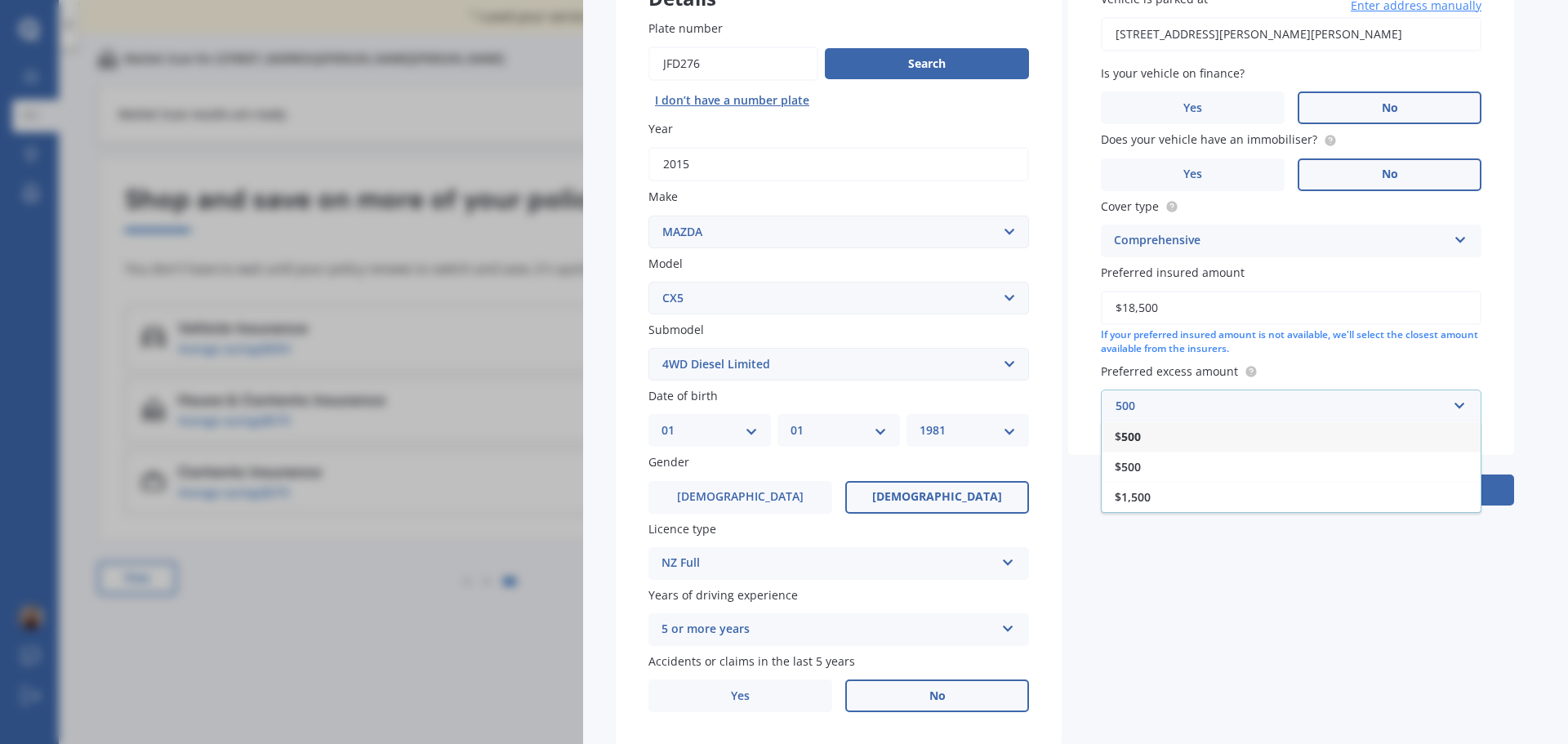
type input "500"
click at [1330, 368] on label "Preferred excess amount" at bounding box center [1287, 371] width 374 height 17
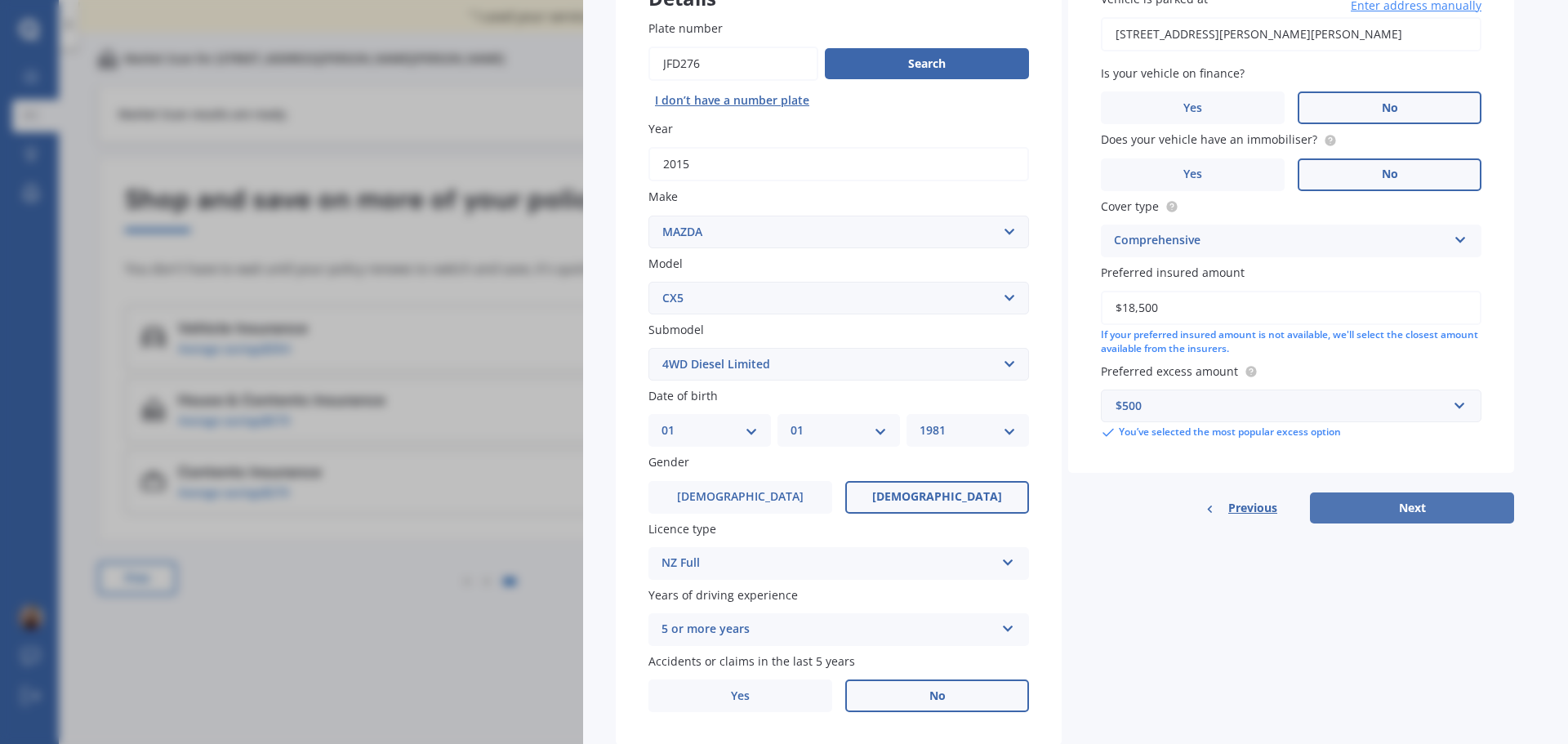
click at [1399, 506] on button "Next" at bounding box center [1412, 508] width 204 height 31
select select "01"
select select "1981"
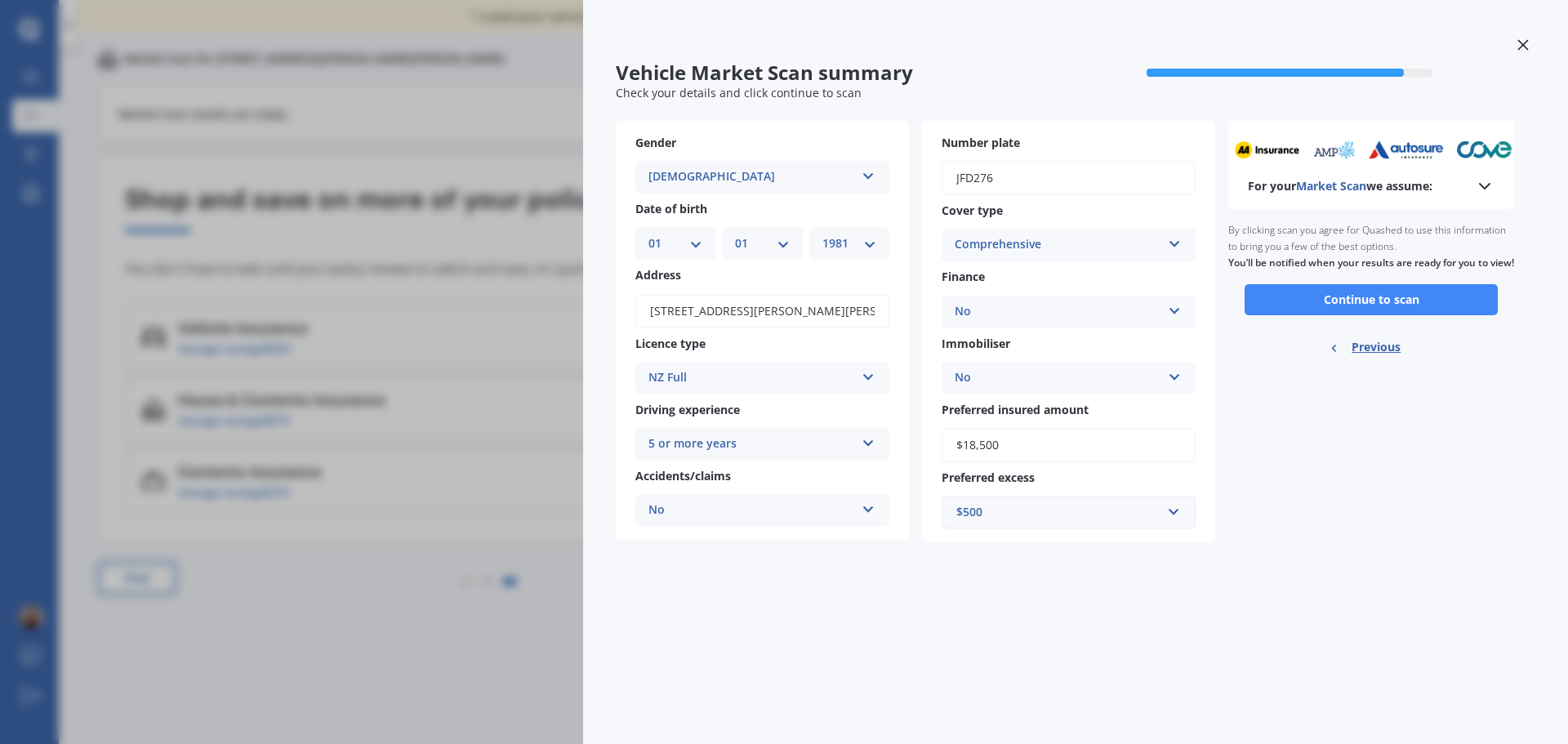
scroll to position [0, 0]
click at [1402, 310] on button "Continue to scan" at bounding box center [1371, 300] width 253 height 31
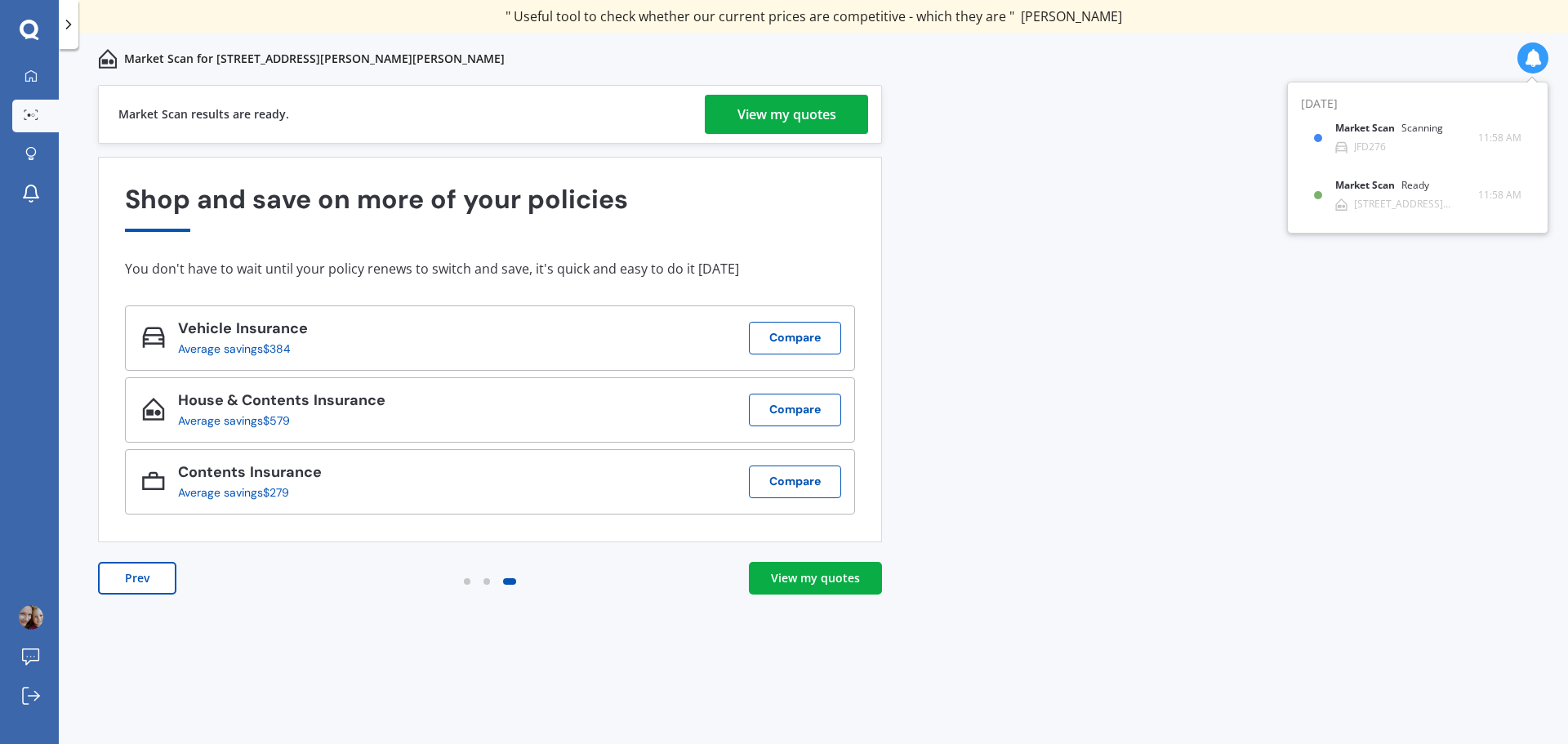
click at [801, 118] on div "View my quotes" at bounding box center [787, 114] width 99 height 39
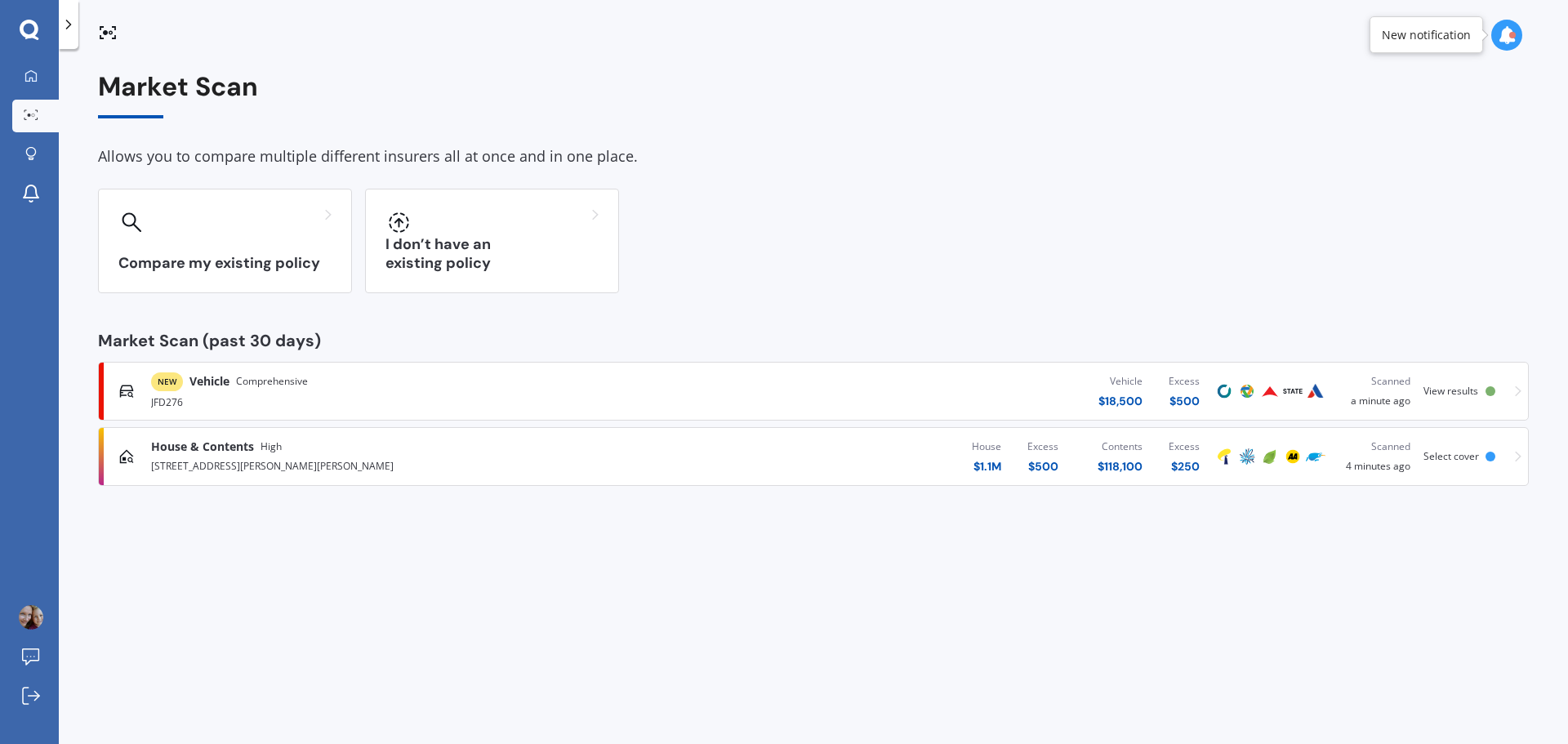
click at [1379, 387] on div "Scanned" at bounding box center [1375, 381] width 70 height 17
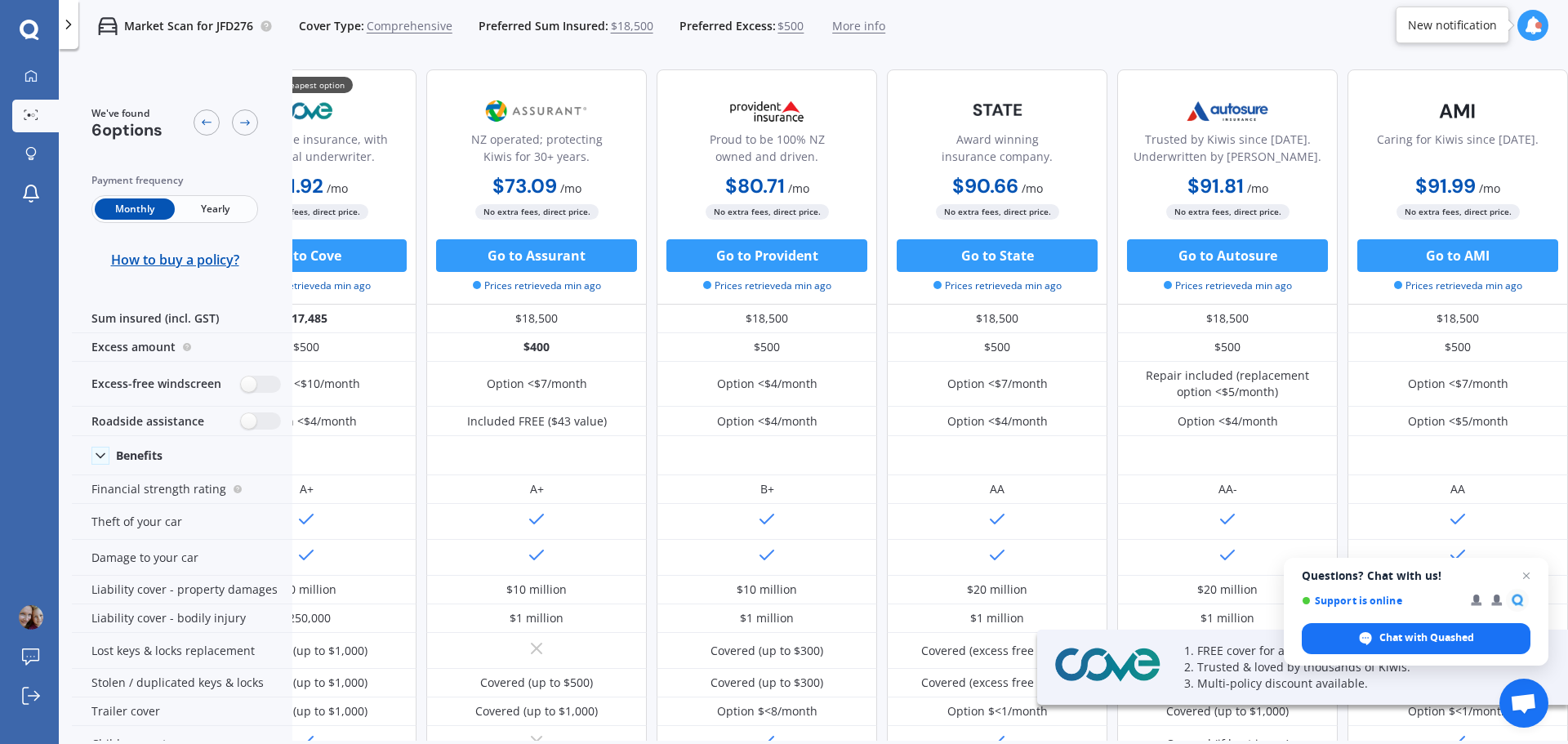
scroll to position [0, 105]
